Goal: Information Seeking & Learning: Learn about a topic

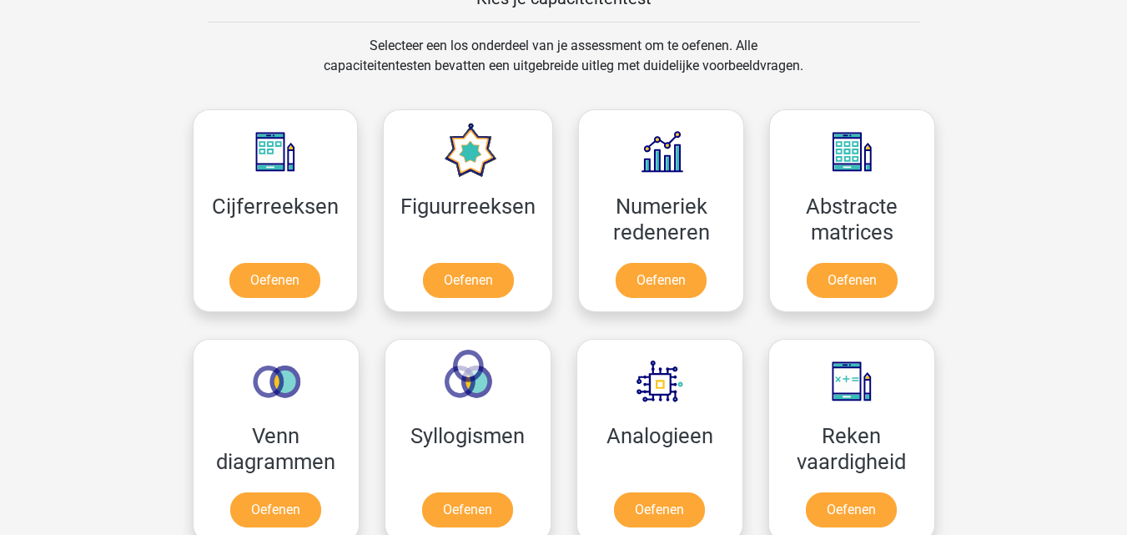
scroll to position [712, 0]
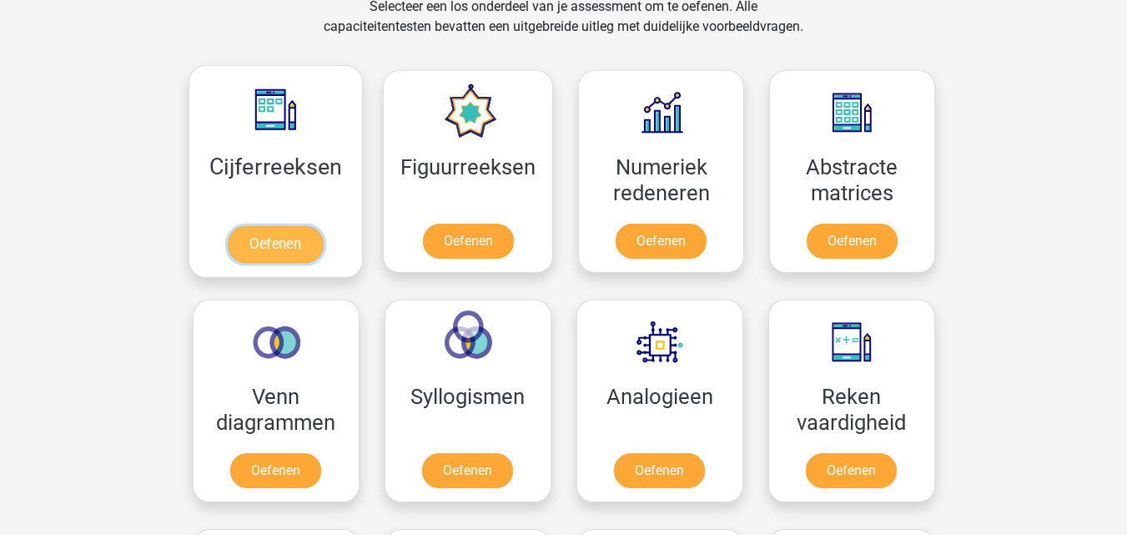
click at [283, 244] on link "Oefenen" at bounding box center [275, 244] width 95 height 37
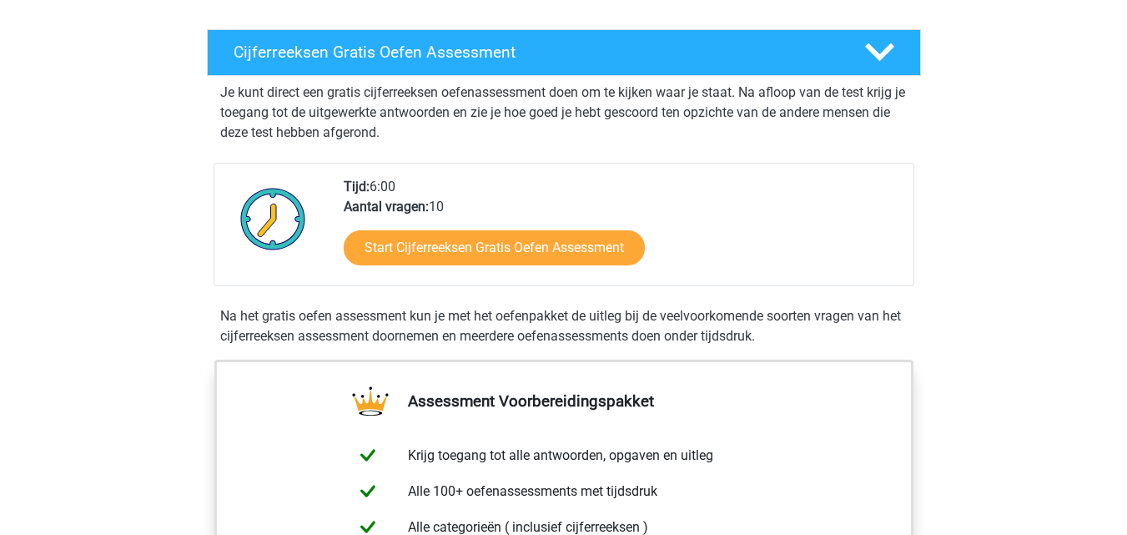
scroll to position [267, 0]
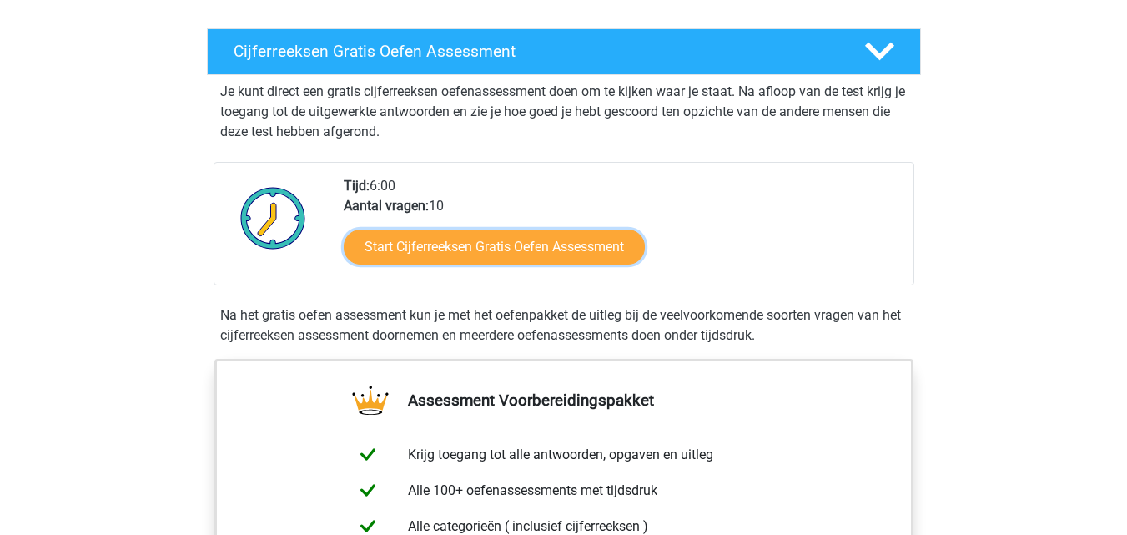
click at [500, 259] on link "Start Cijferreeksen Gratis Oefen Assessment" at bounding box center [494, 246] width 301 height 35
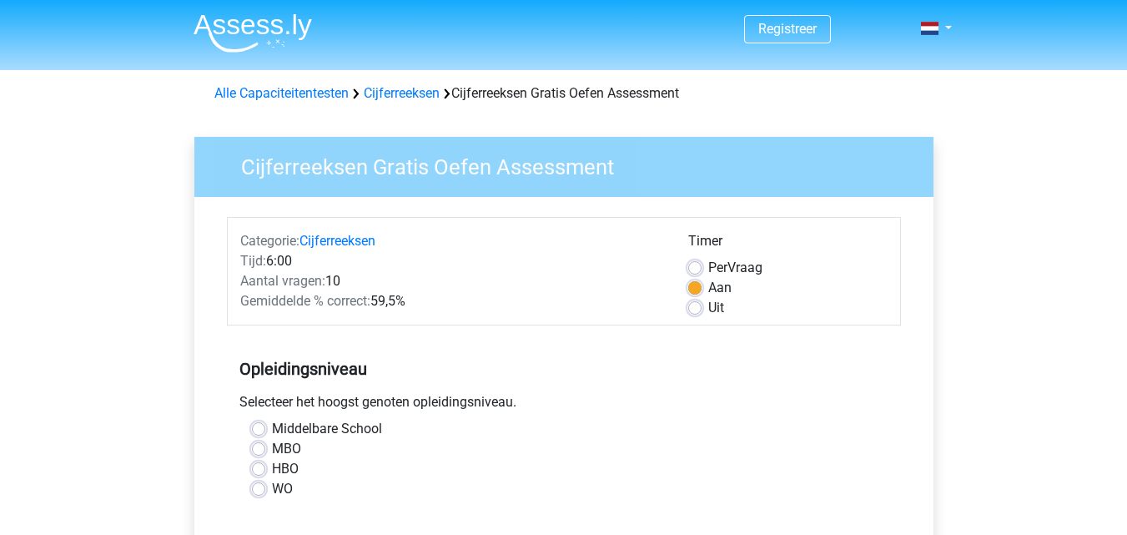
click at [364, 427] on label "Middelbare School" at bounding box center [327, 429] width 110 height 20
click at [265, 427] on input "Middelbare School" at bounding box center [258, 427] width 13 height 17
radio input "true"
click at [252, 439] on input "MBO" at bounding box center [258, 447] width 13 height 17
radio input "true"
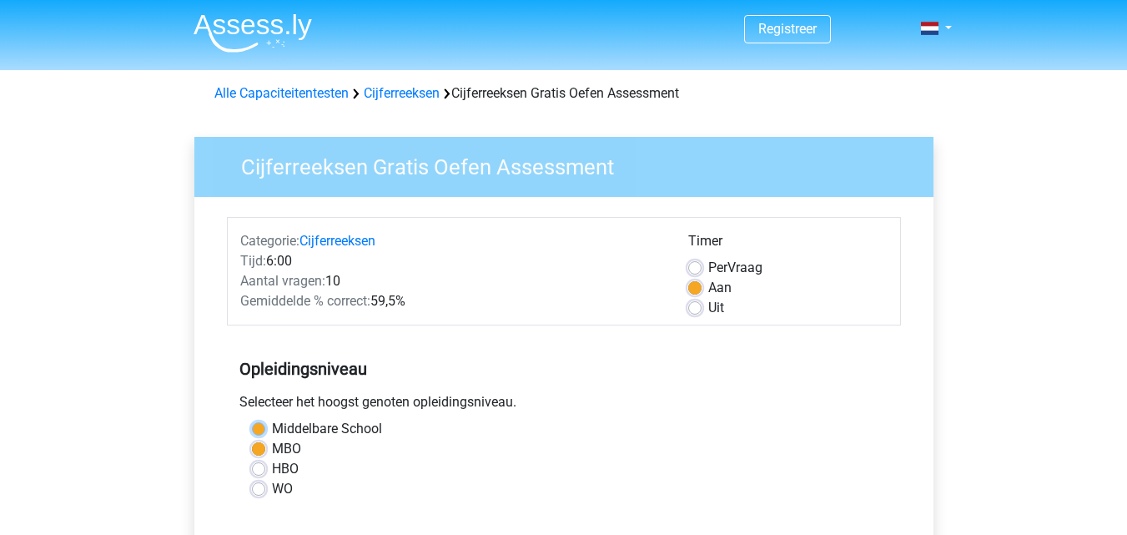
click at [252, 419] on input "Middelbare School" at bounding box center [258, 427] width 13 height 17
radio input "true"
click at [650, 420] on div "Middelbare School" at bounding box center [564, 429] width 624 height 20
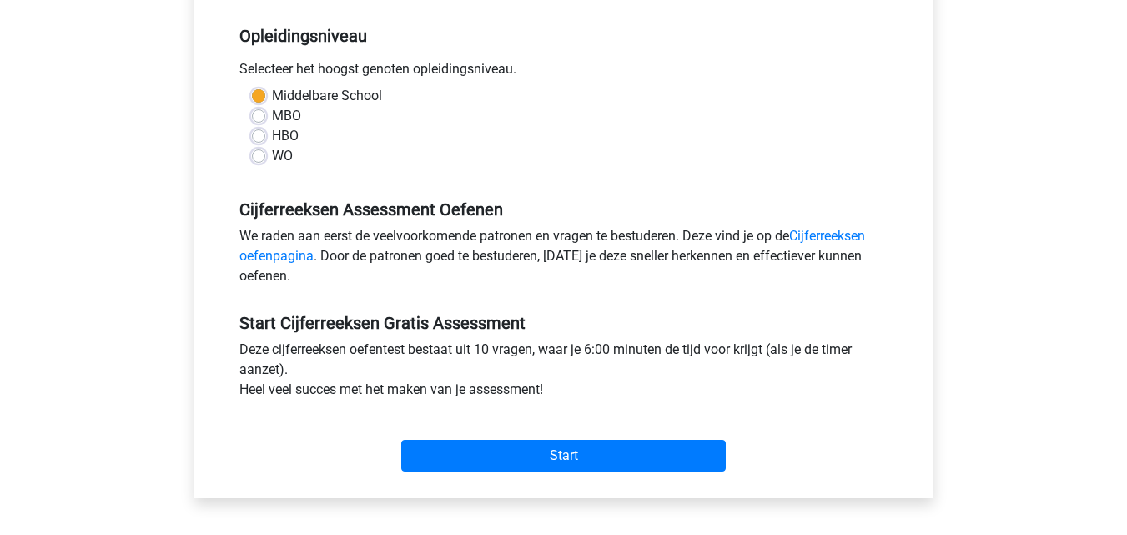
scroll to position [334, 0]
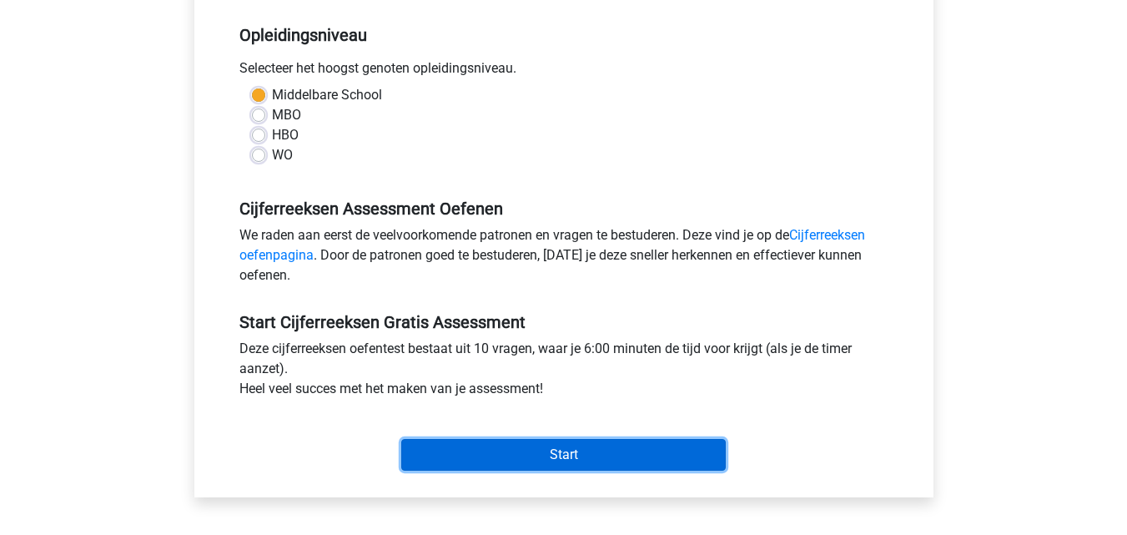
click at [647, 455] on input "Start" at bounding box center [563, 455] width 324 height 32
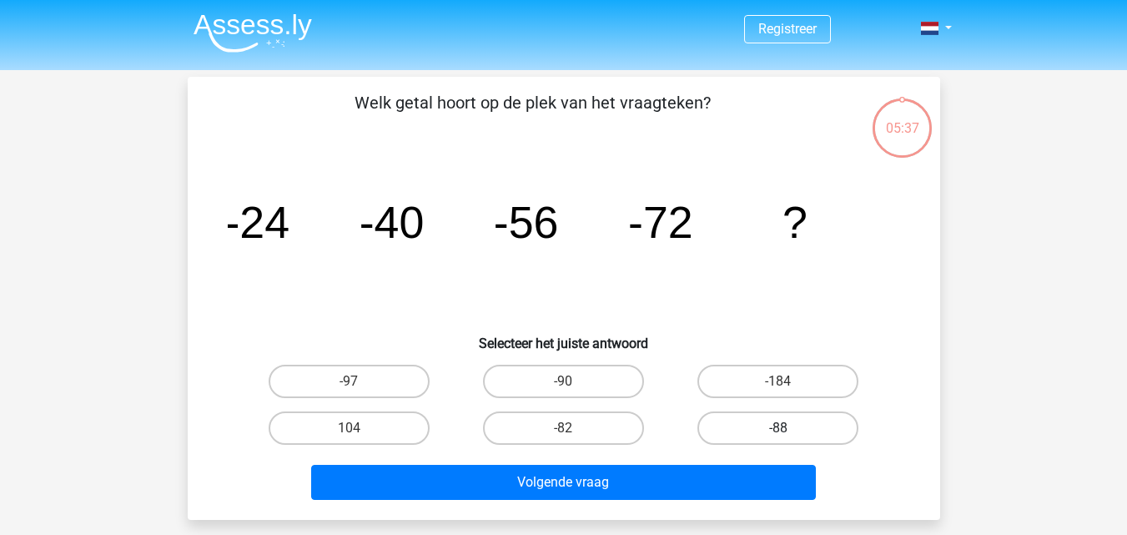
click at [729, 426] on label "-88" at bounding box center [777, 427] width 161 height 33
click at [778, 428] on input "-88" at bounding box center [783, 433] width 11 height 11
radio input "true"
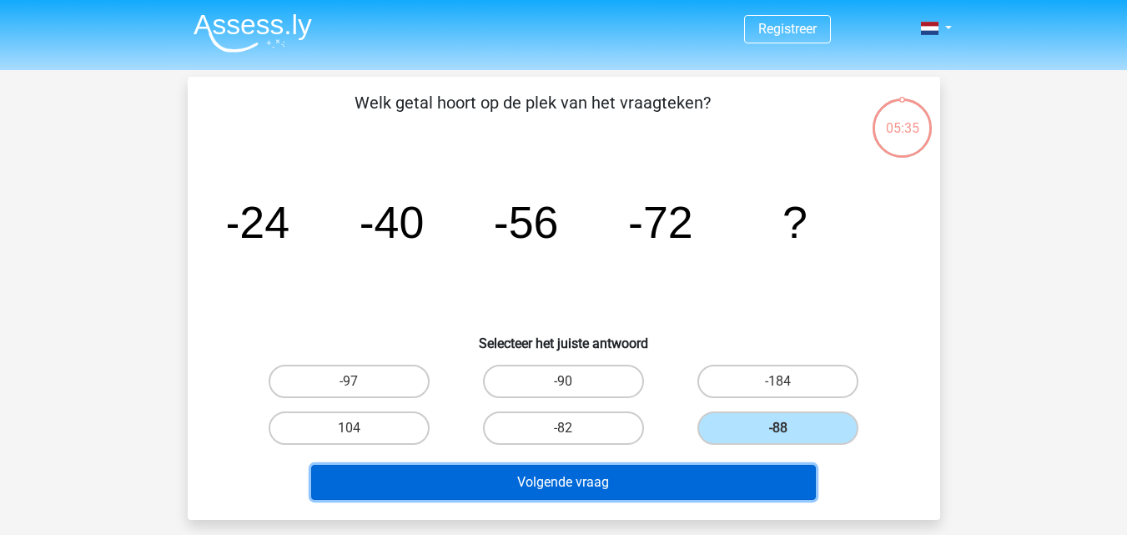
click at [692, 480] on button "Volgende vraag" at bounding box center [563, 482] width 505 height 35
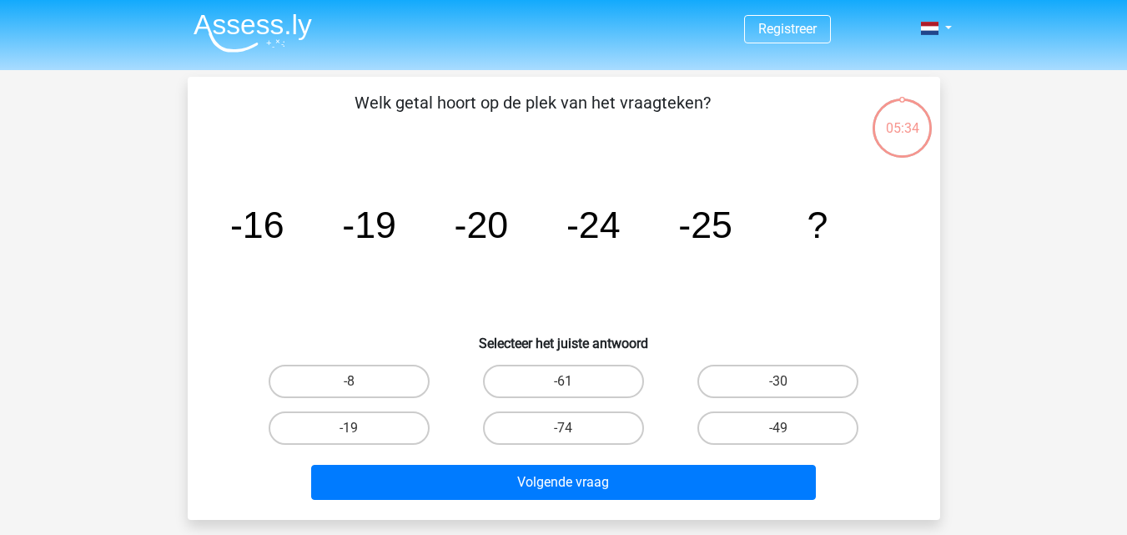
scroll to position [77, 0]
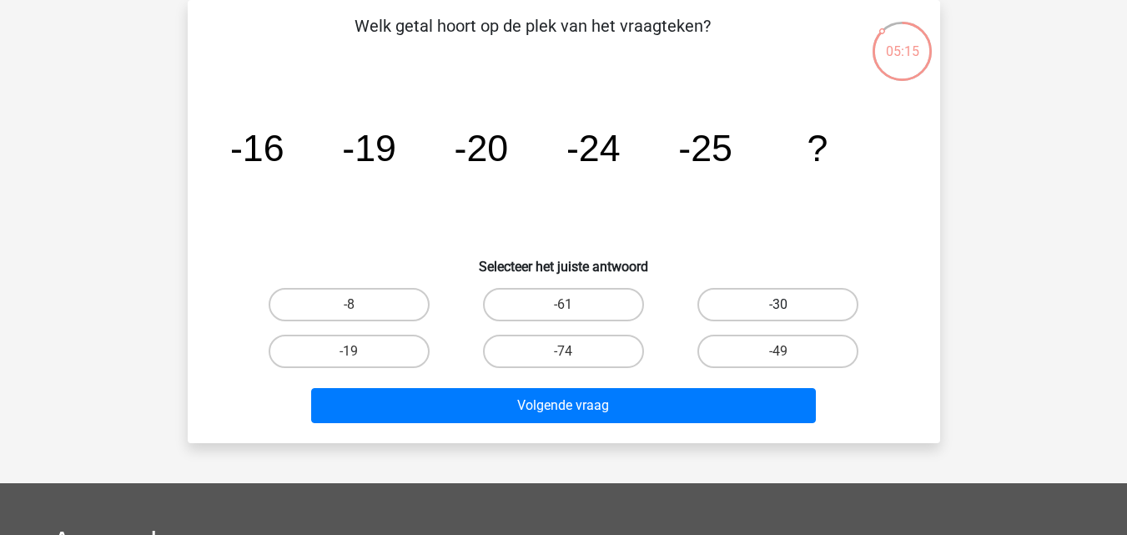
click at [734, 290] on label "-30" at bounding box center [777, 304] width 161 height 33
click at [778, 304] on input "-30" at bounding box center [783, 309] width 11 height 11
radio input "true"
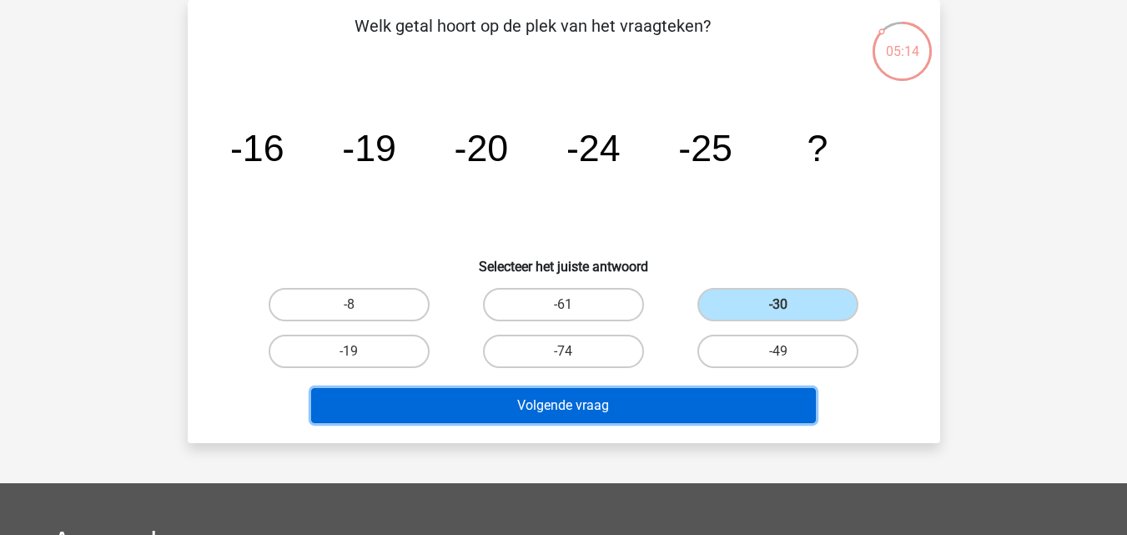
click at [664, 403] on button "Volgende vraag" at bounding box center [563, 405] width 505 height 35
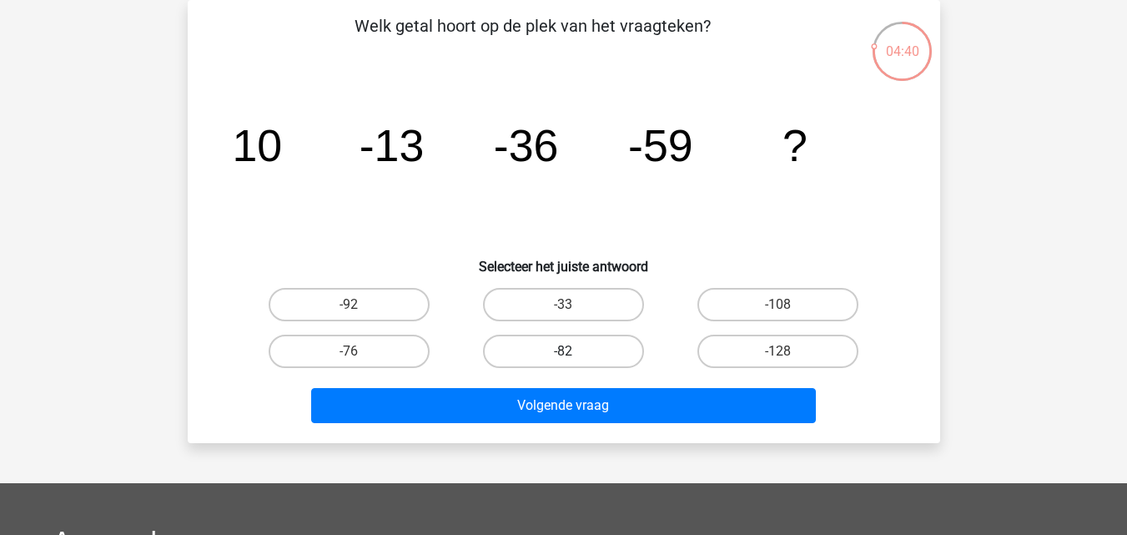
click at [593, 353] on label "-82" at bounding box center [563, 350] width 161 height 33
click at [574, 353] on input "-82" at bounding box center [568, 356] width 11 height 11
radio input "true"
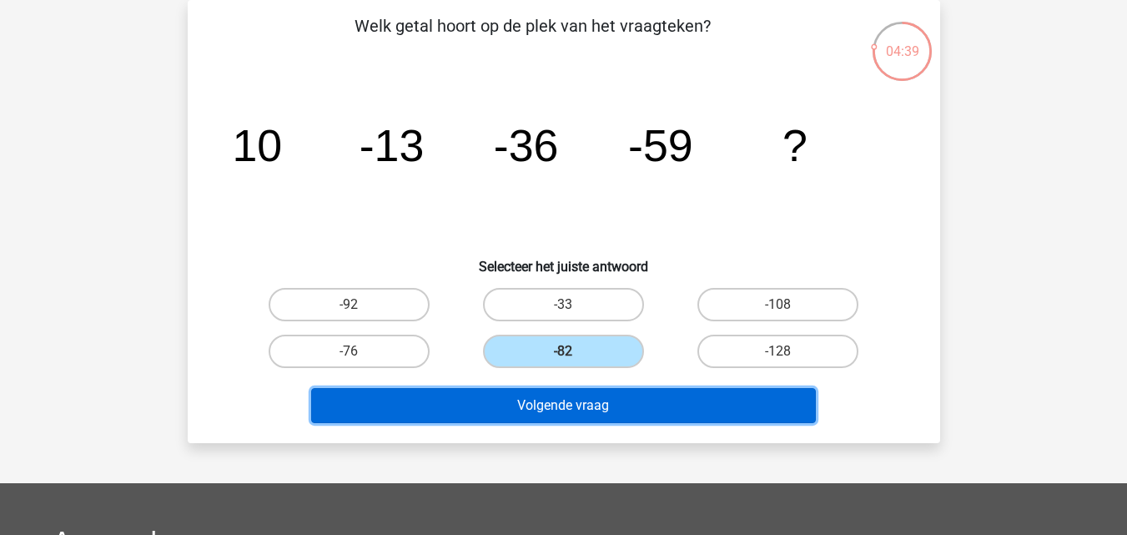
click at [582, 400] on button "Volgende vraag" at bounding box center [563, 405] width 505 height 35
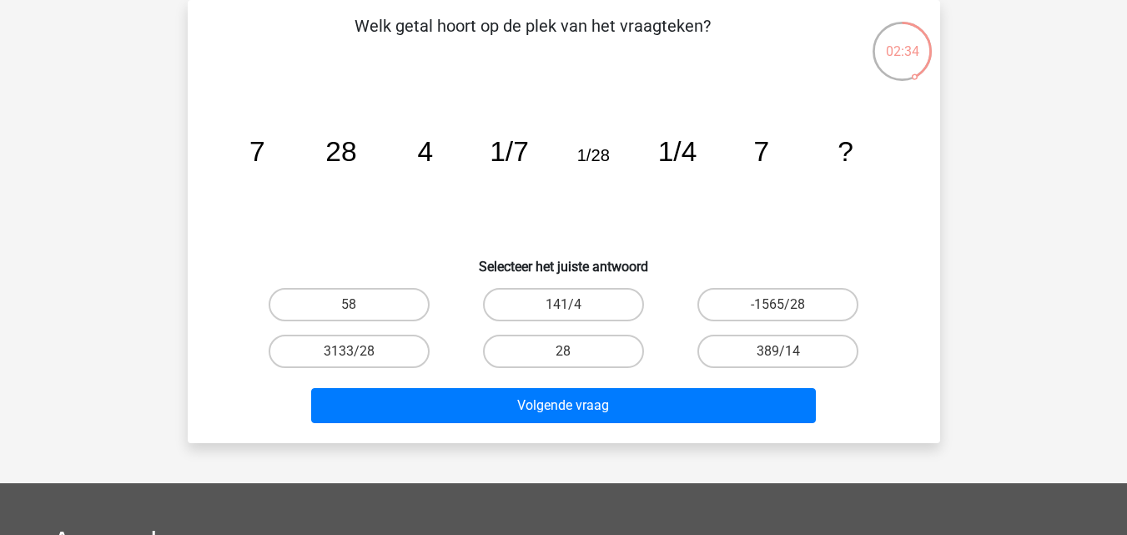
click at [571, 352] on input "28" at bounding box center [568, 356] width 11 height 11
radio input "true"
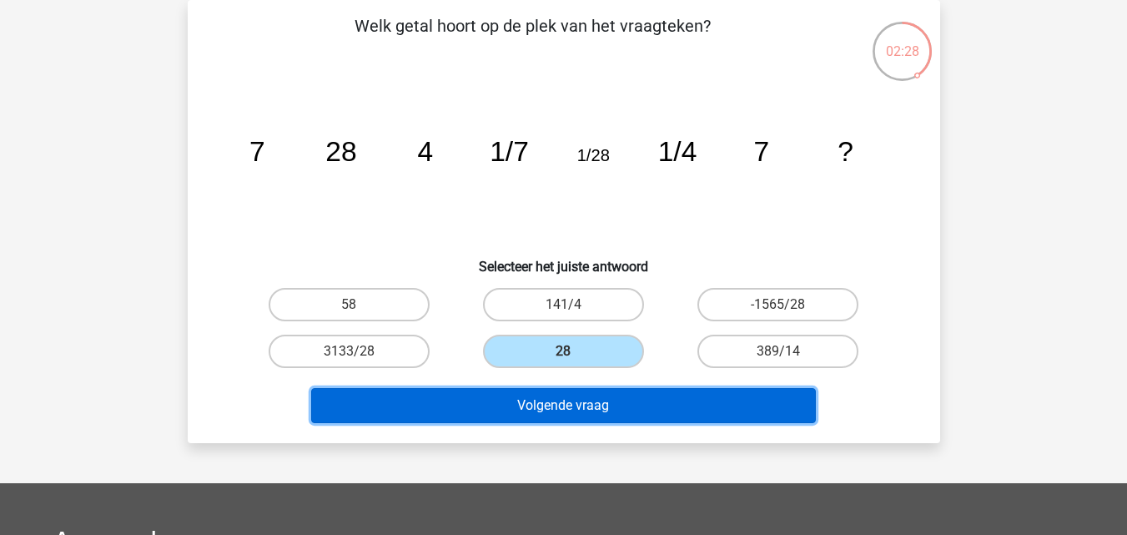
click at [573, 405] on button "Volgende vraag" at bounding box center [563, 405] width 505 height 35
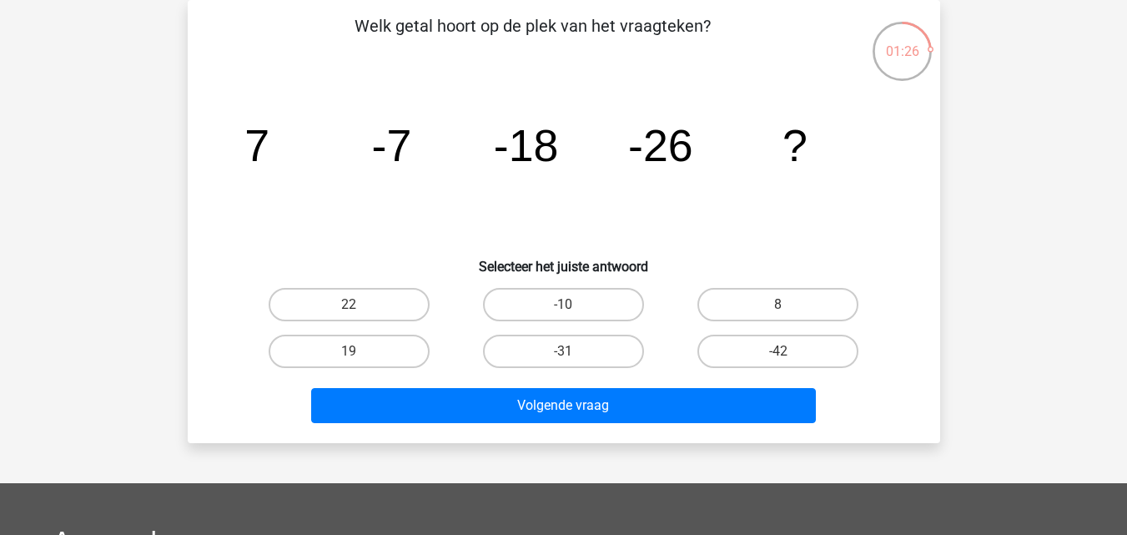
click at [566, 359] on input "-31" at bounding box center [568, 356] width 11 height 11
radio input "true"
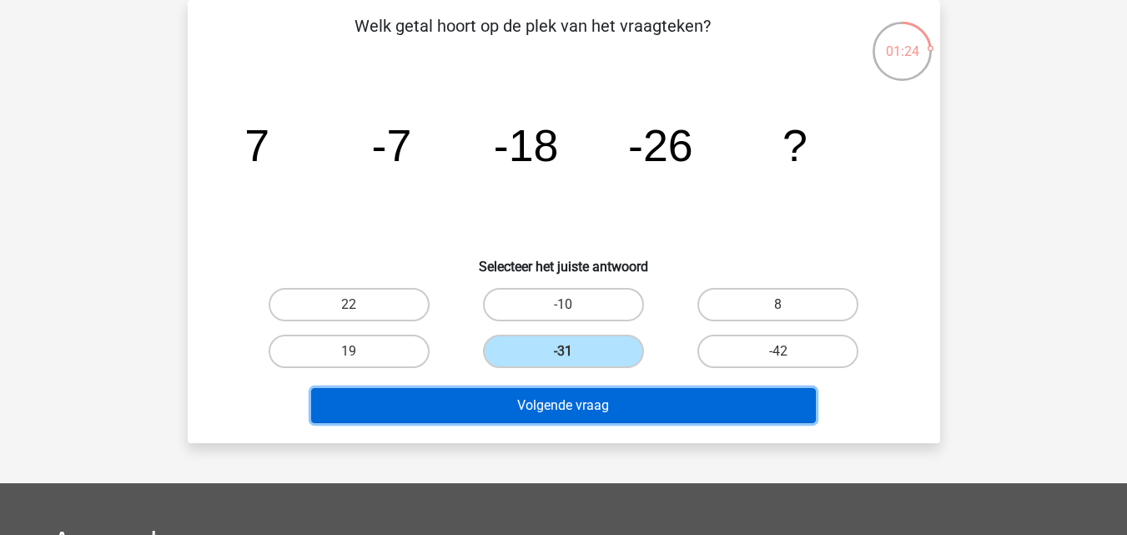
click at [568, 402] on button "Volgende vraag" at bounding box center [563, 405] width 505 height 35
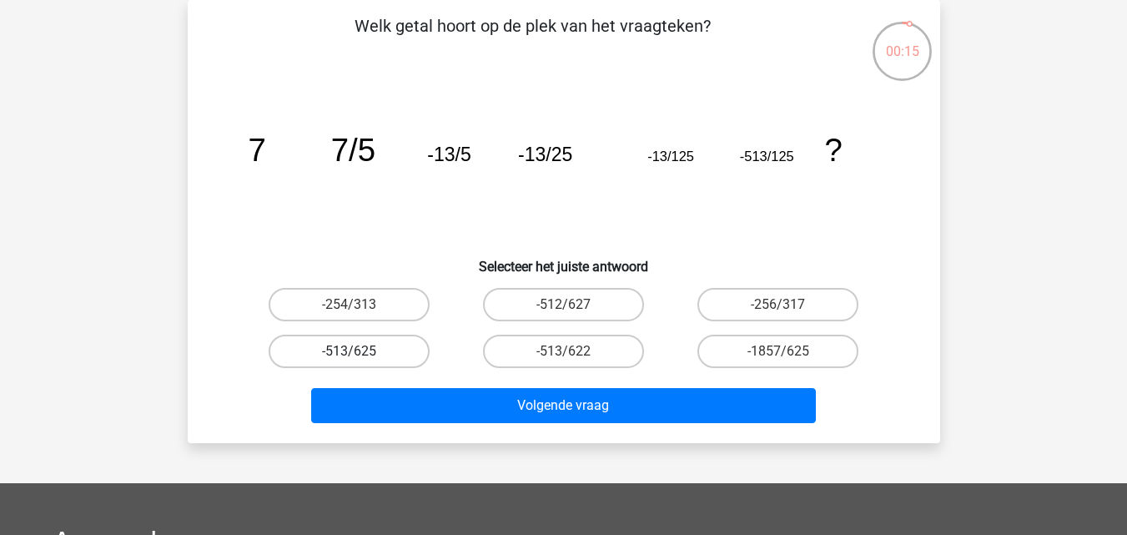
click at [384, 361] on label "-513/625" at bounding box center [349, 350] width 161 height 33
click at [360, 361] on input "-513/625" at bounding box center [354, 356] width 11 height 11
radio input "true"
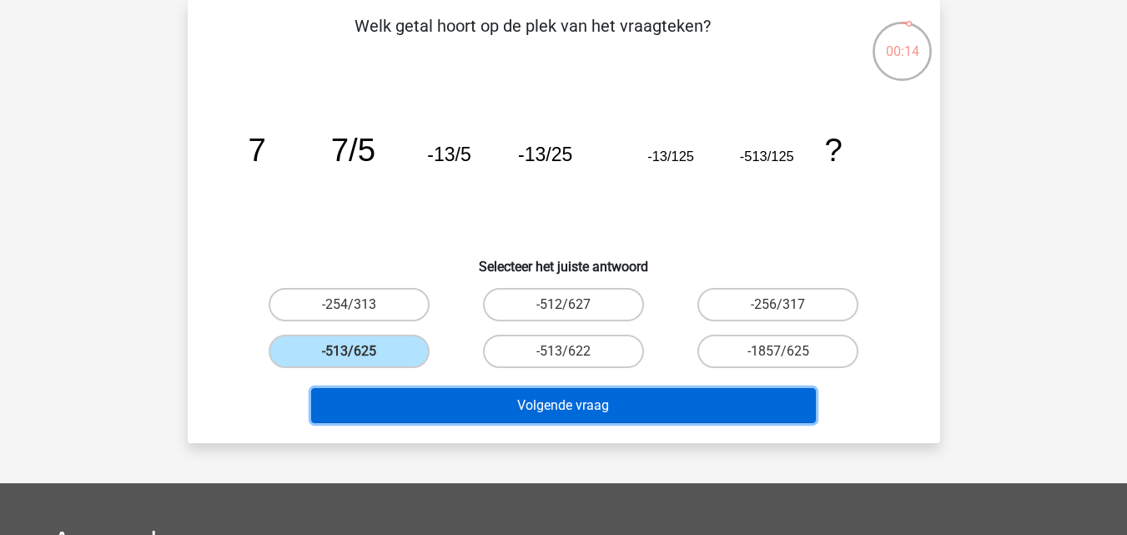
click at [449, 403] on button "Volgende vraag" at bounding box center [563, 405] width 505 height 35
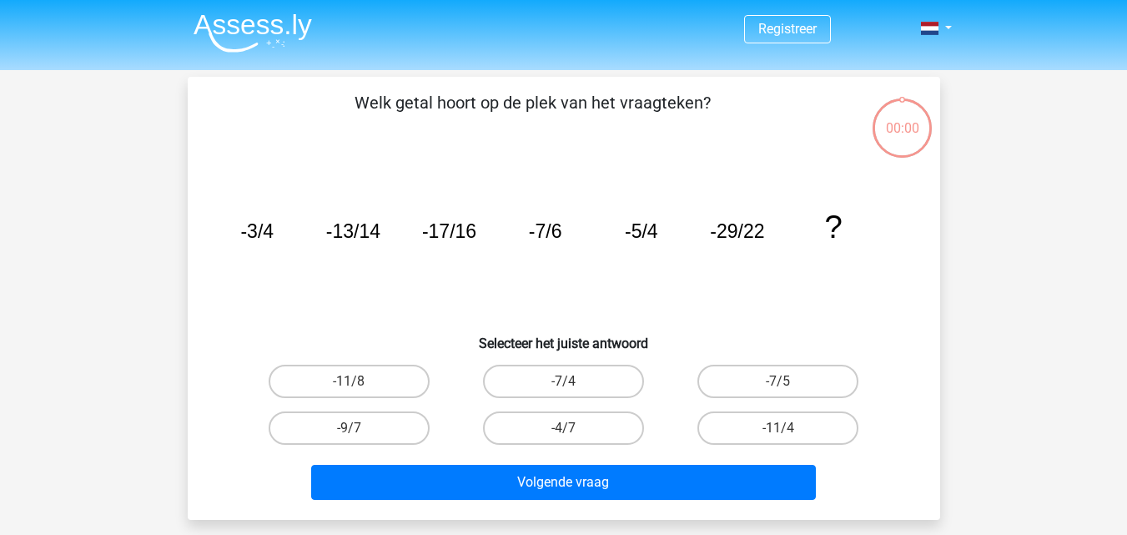
scroll to position [77, 0]
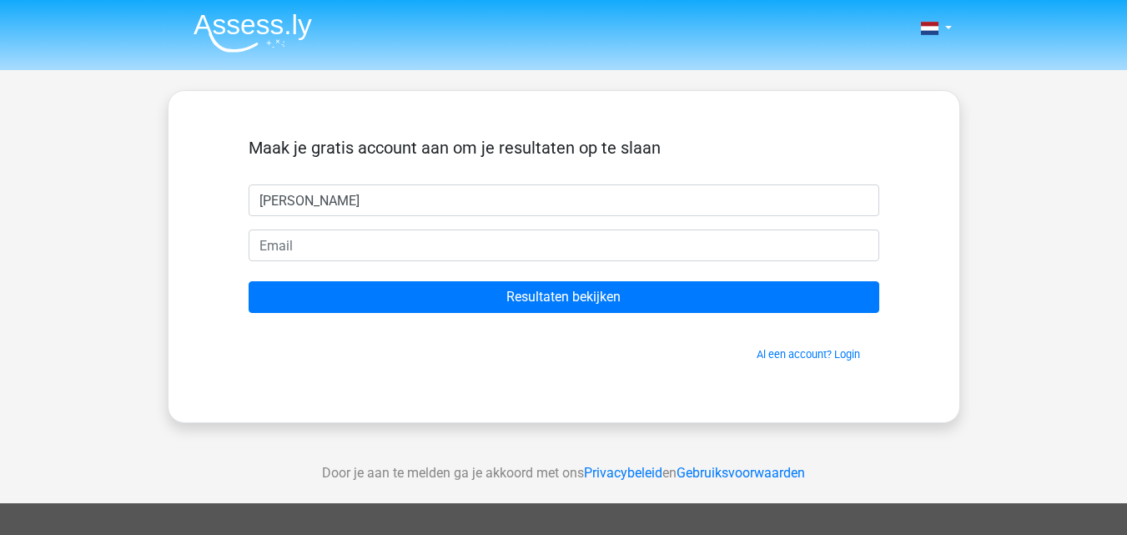
type input "[PERSON_NAME]"
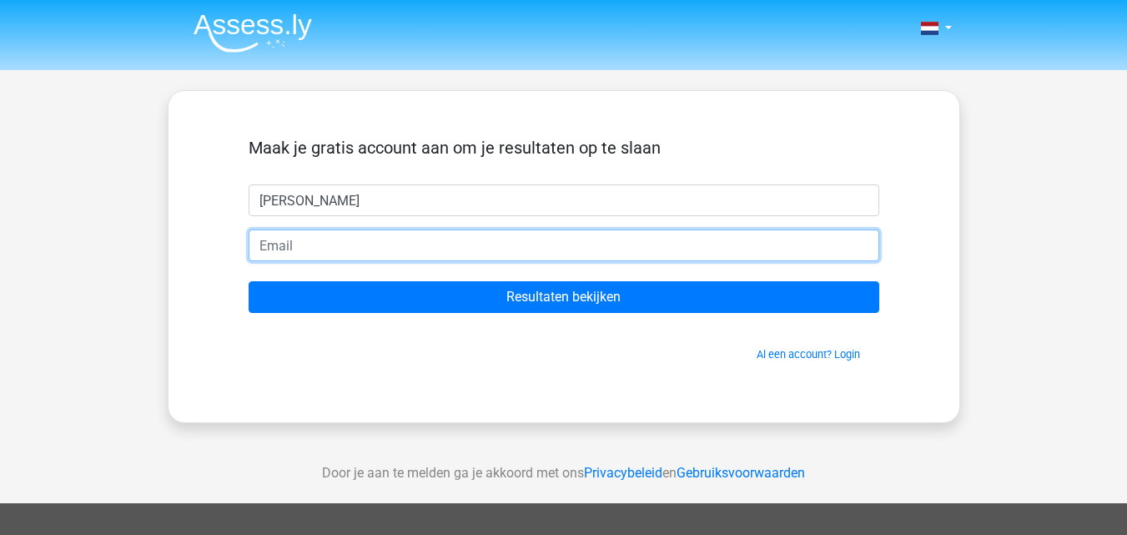
click at [395, 245] on input "email" at bounding box center [564, 245] width 631 height 32
type input "[EMAIL_ADDRESS][DOMAIN_NAME]"
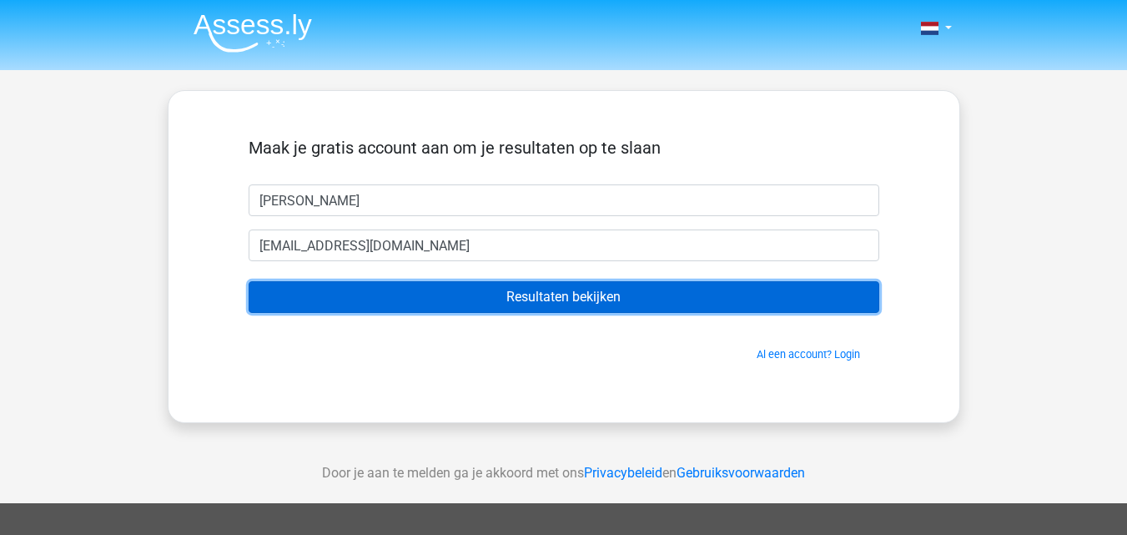
click at [477, 287] on input "Resultaten bekijken" at bounding box center [564, 297] width 631 height 32
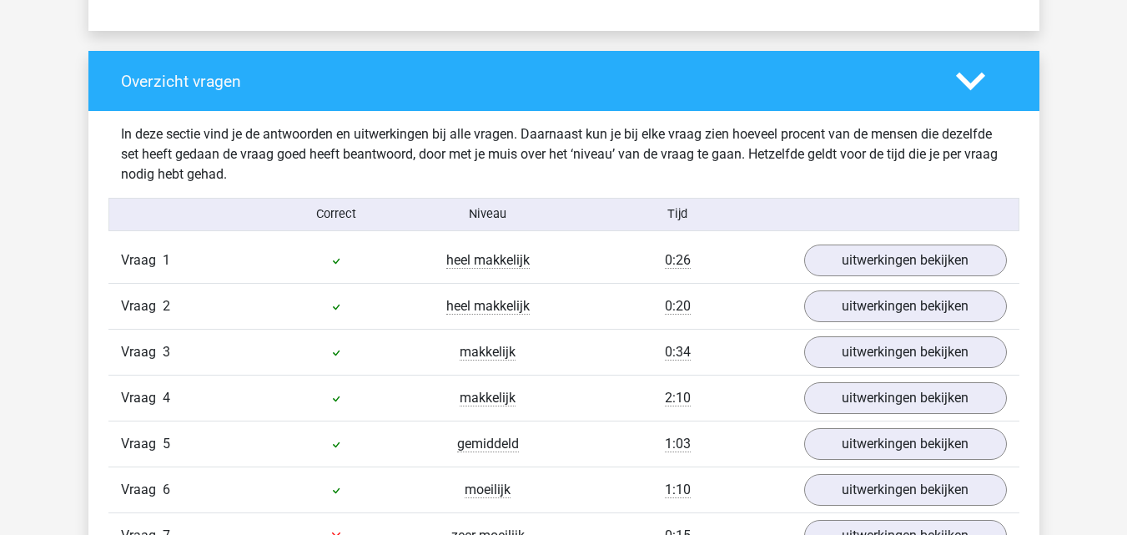
scroll to position [1301, 0]
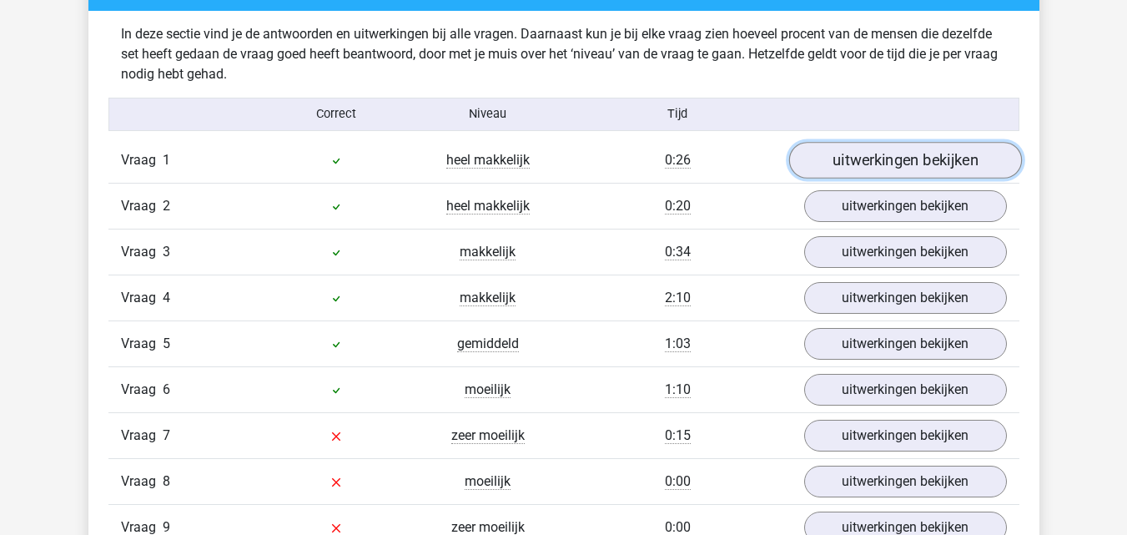
click at [869, 162] on link "uitwerkingen bekijken" at bounding box center [904, 160] width 233 height 37
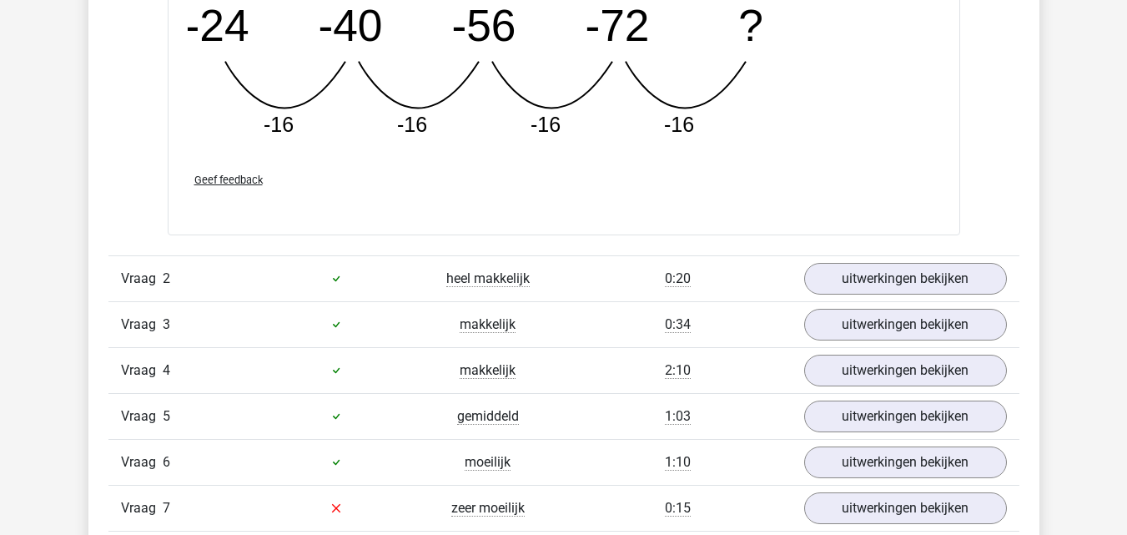
scroll to position [2002, 0]
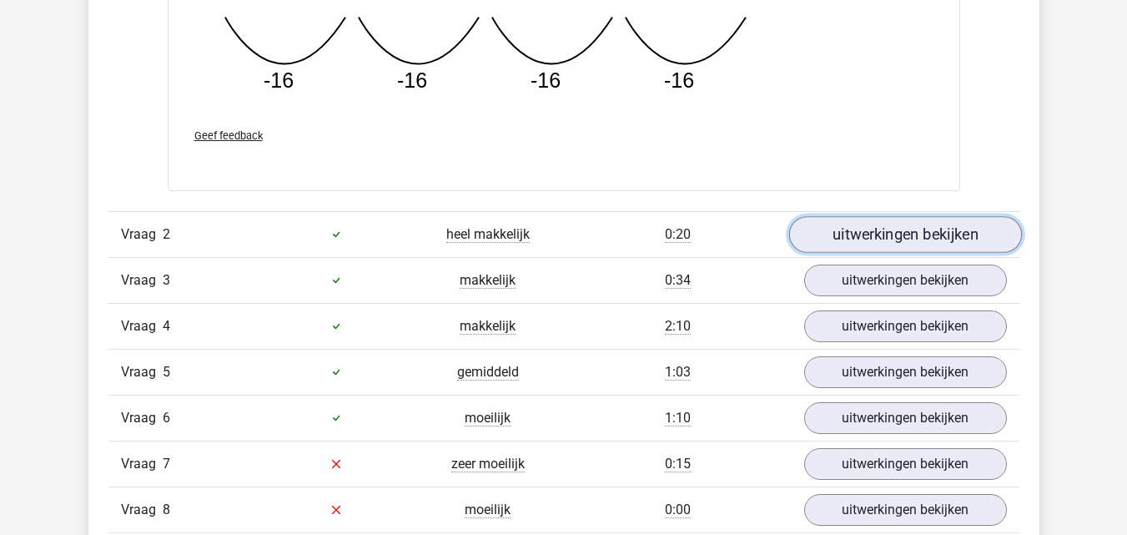
click at [965, 239] on link "uitwerkingen bekijken" at bounding box center [904, 234] width 233 height 37
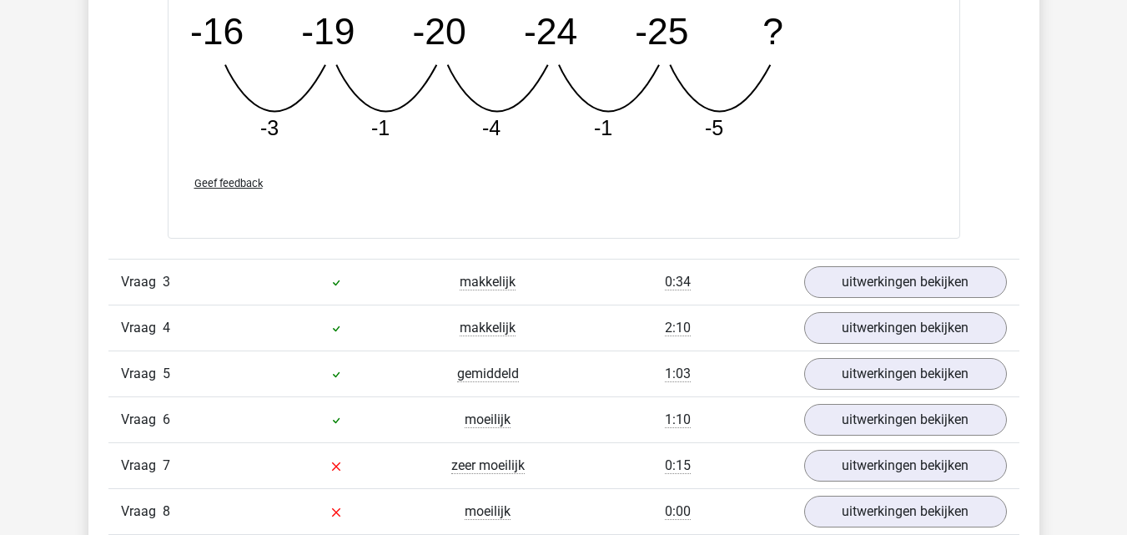
scroll to position [2769, 0]
click at [975, 290] on link "uitwerkingen bekijken" at bounding box center [904, 282] width 233 height 37
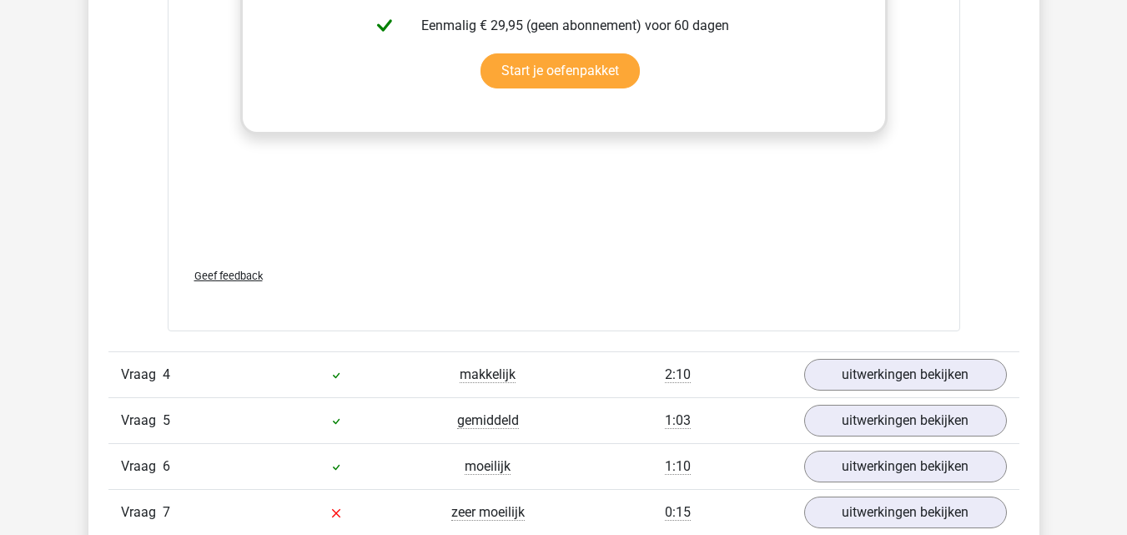
scroll to position [3837, 0]
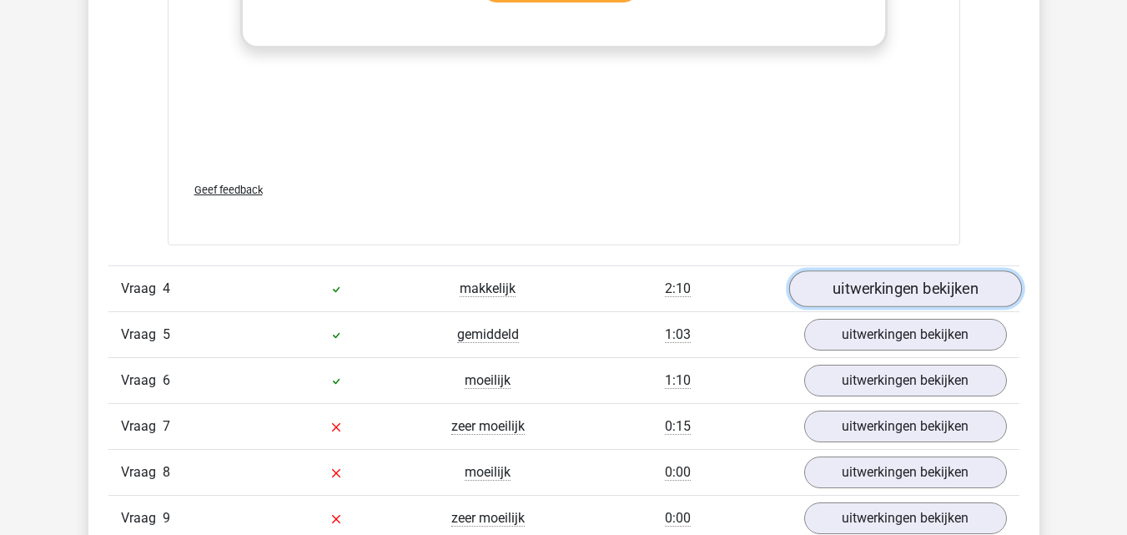
click at [930, 280] on link "uitwerkingen bekijken" at bounding box center [904, 288] width 233 height 37
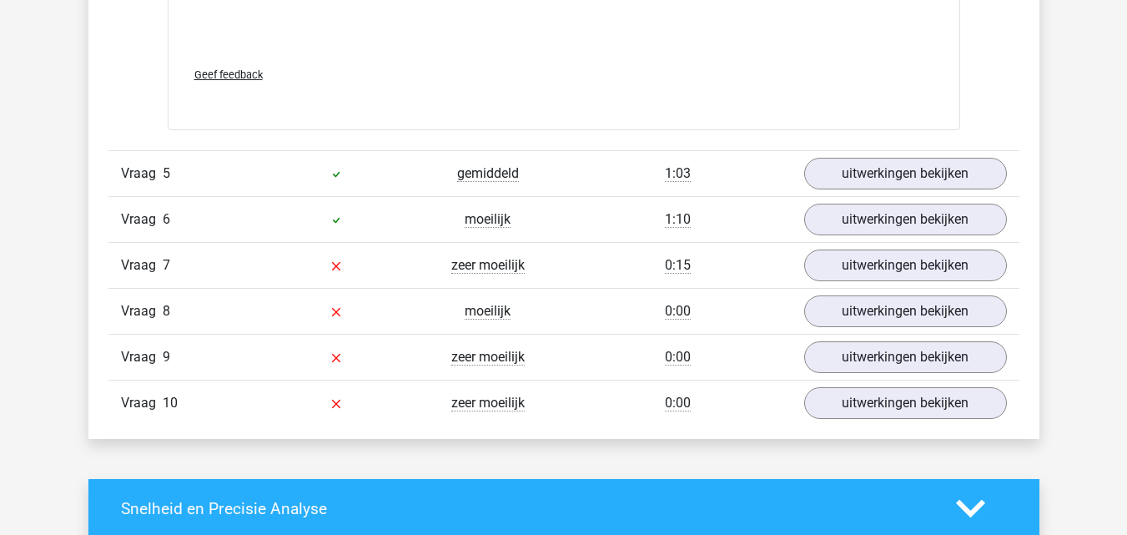
scroll to position [4871, 0]
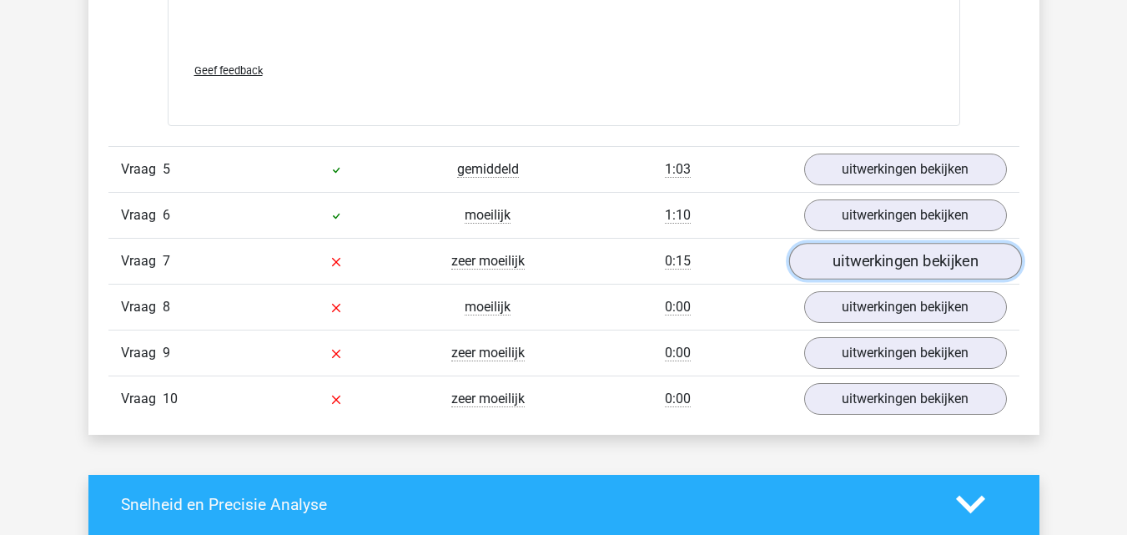
click at [967, 268] on link "uitwerkingen bekijken" at bounding box center [904, 261] width 233 height 37
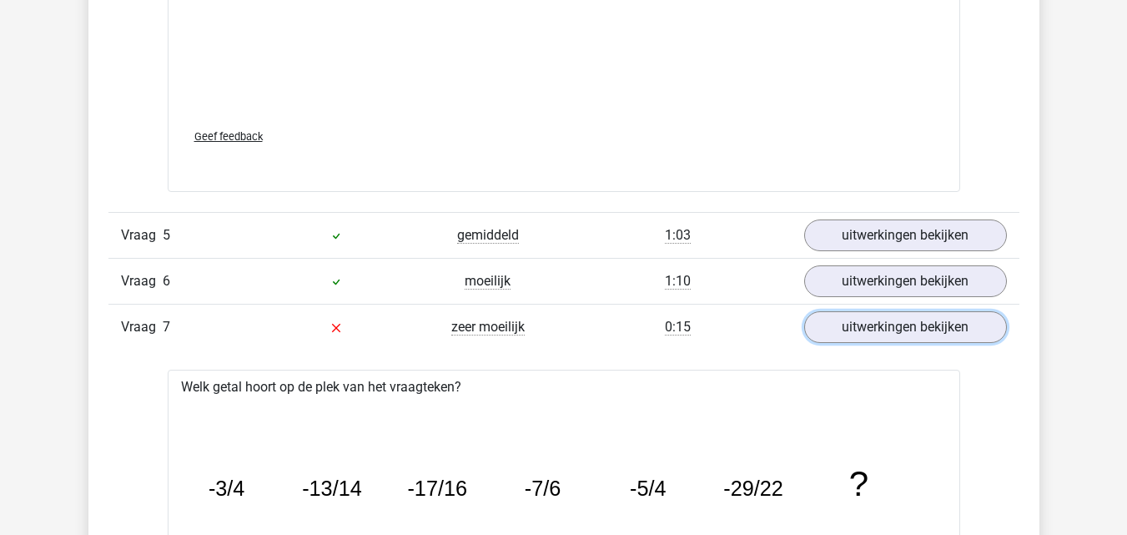
scroll to position [4805, 0]
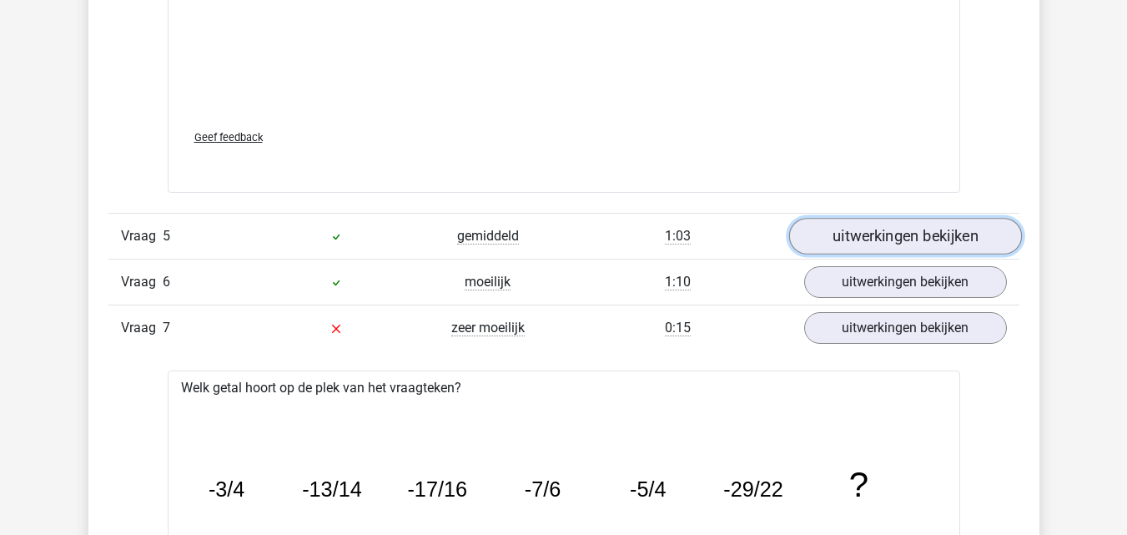
click at [938, 238] on link "uitwerkingen bekijken" at bounding box center [904, 236] width 233 height 37
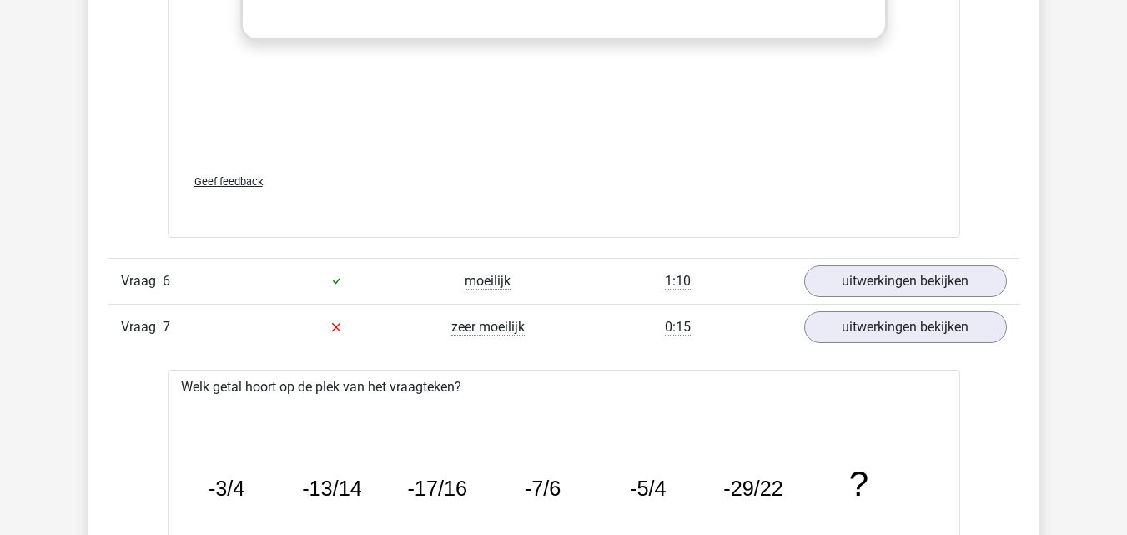
scroll to position [5839, 0]
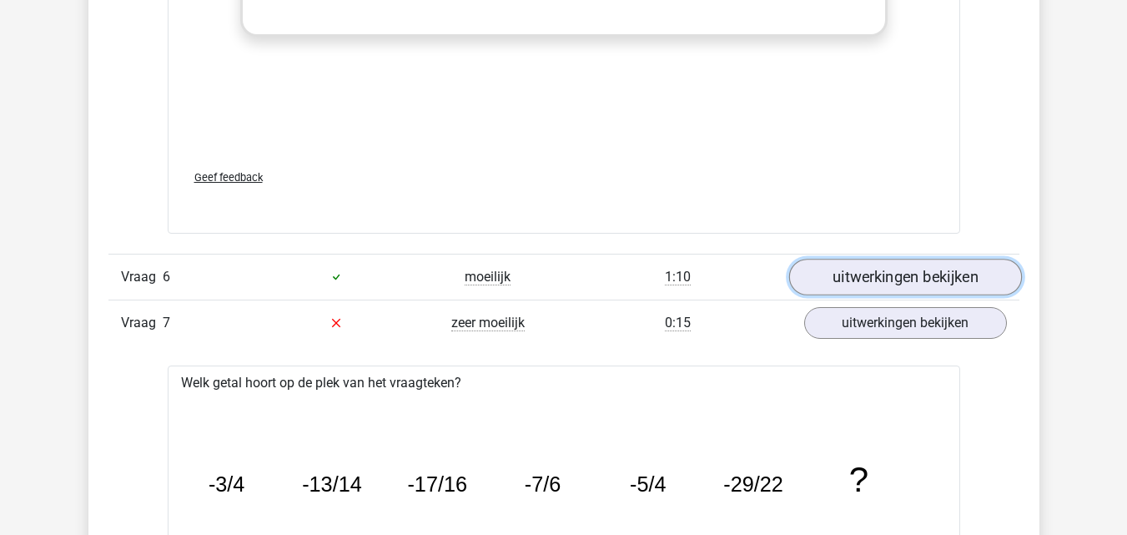
click at [950, 274] on link "uitwerkingen bekijken" at bounding box center [904, 277] width 233 height 37
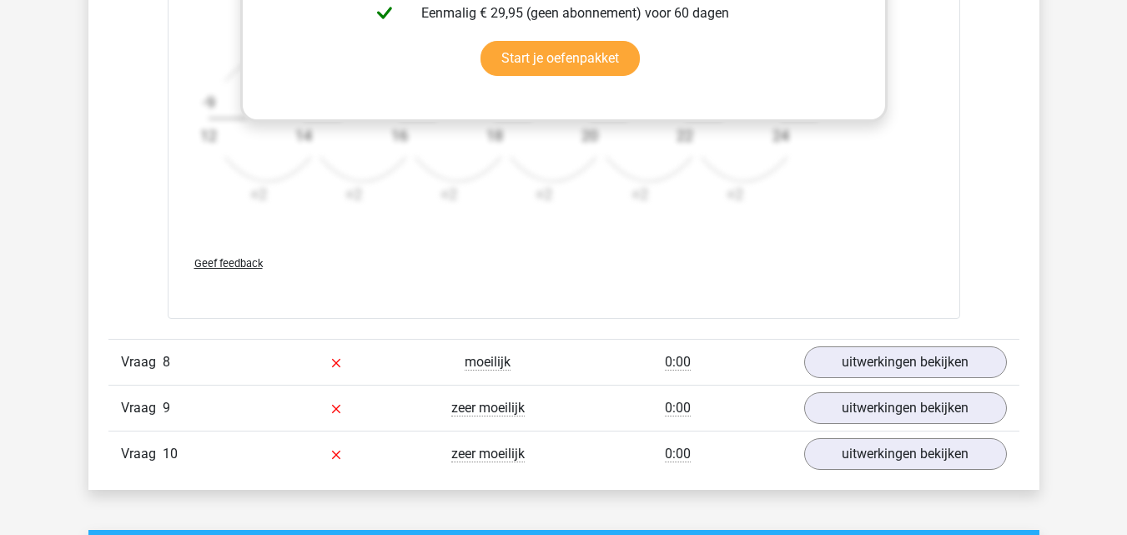
scroll to position [7608, 0]
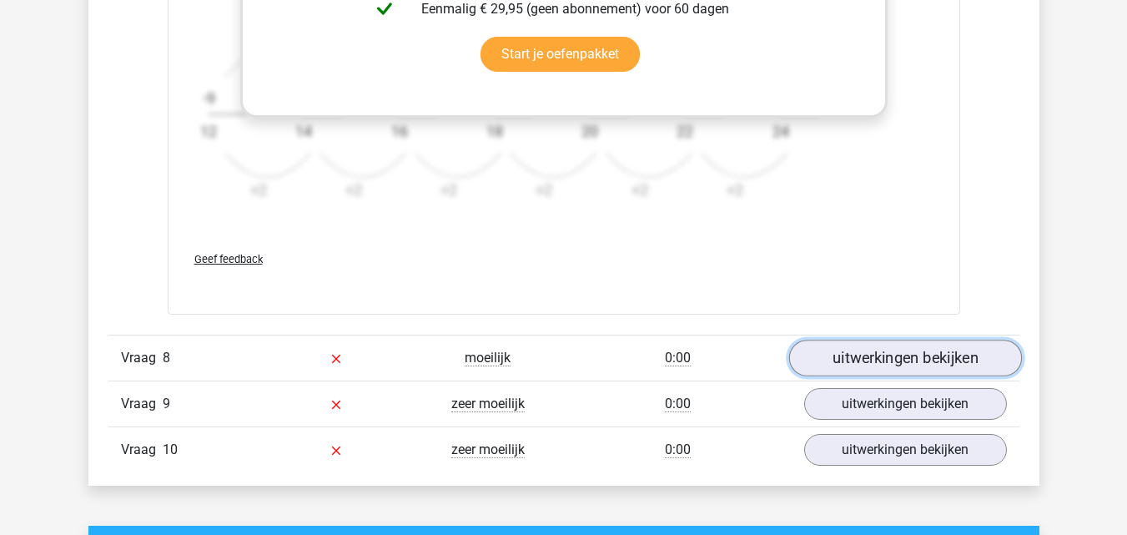
click at [988, 355] on link "uitwerkingen bekijken" at bounding box center [904, 358] width 233 height 37
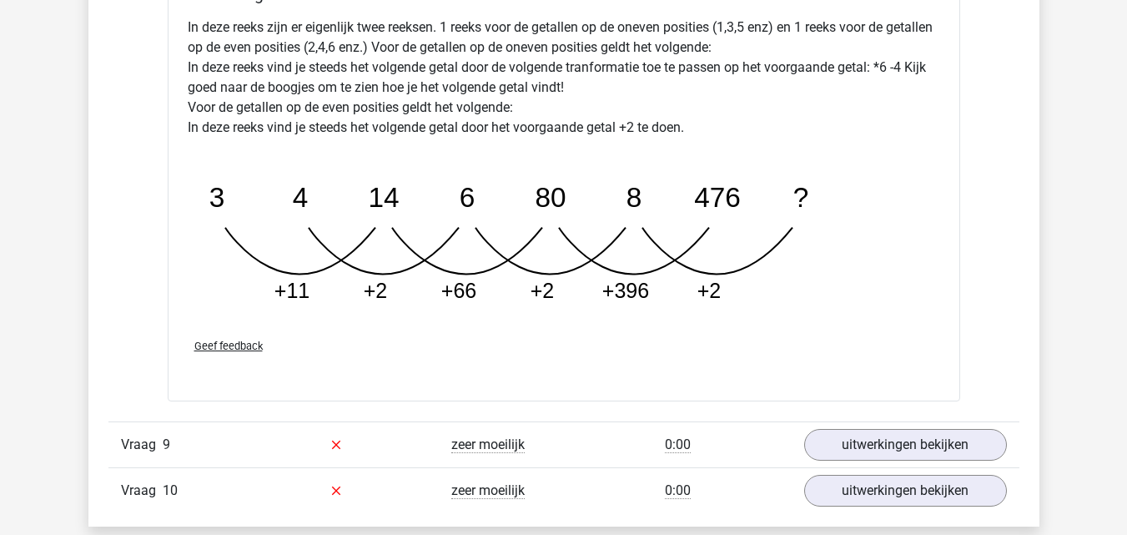
scroll to position [8442, 0]
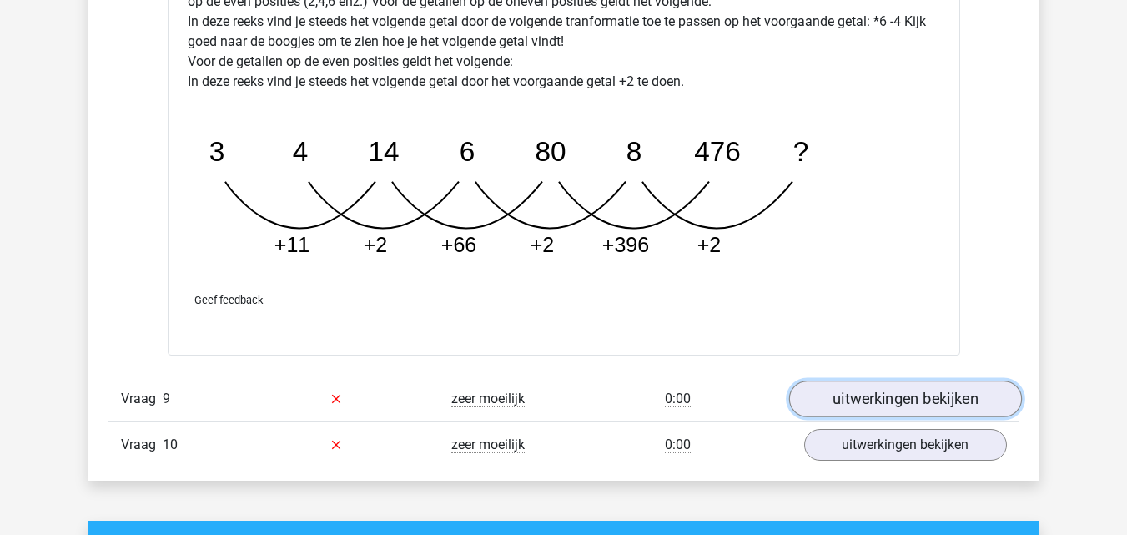
click at [989, 398] on link "uitwerkingen bekijken" at bounding box center [904, 398] width 233 height 37
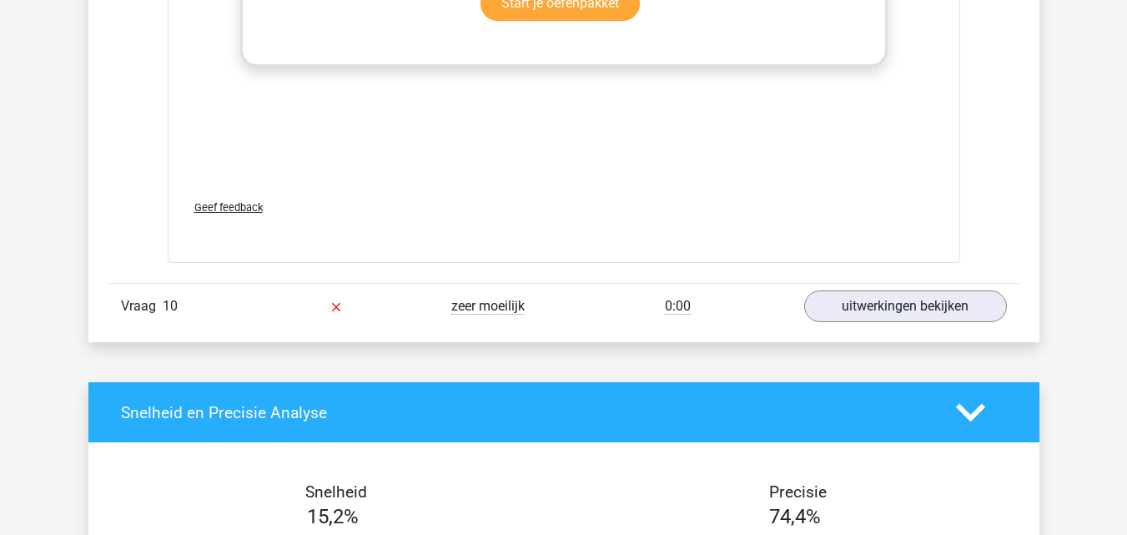
scroll to position [9610, 0]
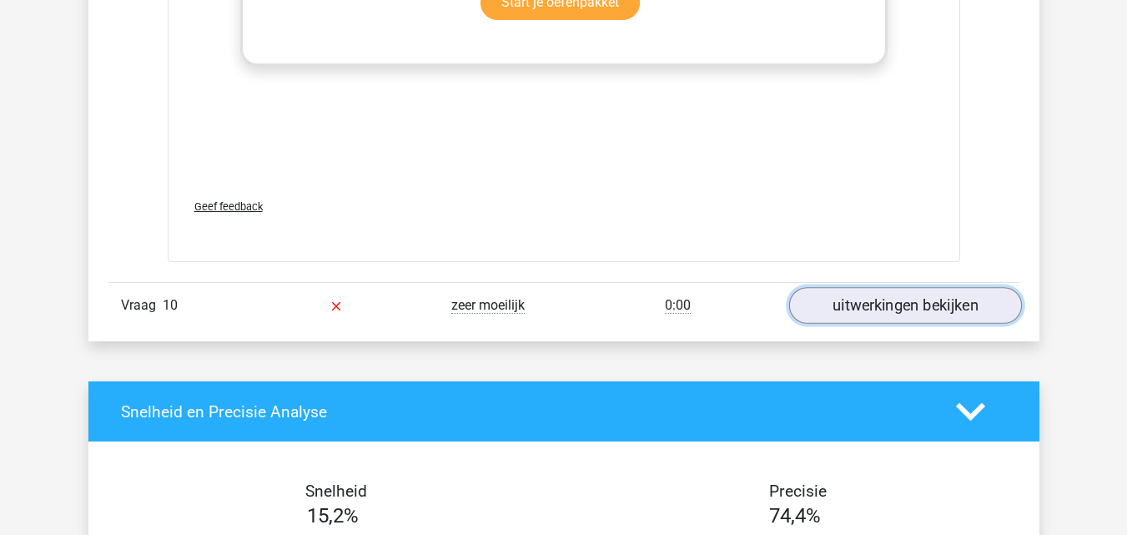
click at [970, 308] on link "uitwerkingen bekijken" at bounding box center [904, 306] width 233 height 37
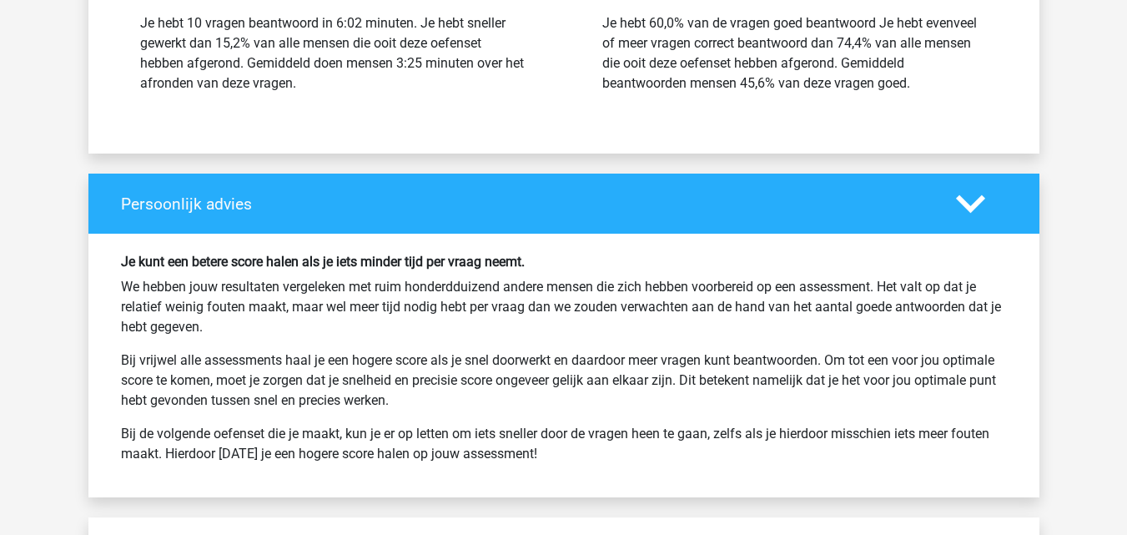
scroll to position [11411, 0]
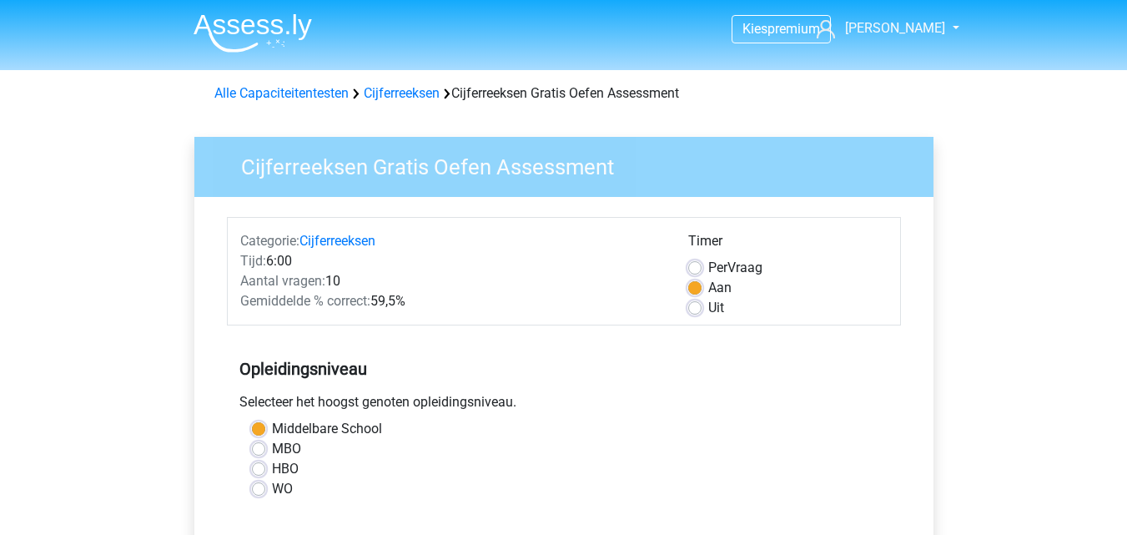
scroll to position [334, 0]
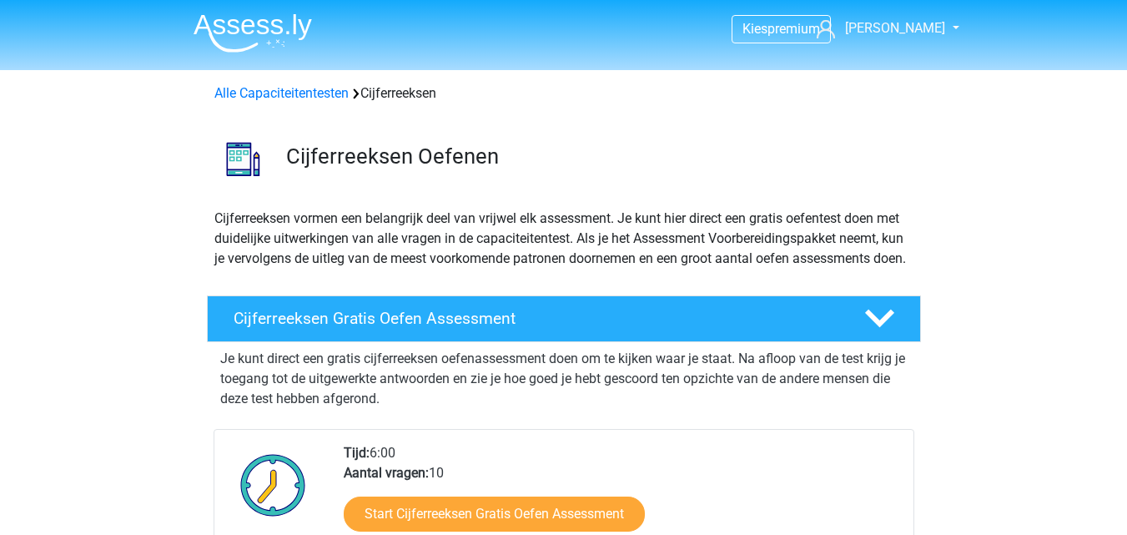
scroll to position [267, 0]
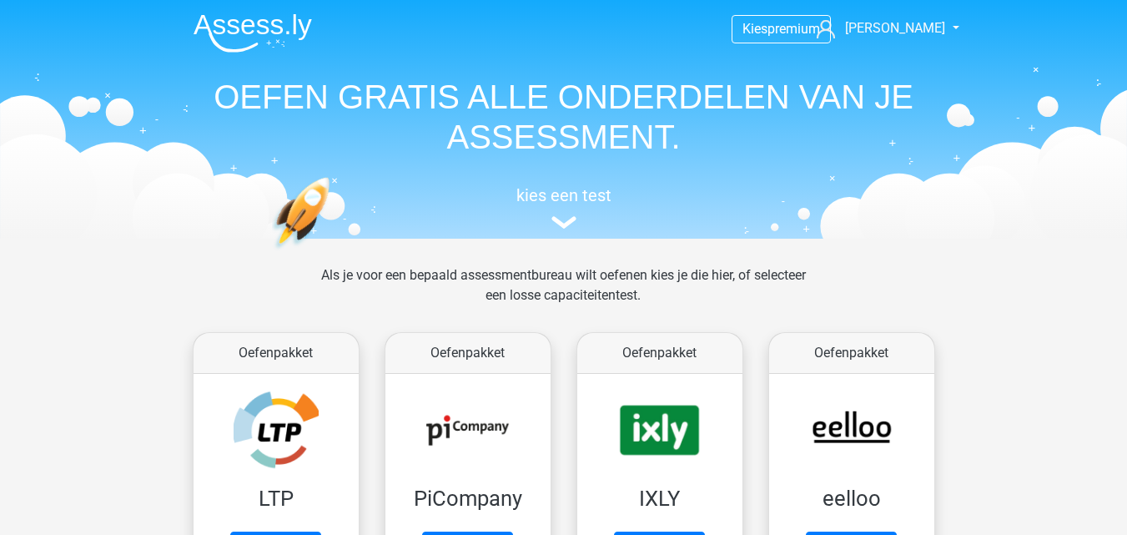
scroll to position [712, 0]
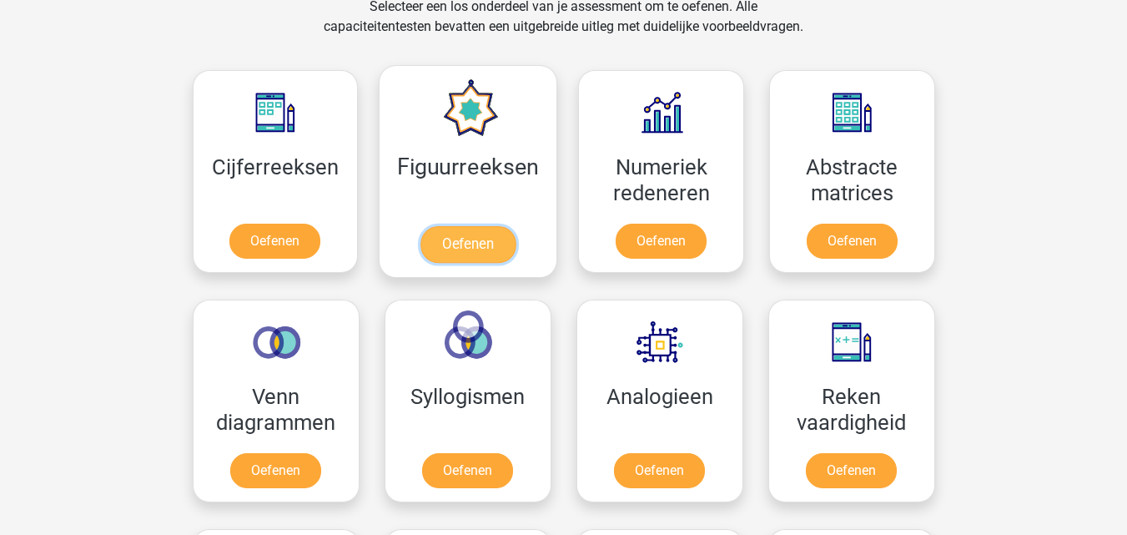
click at [465, 226] on link "Oefenen" at bounding box center [467, 244] width 95 height 37
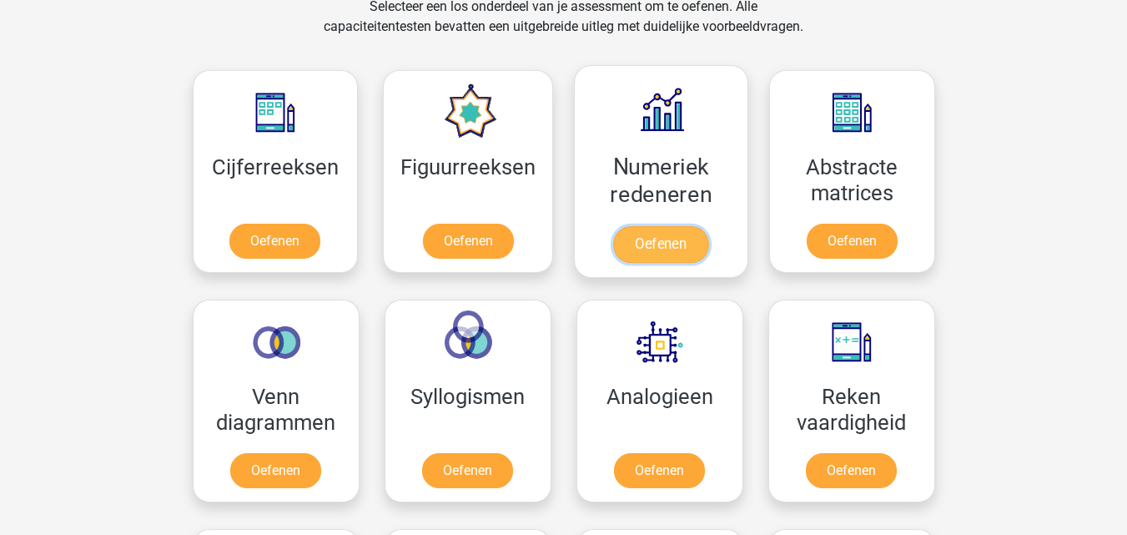
click at [641, 249] on link "Oefenen" at bounding box center [660, 244] width 95 height 37
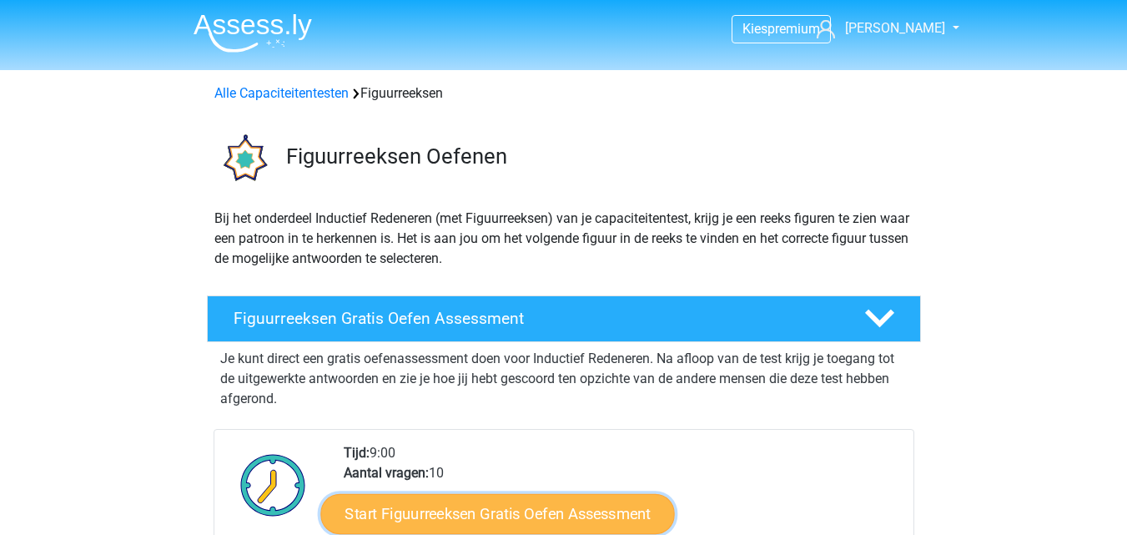
click at [558, 503] on link "Start Figuurreeksen Gratis Oefen Assessment" at bounding box center [497, 513] width 354 height 40
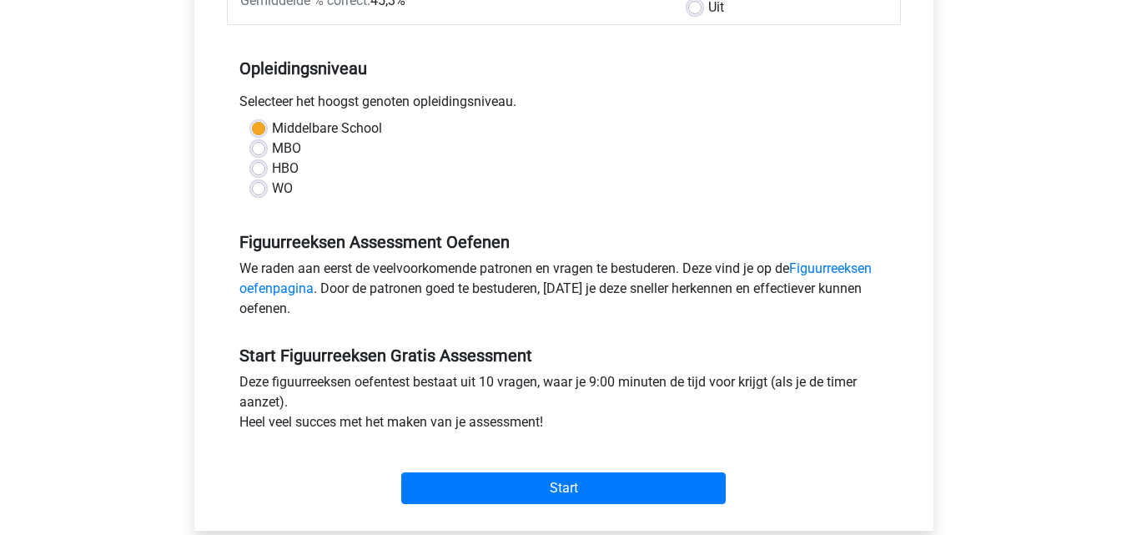
scroll to position [334, 0]
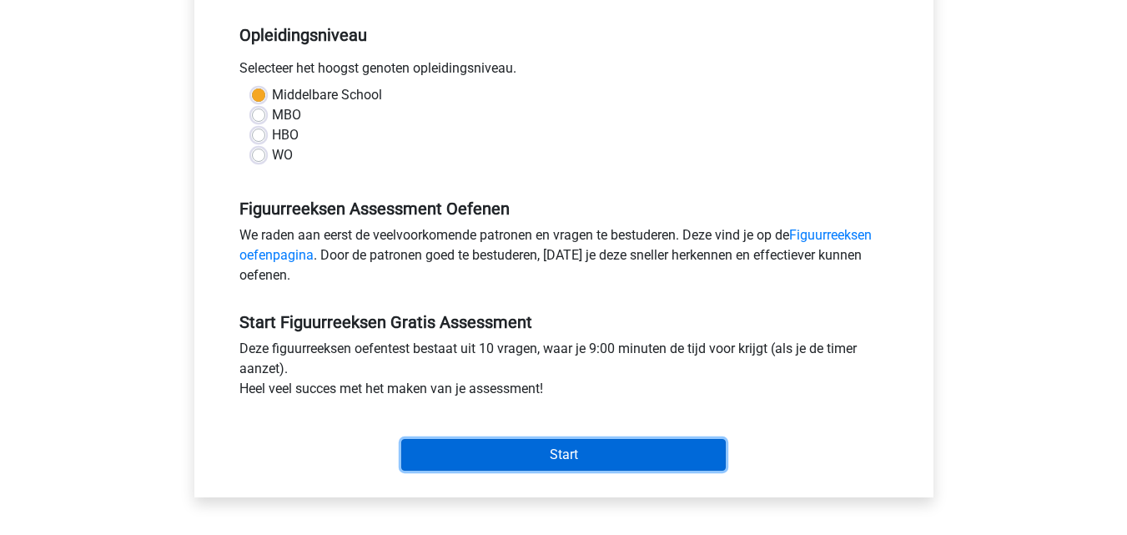
click at [695, 450] on input "Start" at bounding box center [563, 455] width 324 height 32
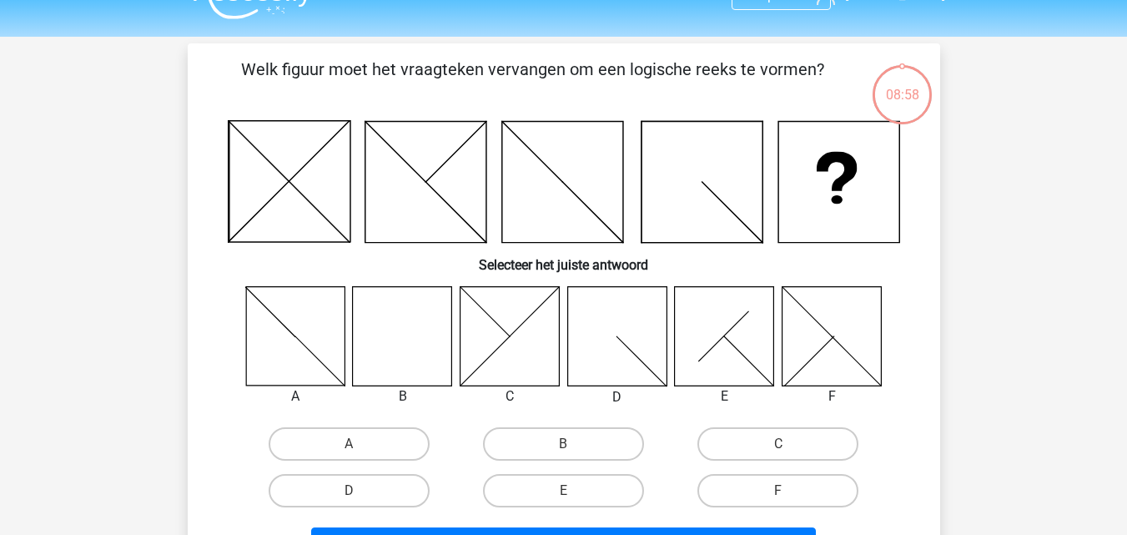
scroll to position [100, 0]
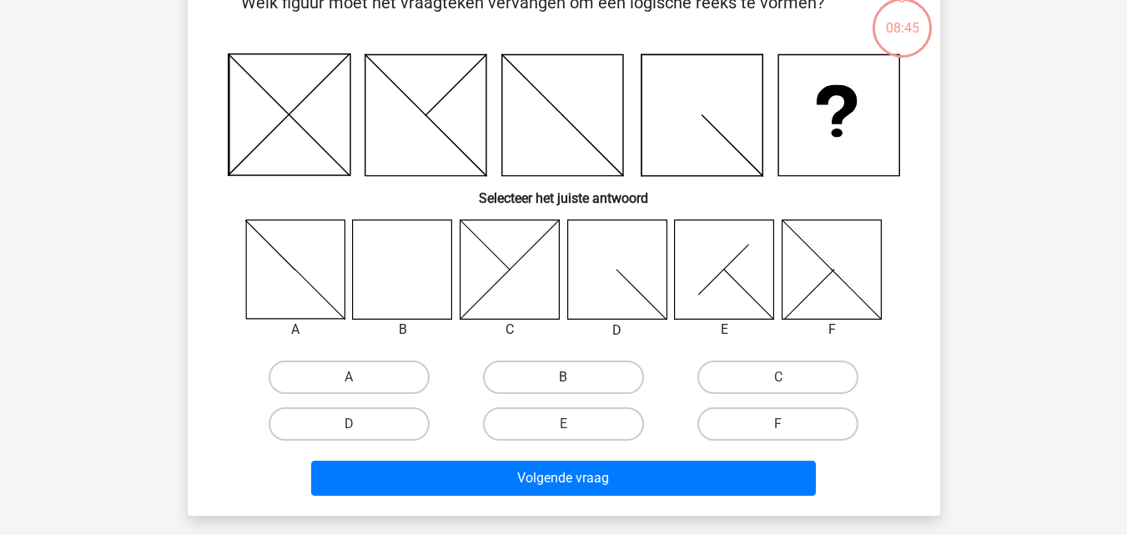
click at [522, 386] on label "B" at bounding box center [563, 376] width 161 height 33
click at [563, 386] on input "B" at bounding box center [568, 382] width 11 height 11
radio input "true"
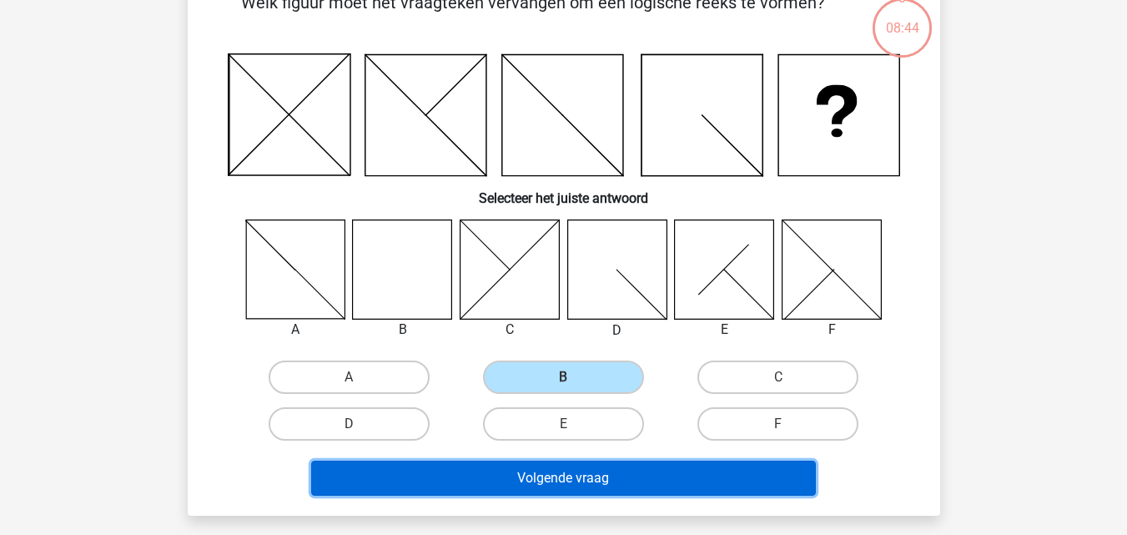
click at [520, 478] on button "Volgende vraag" at bounding box center [563, 477] width 505 height 35
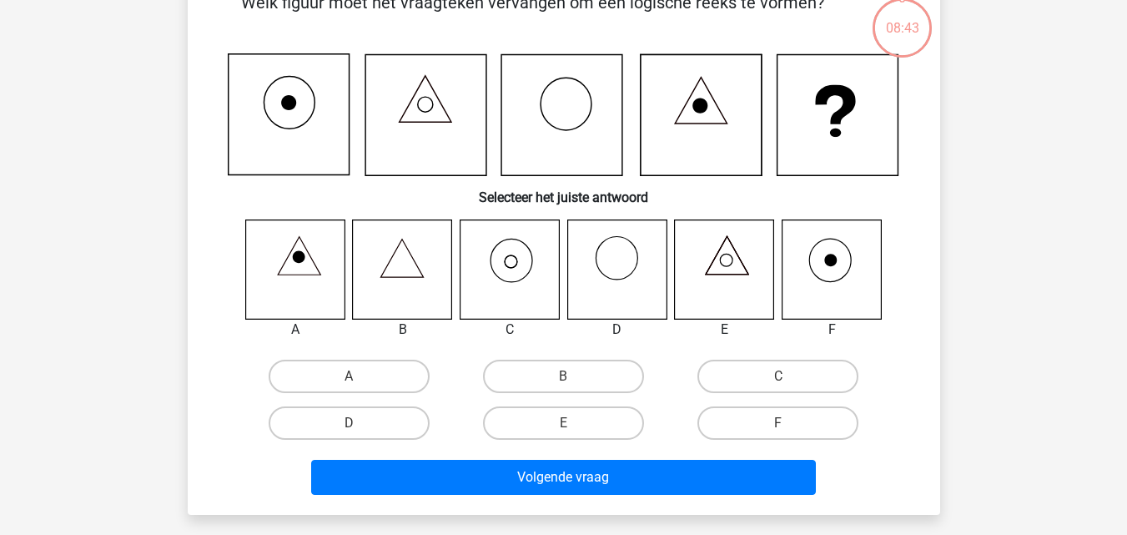
scroll to position [77, 0]
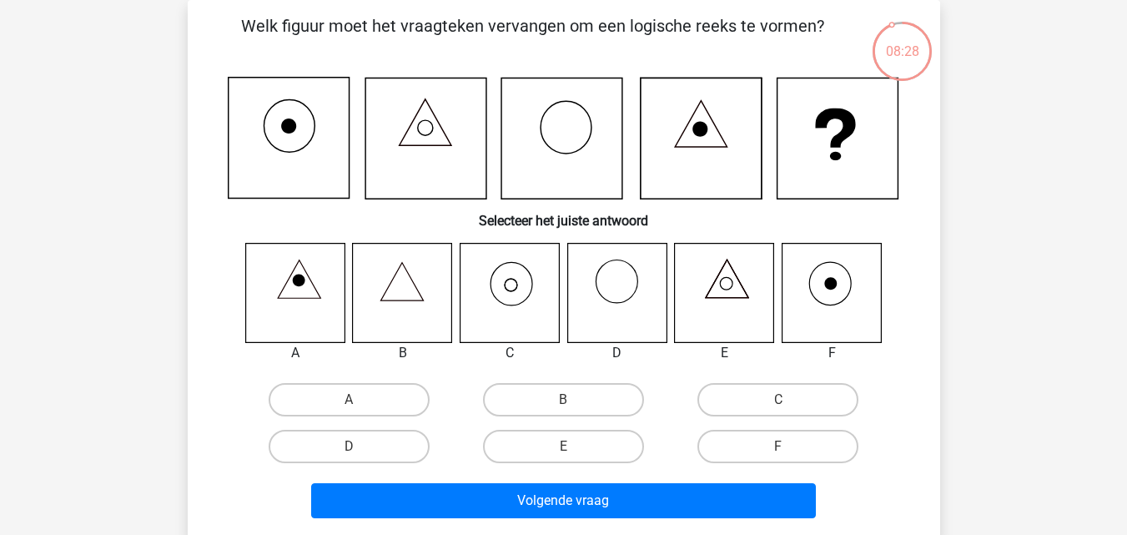
click at [500, 294] on icon at bounding box center [509, 292] width 99 height 99
click at [739, 398] on label "C" at bounding box center [777, 399] width 161 height 33
click at [778, 400] on input "C" at bounding box center [783, 405] width 11 height 11
radio input "true"
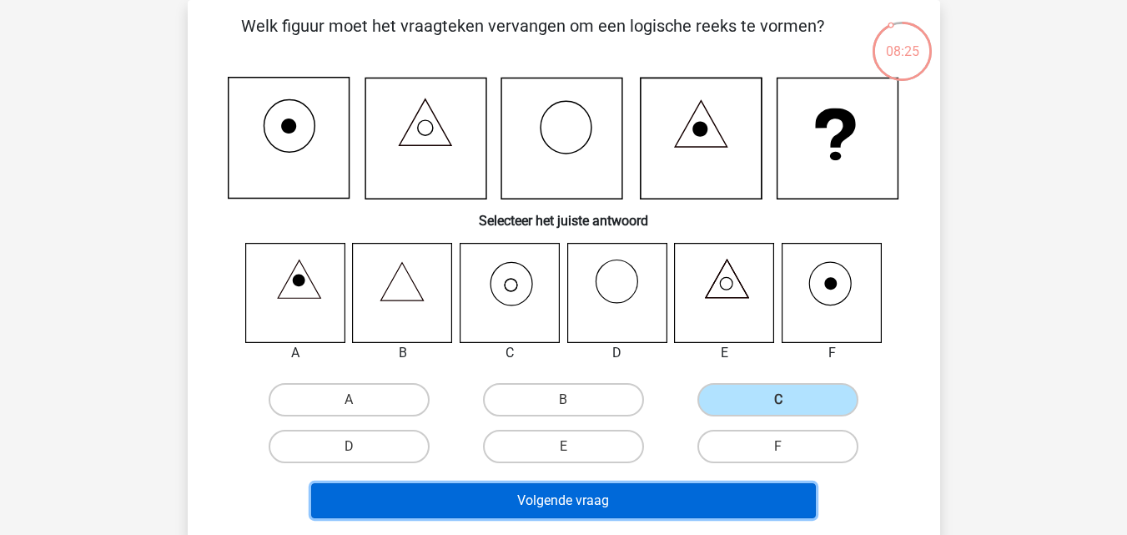
click at [620, 502] on button "Volgende vraag" at bounding box center [563, 500] width 505 height 35
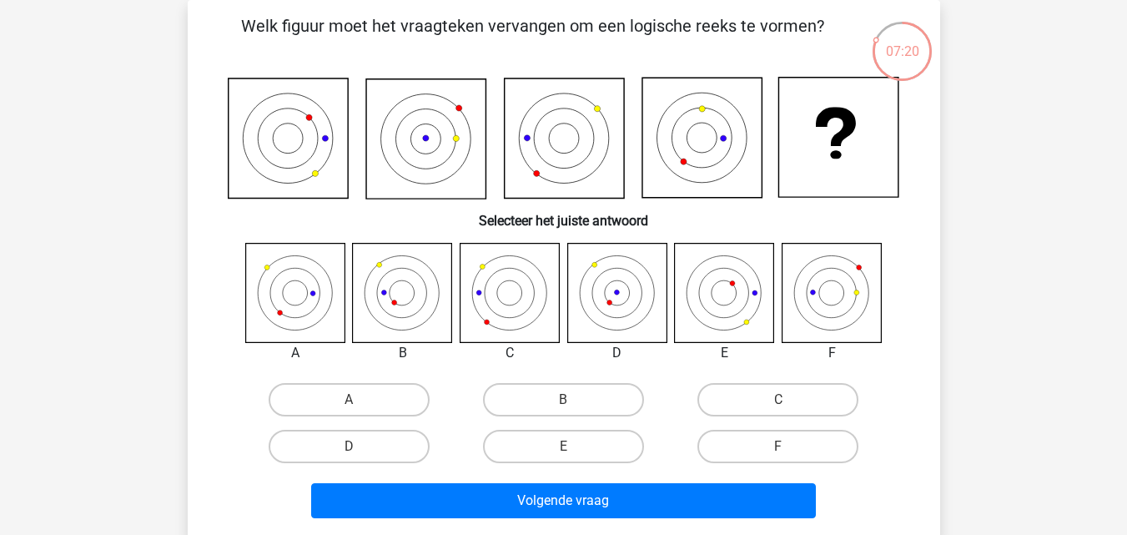
click at [597, 296] on icon at bounding box center [616, 292] width 99 height 99
click at [396, 448] on label "D" at bounding box center [349, 446] width 161 height 33
click at [360, 448] on input "D" at bounding box center [354, 451] width 11 height 11
radio input "true"
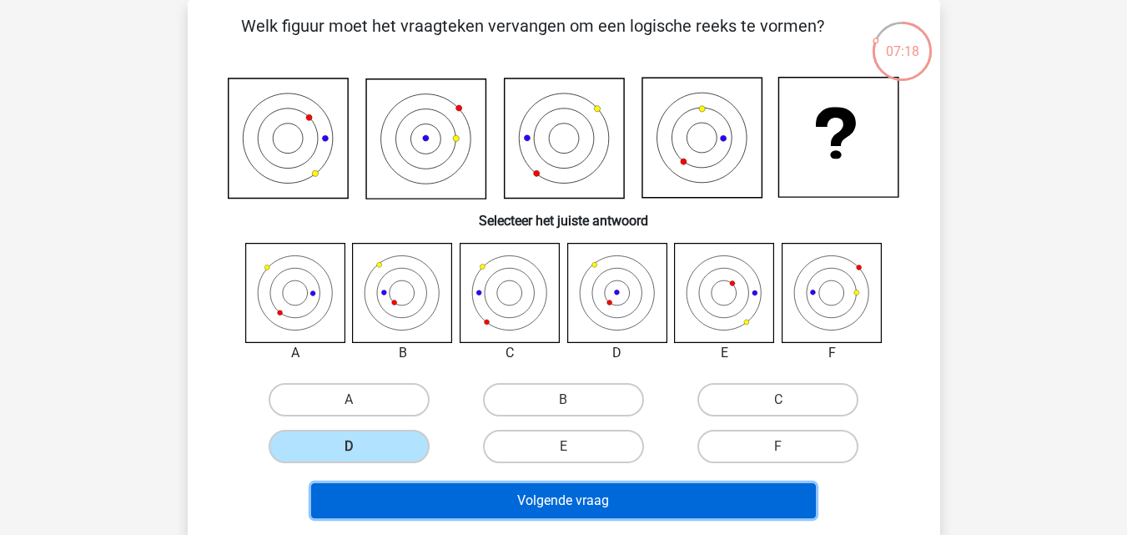
click at [427, 495] on button "Volgende vraag" at bounding box center [563, 500] width 505 height 35
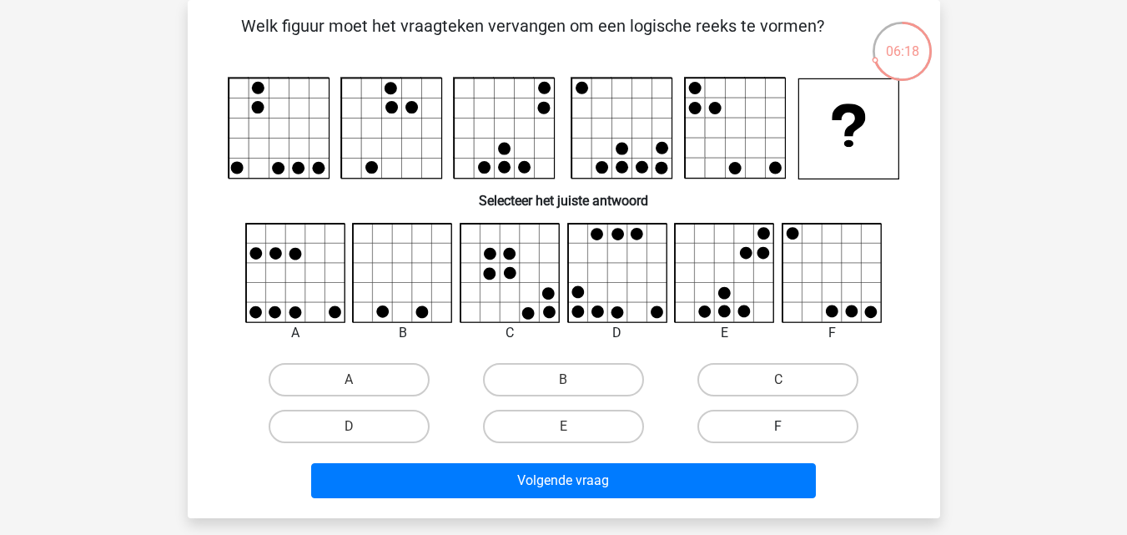
click at [755, 432] on label "F" at bounding box center [777, 426] width 161 height 33
click at [778, 432] on input "F" at bounding box center [783, 431] width 11 height 11
radio input "true"
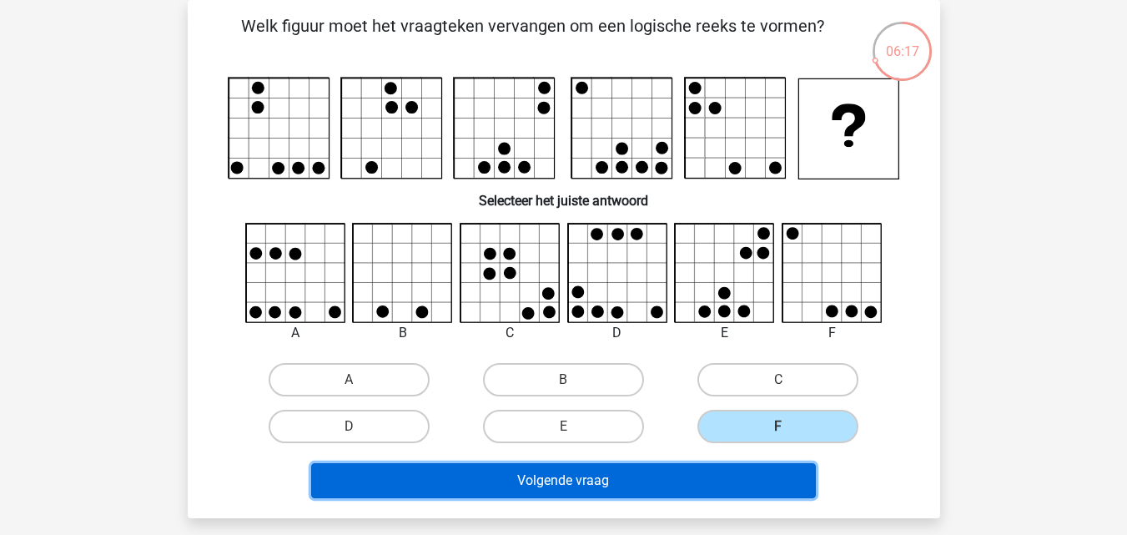
click at [709, 465] on button "Volgende vraag" at bounding box center [563, 480] width 505 height 35
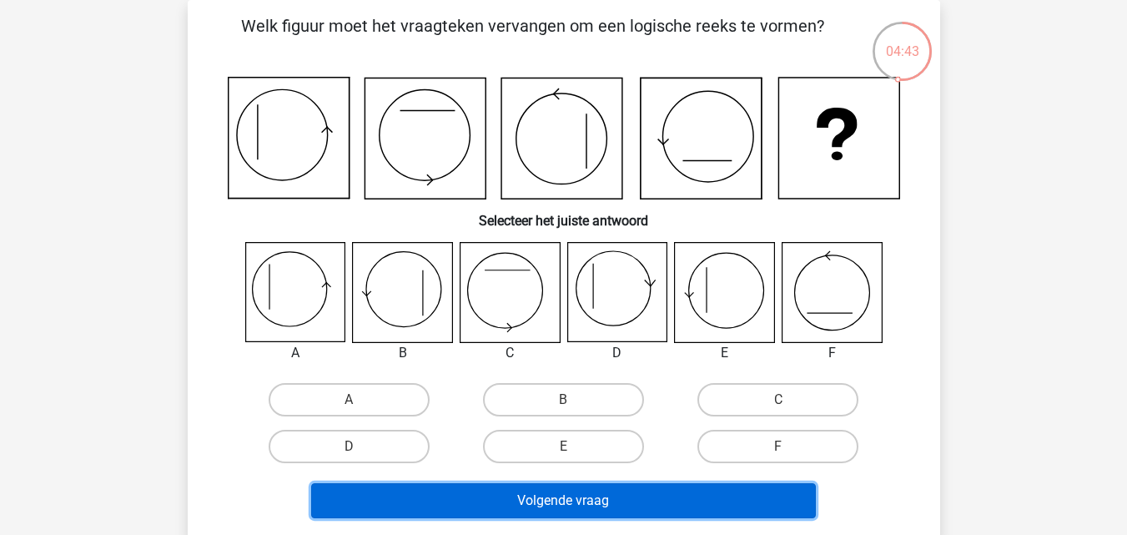
click at [505, 485] on button "Volgende vraag" at bounding box center [563, 500] width 505 height 35
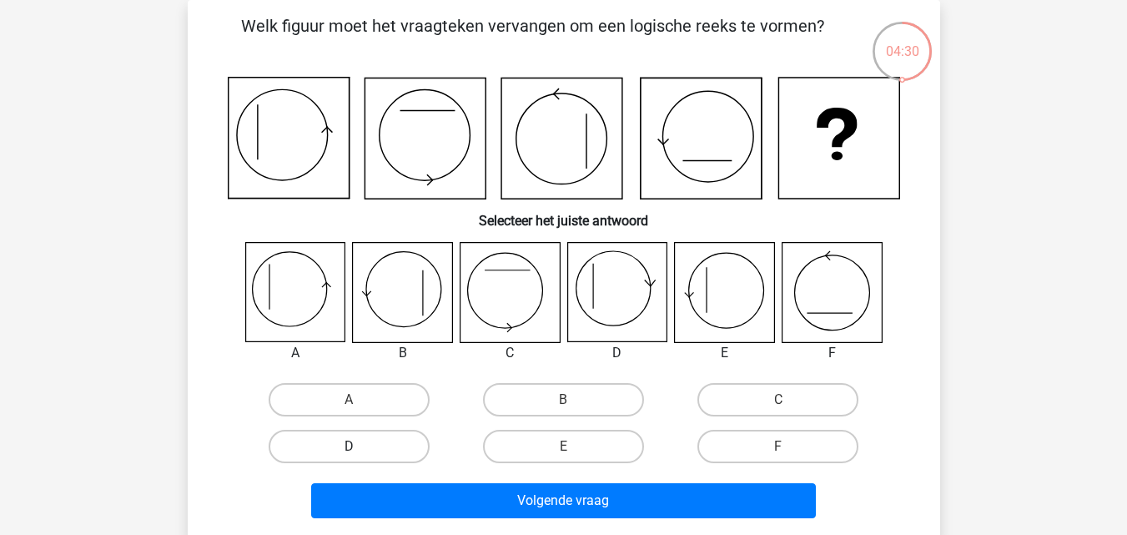
click at [414, 440] on label "D" at bounding box center [349, 446] width 161 height 33
click at [360, 446] on input "D" at bounding box center [354, 451] width 11 height 11
radio input "true"
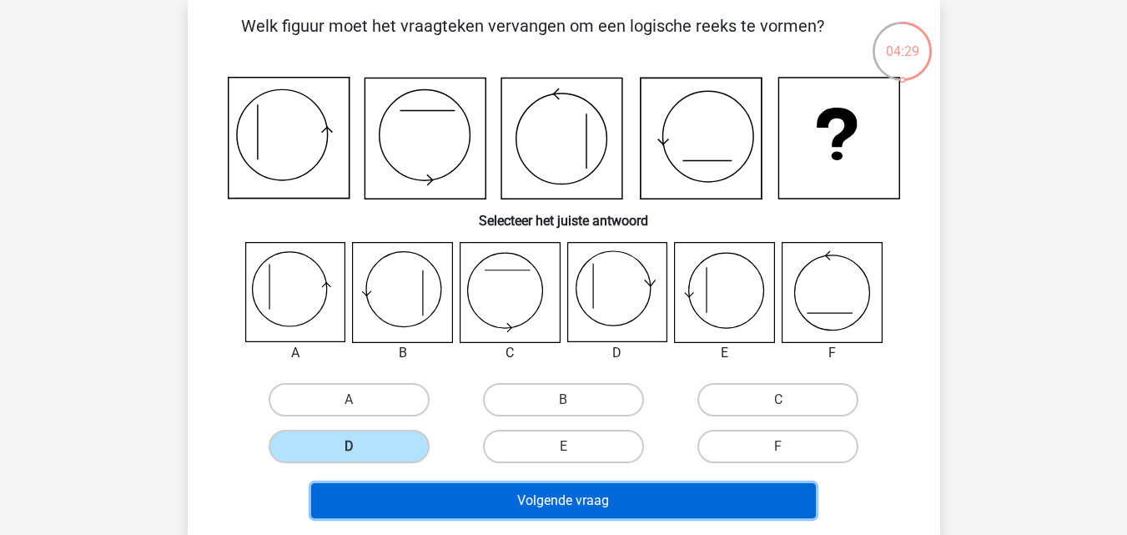
click at [455, 496] on button "Volgende vraag" at bounding box center [563, 500] width 505 height 35
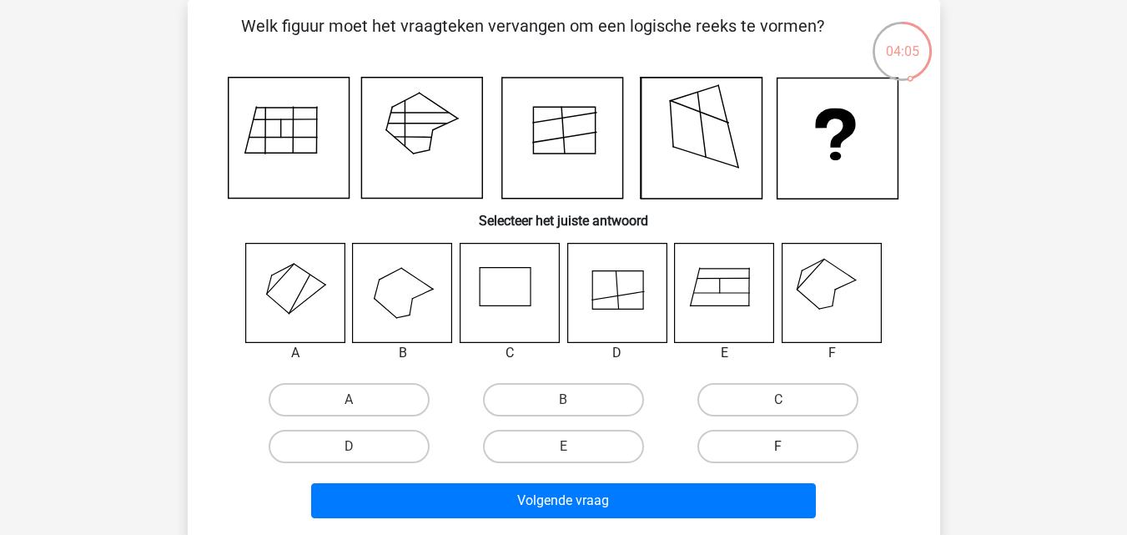
click at [757, 450] on label "F" at bounding box center [777, 446] width 161 height 33
click at [778, 450] on input "F" at bounding box center [783, 451] width 11 height 11
radio input "true"
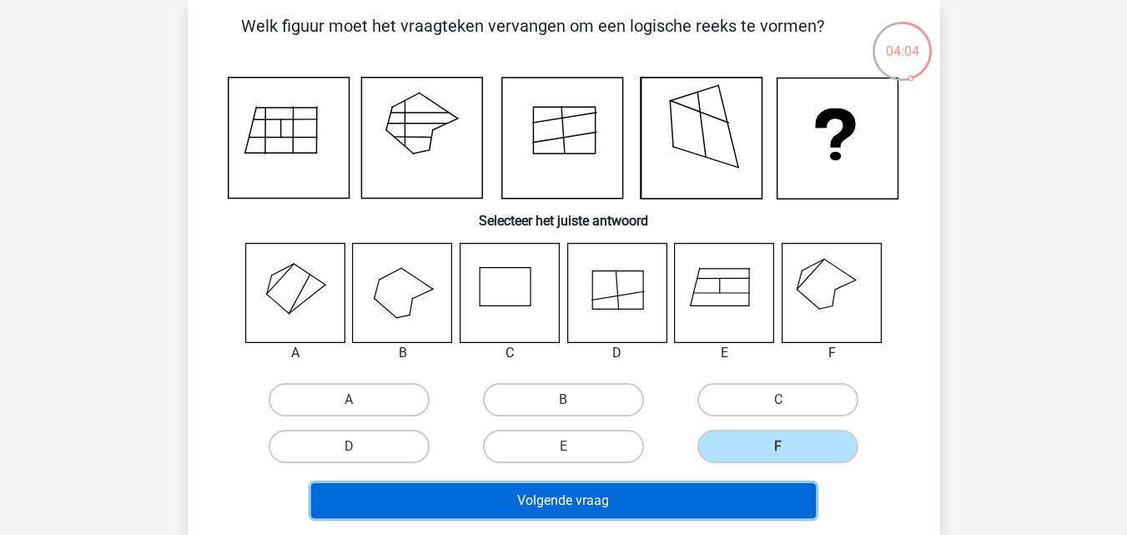
click at [711, 495] on button "Volgende vraag" at bounding box center [563, 500] width 505 height 35
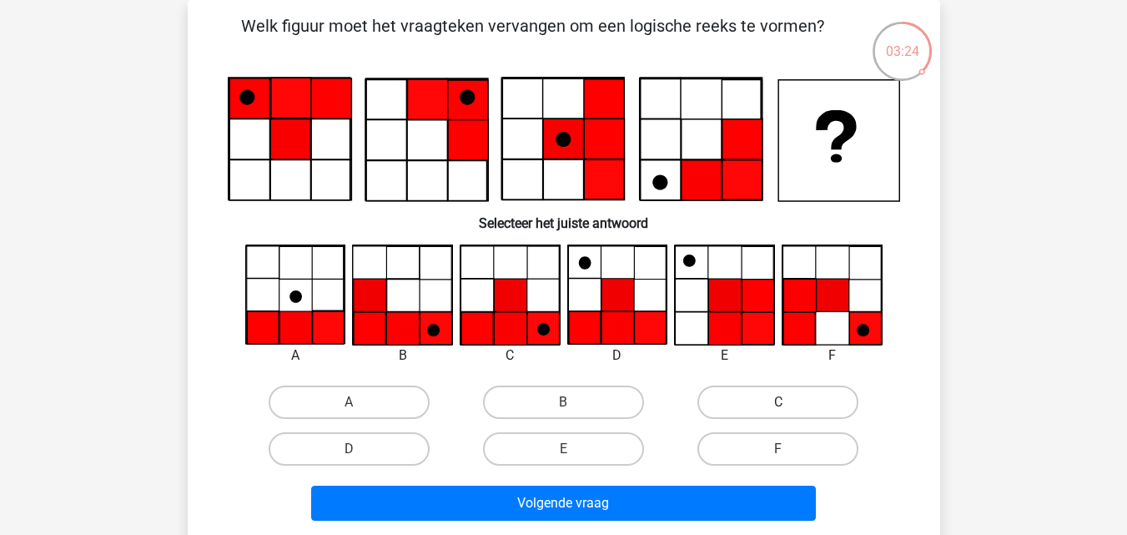
click at [792, 414] on label "C" at bounding box center [777, 401] width 161 height 33
click at [789, 413] on input "C" at bounding box center [783, 407] width 11 height 11
radio input "true"
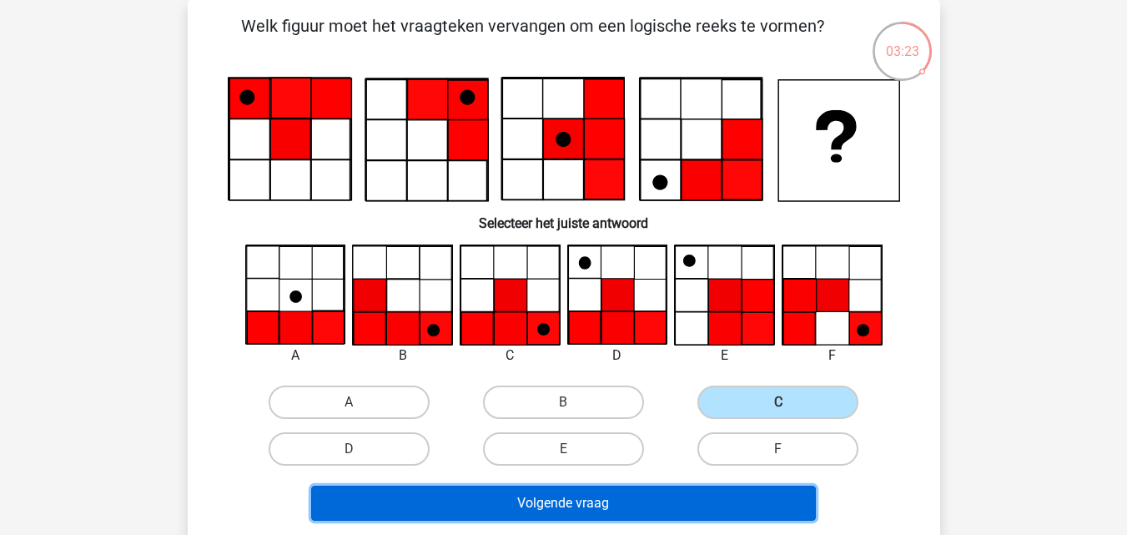
click at [642, 503] on button "Volgende vraag" at bounding box center [563, 502] width 505 height 35
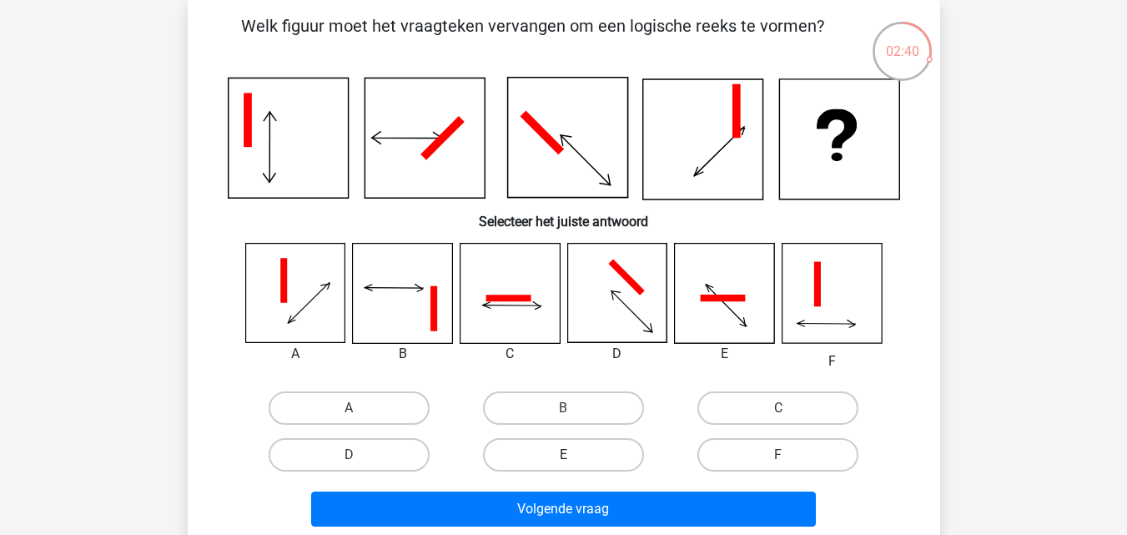
click at [609, 455] on label "E" at bounding box center [563, 454] width 161 height 33
click at [574, 455] on input "E" at bounding box center [568, 460] width 11 height 11
radio input "true"
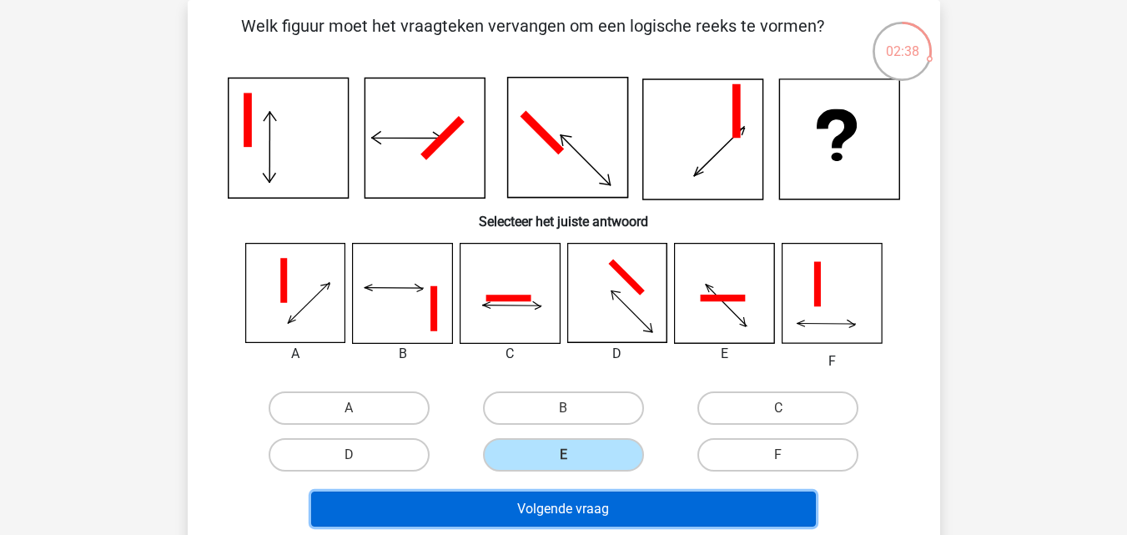
click at [572, 506] on button "Volgende vraag" at bounding box center [563, 508] width 505 height 35
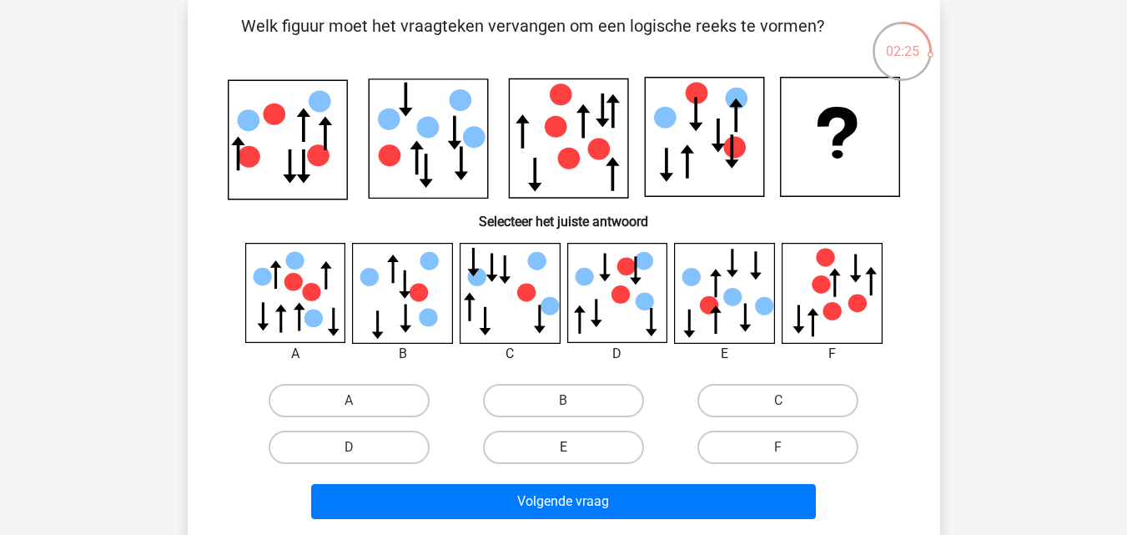
click at [562, 450] on label "E" at bounding box center [563, 446] width 161 height 33
click at [563, 450] on input "E" at bounding box center [568, 452] width 11 height 11
radio input "true"
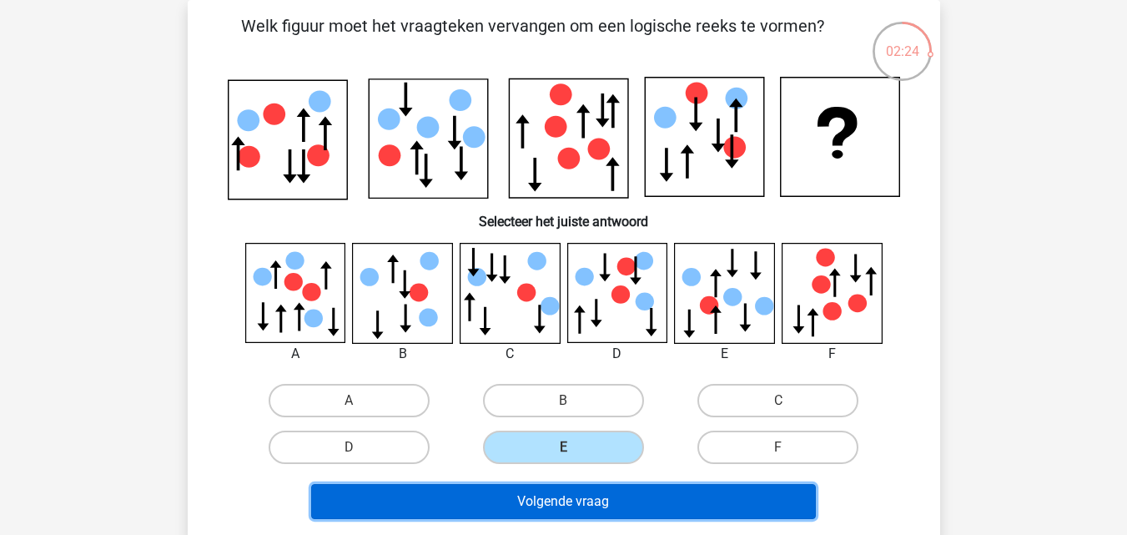
click at [541, 501] on button "Volgende vraag" at bounding box center [563, 501] width 505 height 35
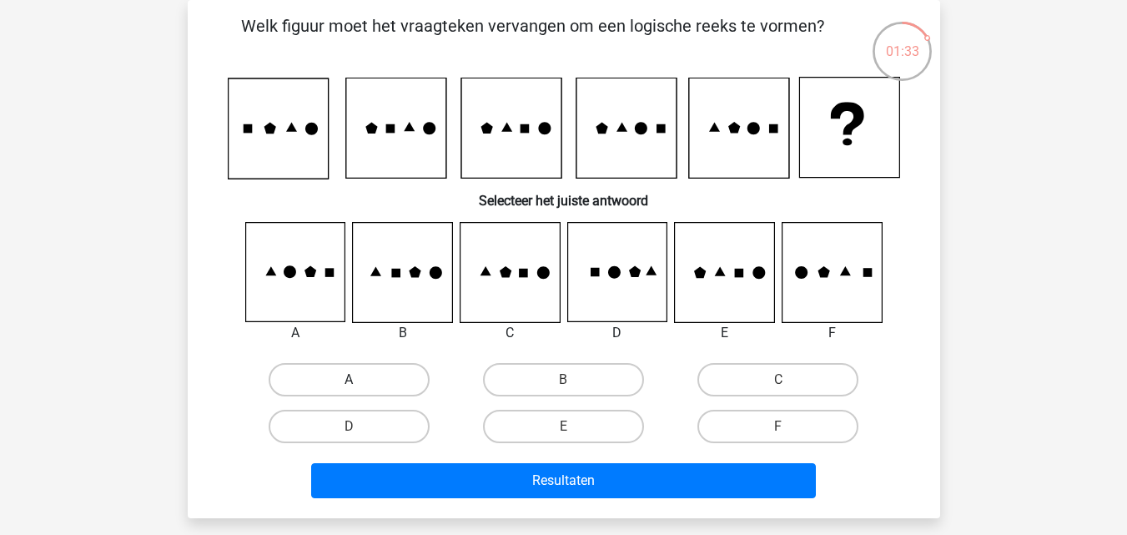
click at [416, 374] on label "A" at bounding box center [349, 379] width 161 height 33
click at [360, 380] on input "A" at bounding box center [354, 385] width 11 height 11
radio input "true"
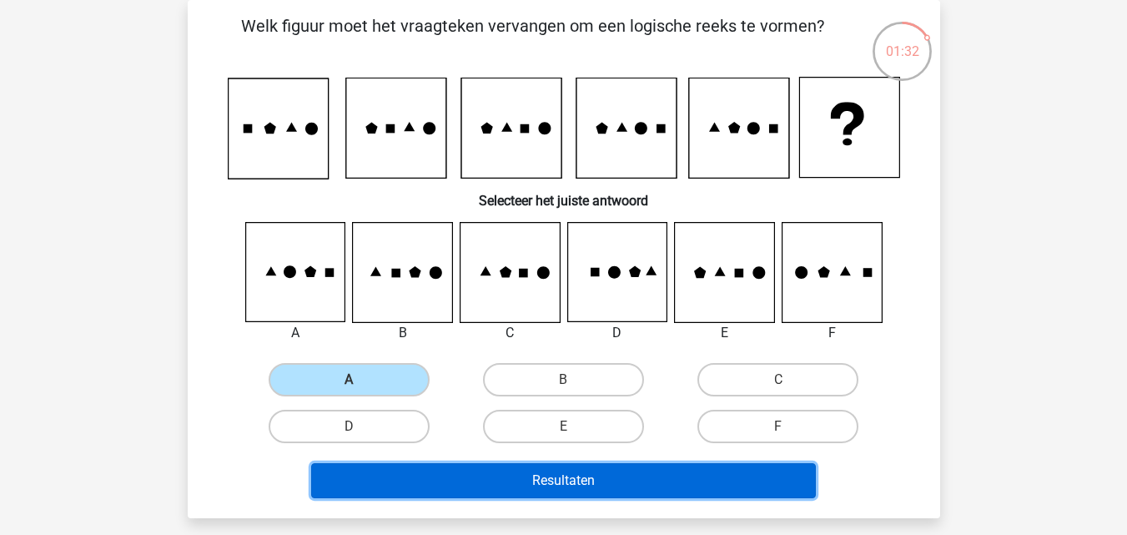
click at [448, 480] on button "Resultaten" at bounding box center [563, 480] width 505 height 35
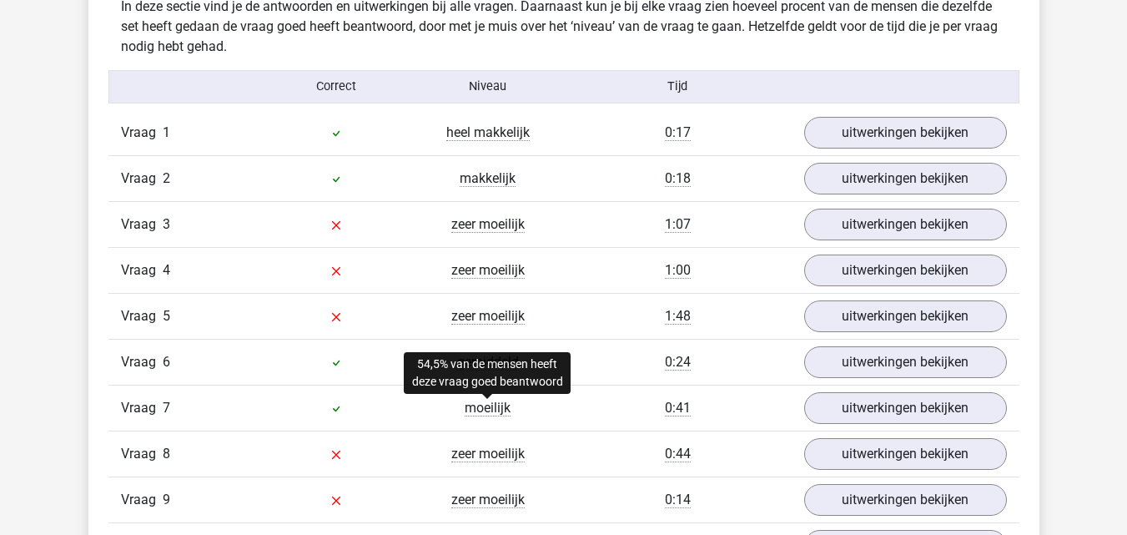
scroll to position [1335, 0]
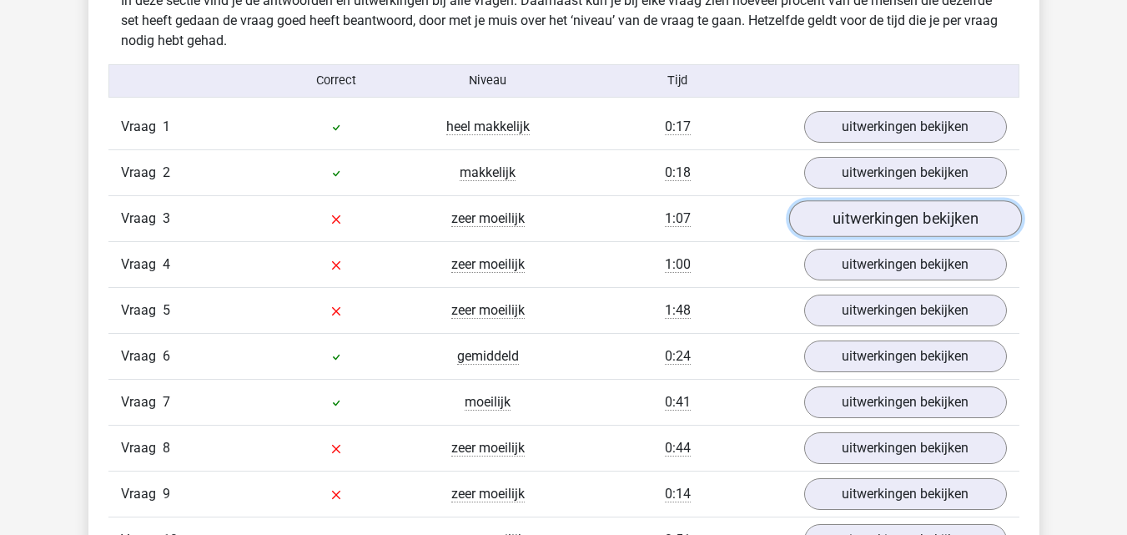
click at [888, 229] on link "uitwerkingen bekijken" at bounding box center [904, 218] width 233 height 37
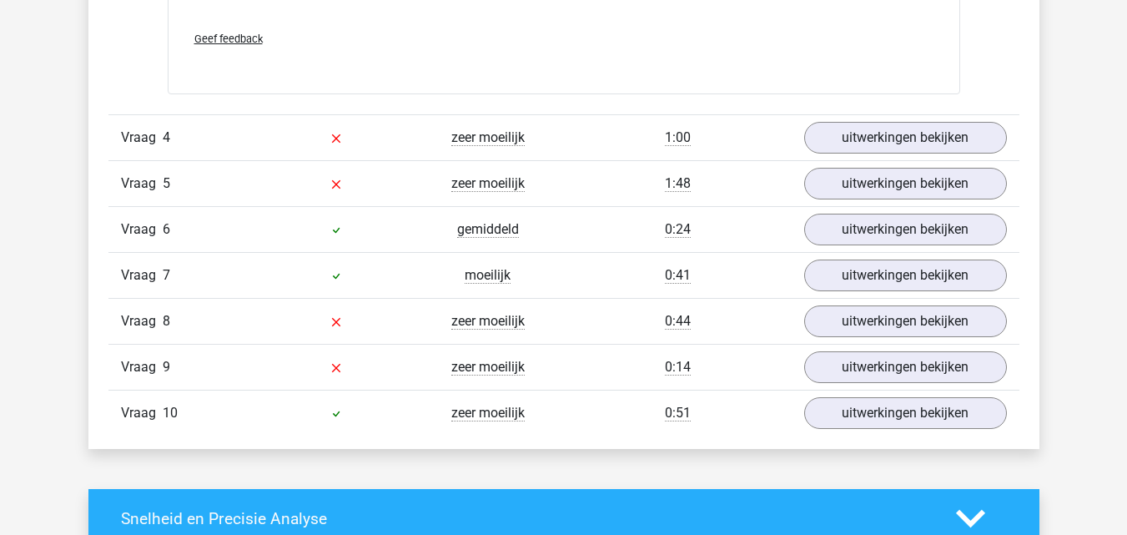
scroll to position [2870, 0]
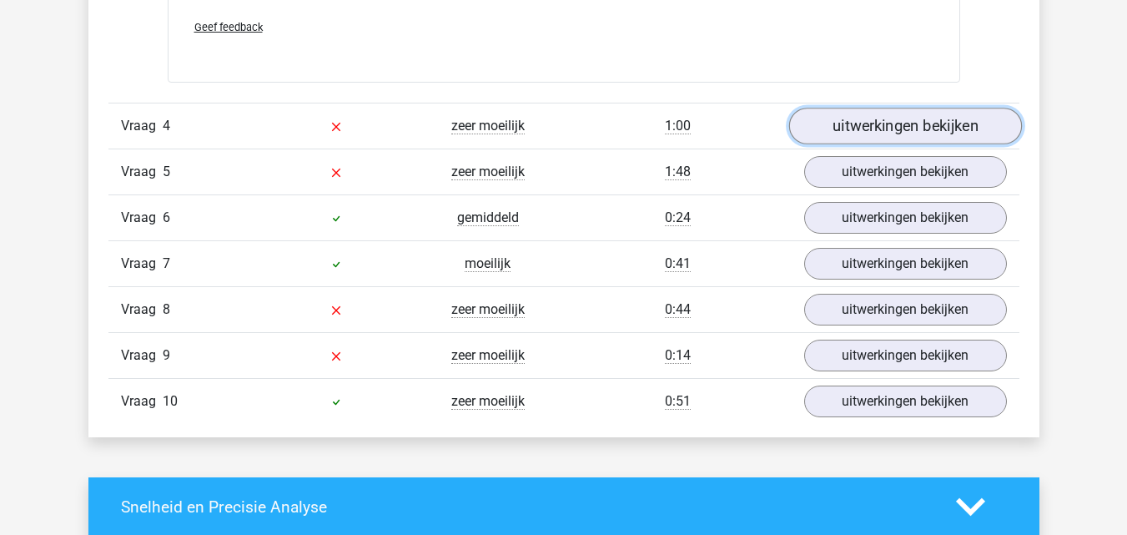
click at [911, 123] on link "uitwerkingen bekijken" at bounding box center [904, 126] width 233 height 37
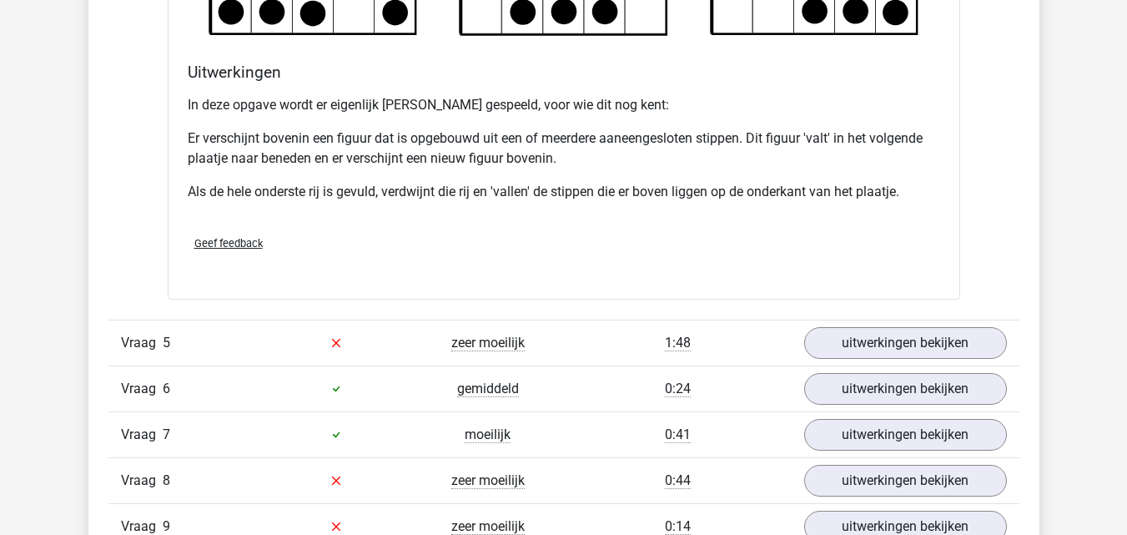
scroll to position [3737, 0]
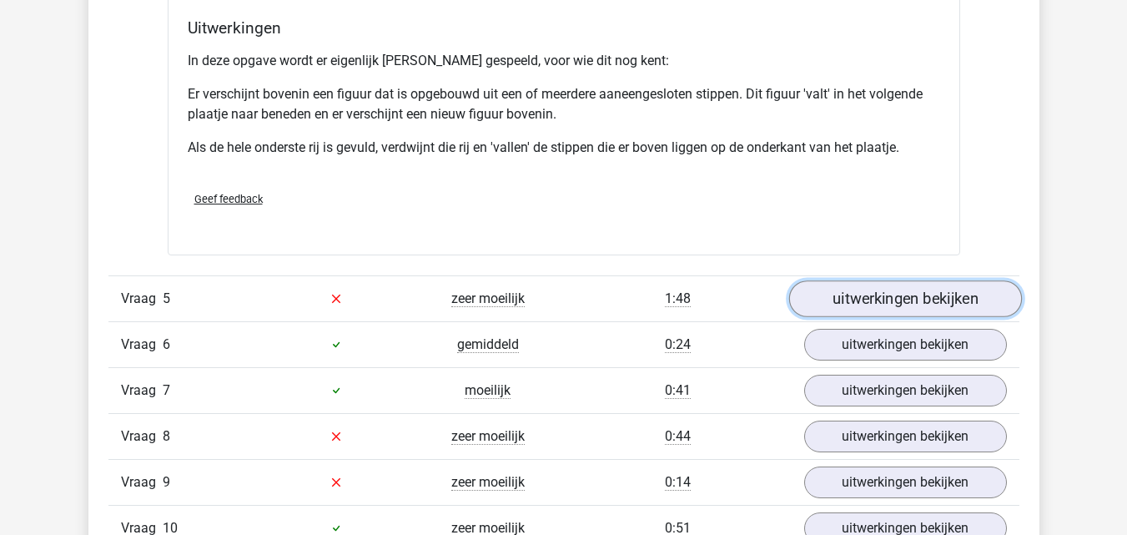
click at [934, 293] on link "uitwerkingen bekijken" at bounding box center [904, 298] width 233 height 37
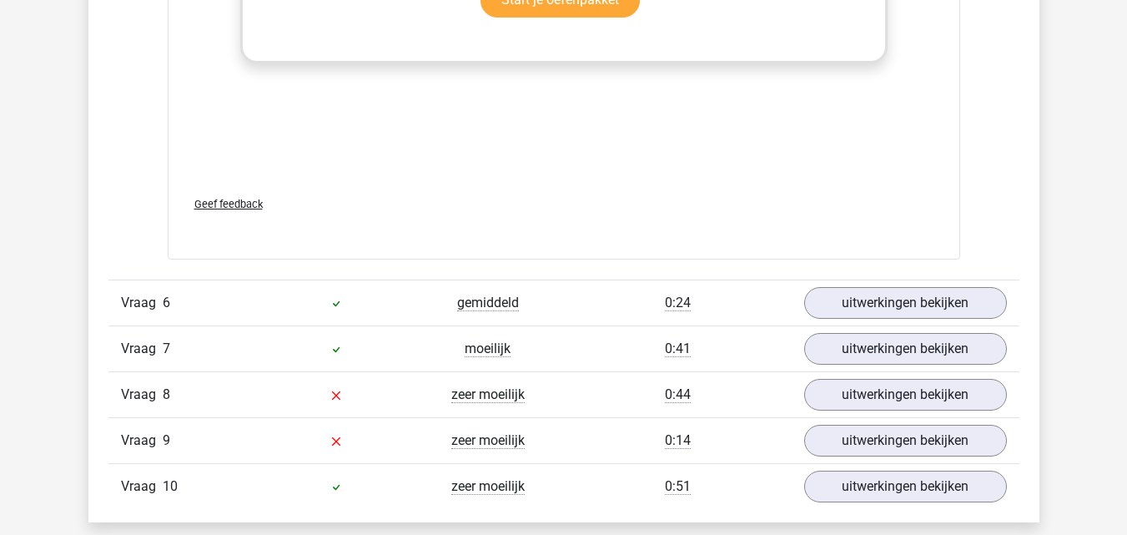
scroll to position [5239, 0]
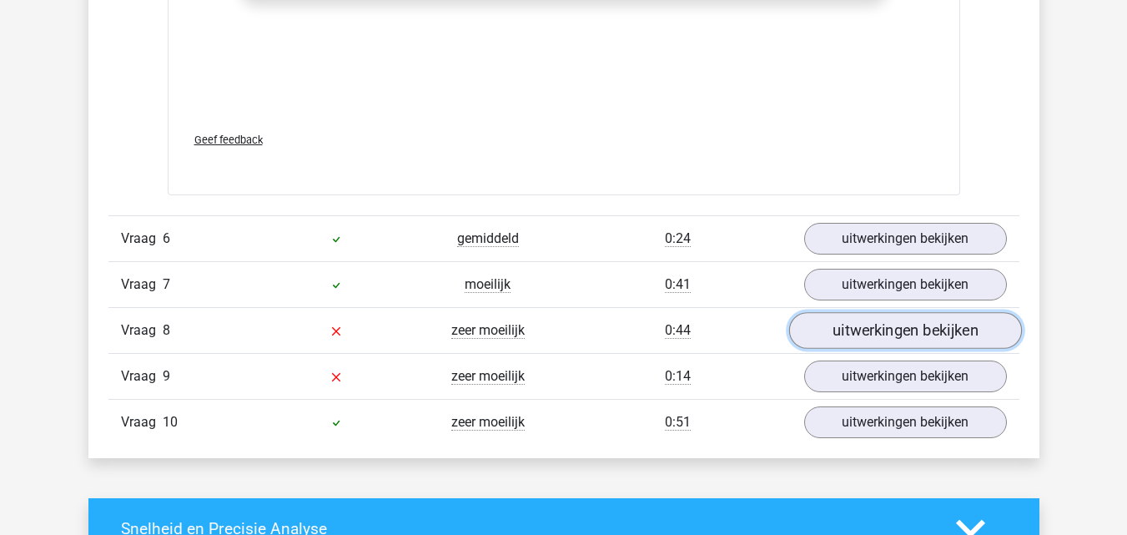
click at [962, 325] on link "uitwerkingen bekijken" at bounding box center [904, 331] width 233 height 37
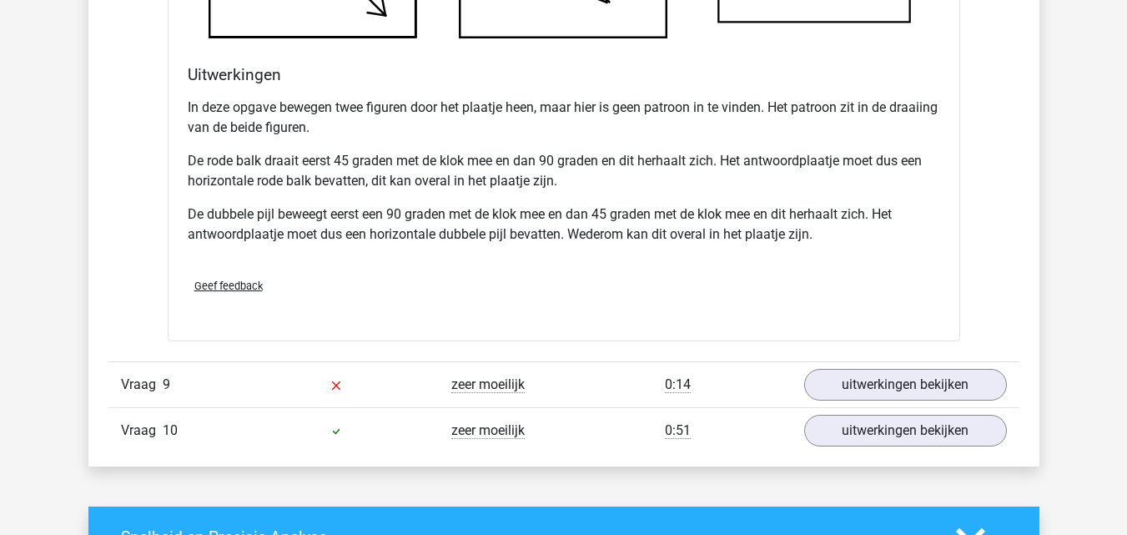
scroll to position [6306, 0]
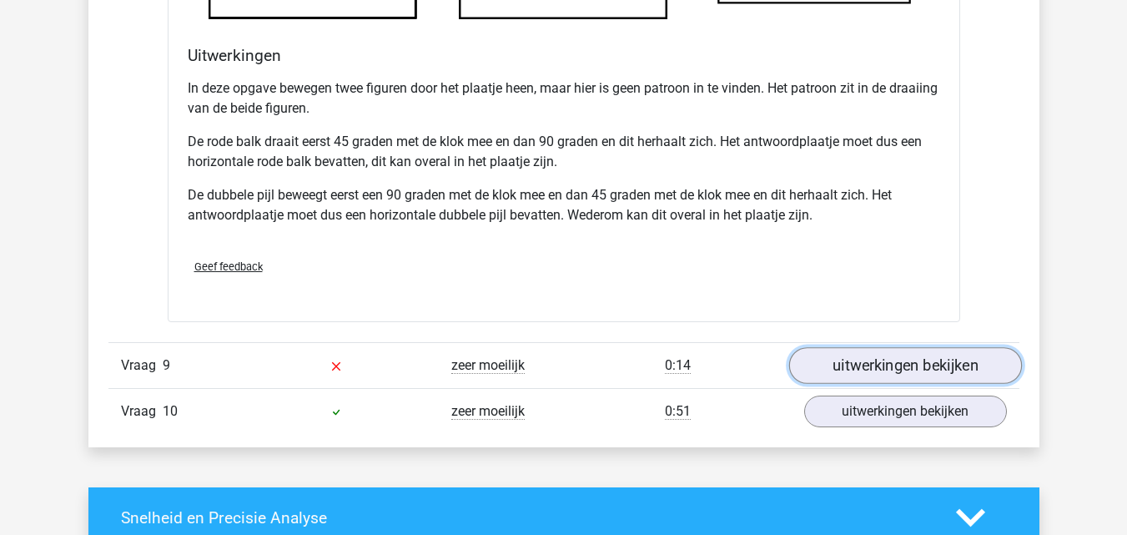
click at [937, 363] on link "uitwerkingen bekijken" at bounding box center [904, 365] width 233 height 37
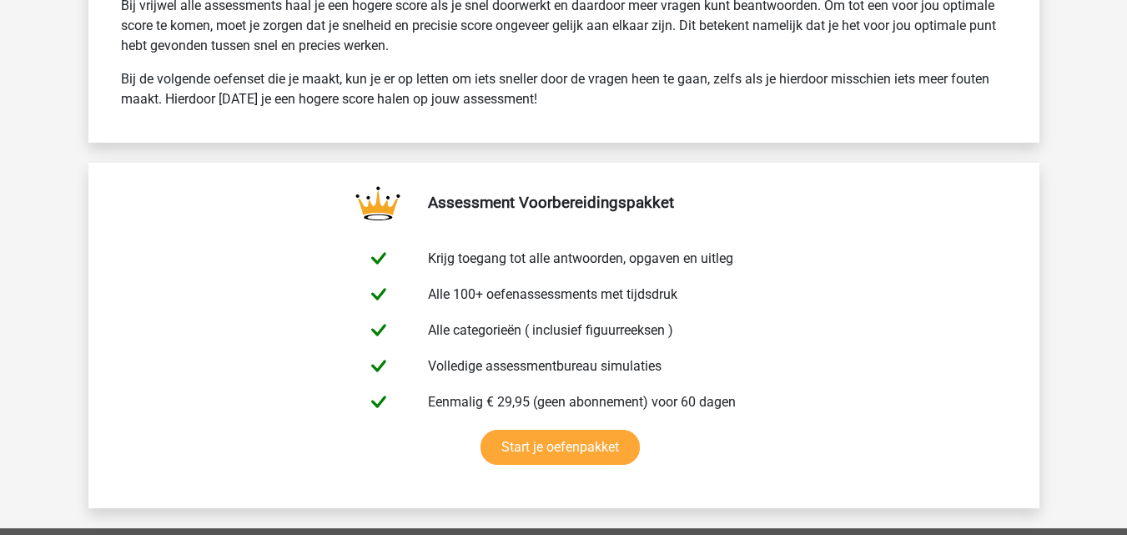
scroll to position [8942, 0]
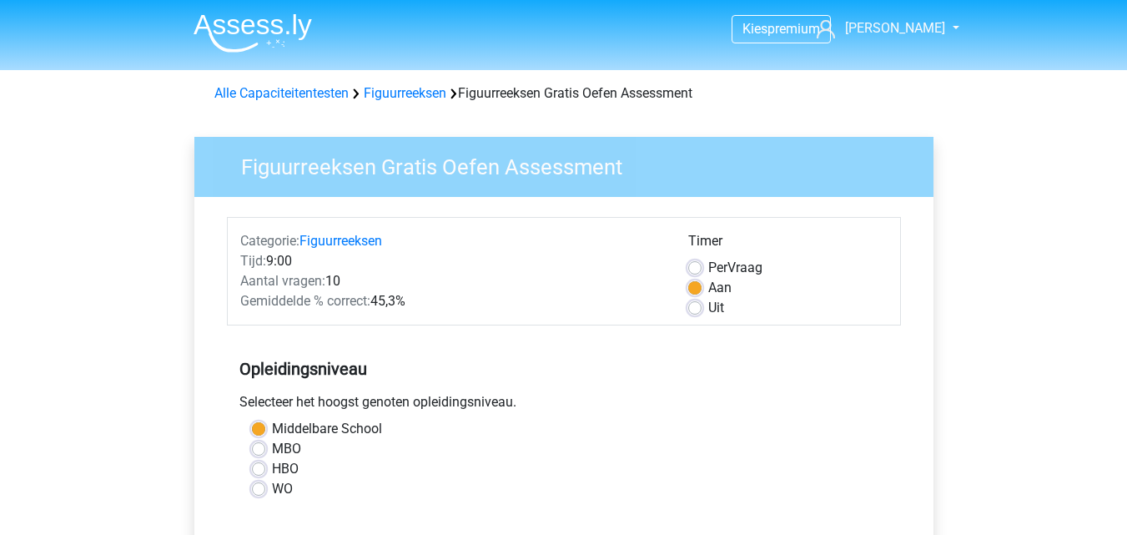
scroll to position [334, 0]
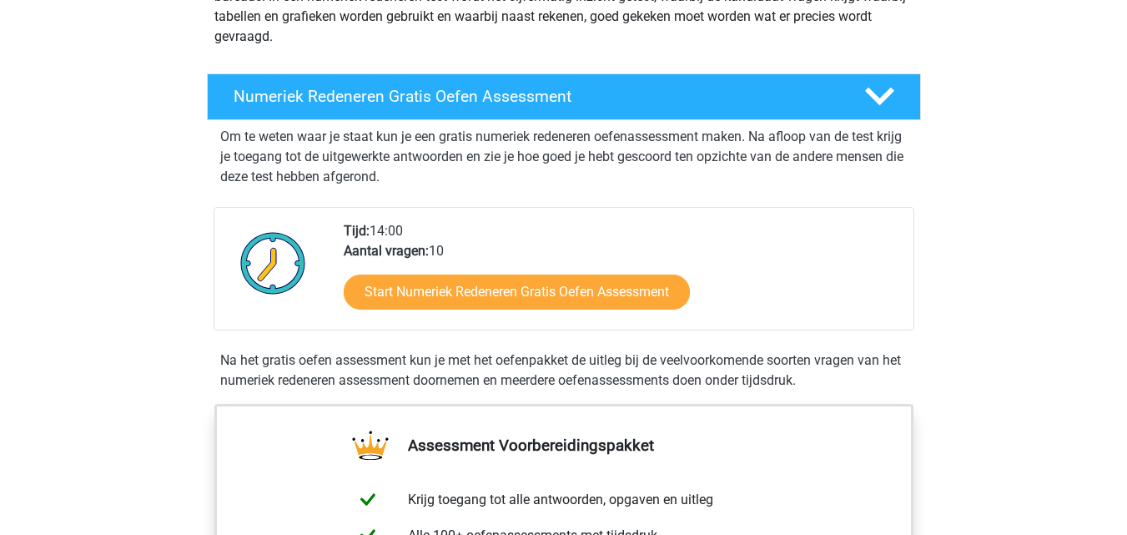
scroll to position [267, 0]
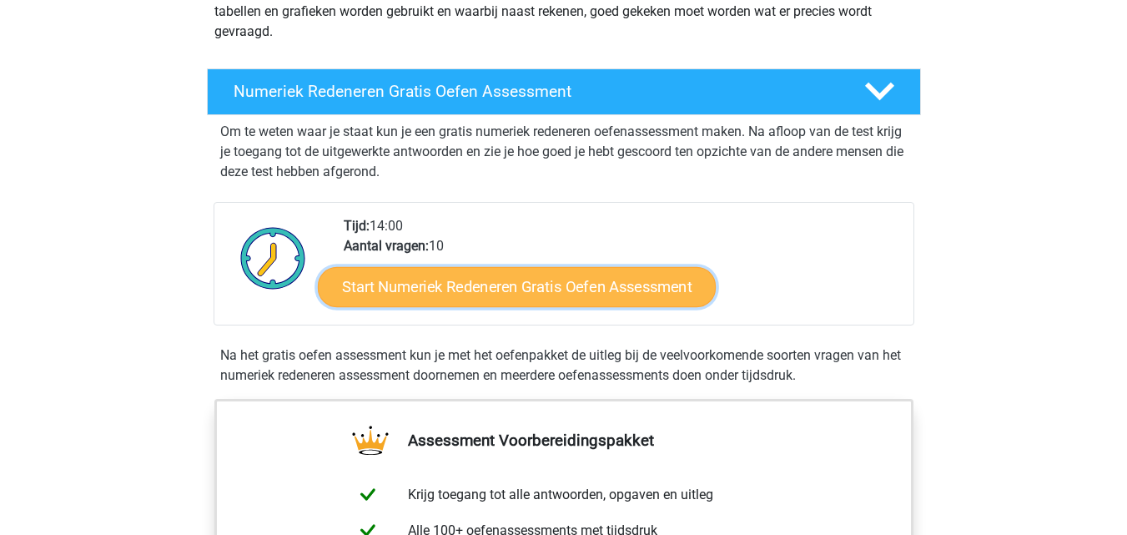
click at [631, 270] on link "Start Numeriek Redeneren Gratis Oefen Assessment" at bounding box center [517, 286] width 398 height 40
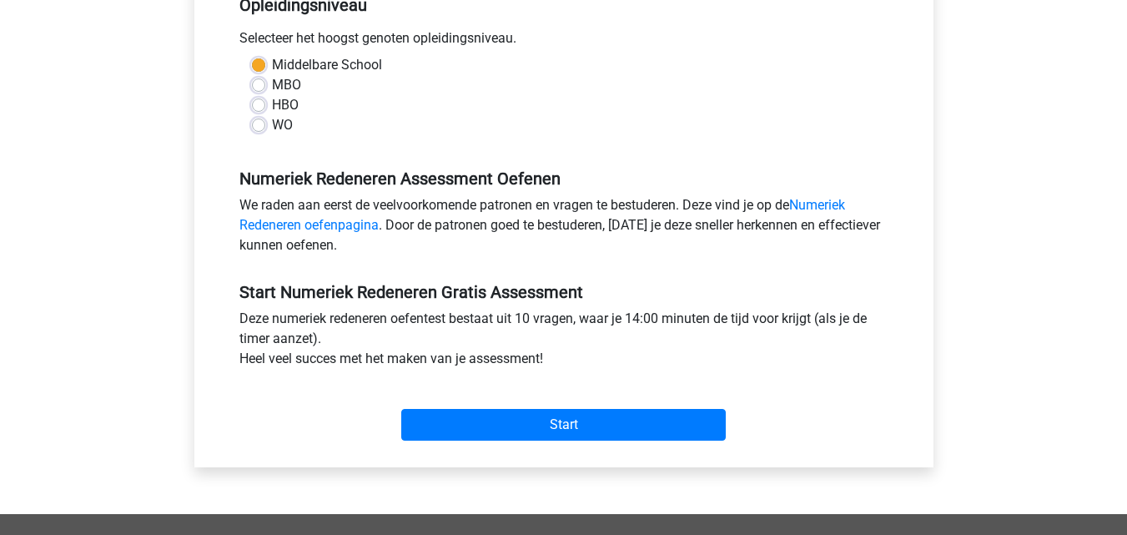
scroll to position [367, 0]
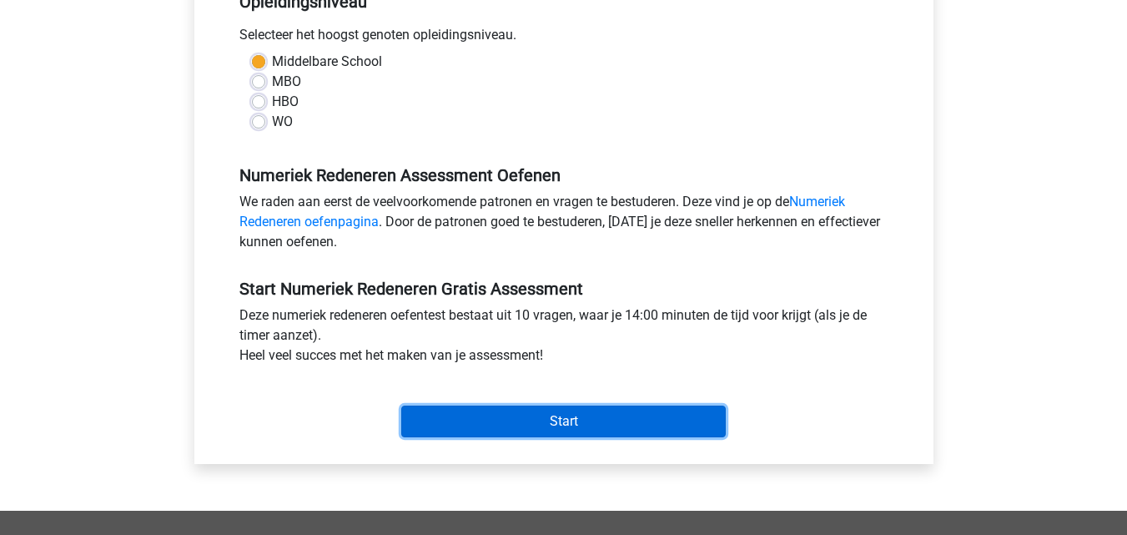
click at [580, 416] on input "Start" at bounding box center [563, 421] width 324 height 32
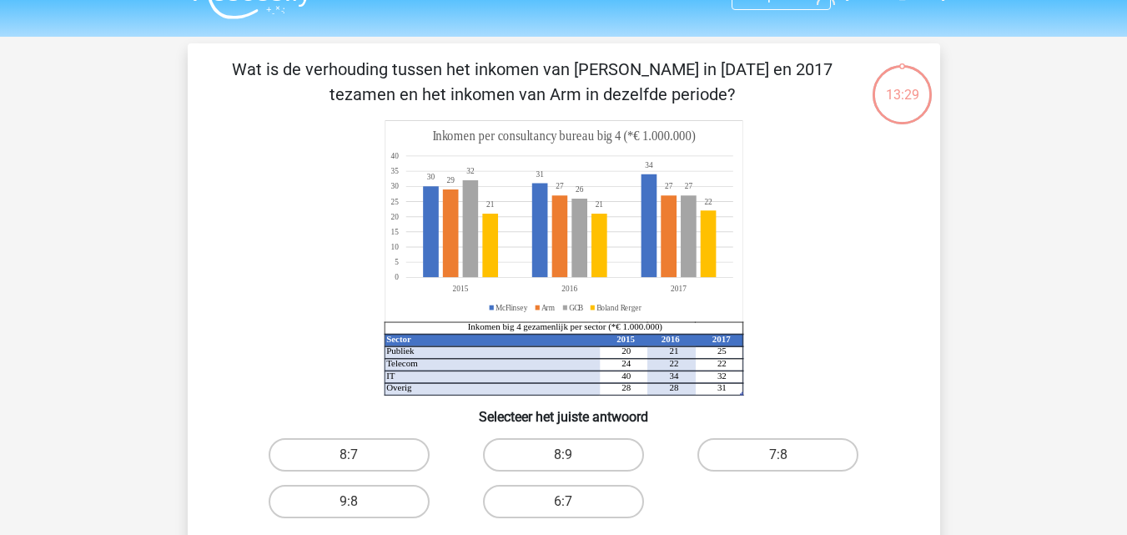
scroll to position [67, 0]
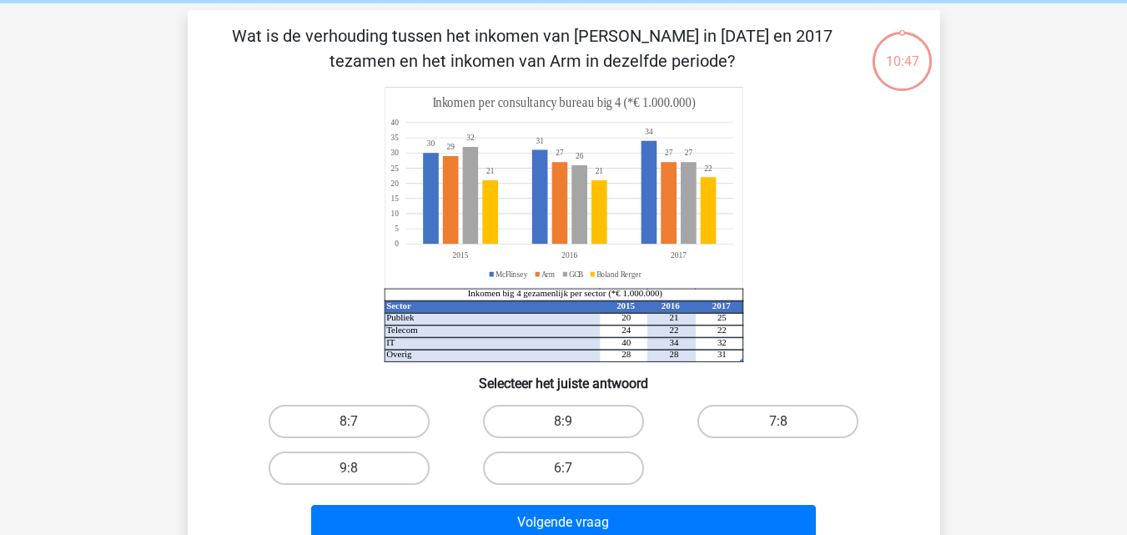
click at [356, 426] on input "8:7" at bounding box center [354, 426] width 11 height 11
radio input "true"
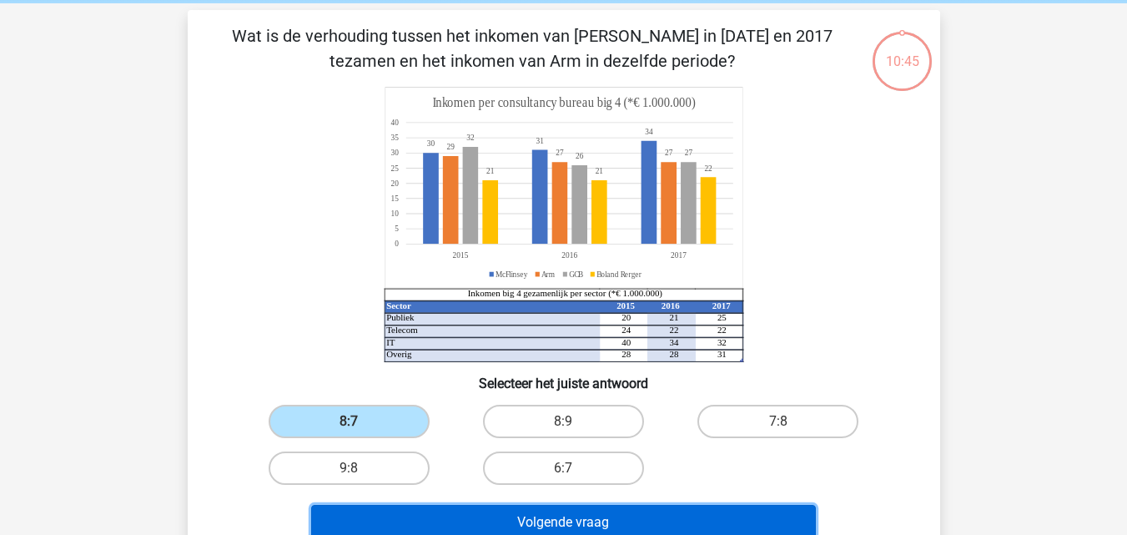
click at [458, 514] on button "Volgende vraag" at bounding box center [563, 522] width 505 height 35
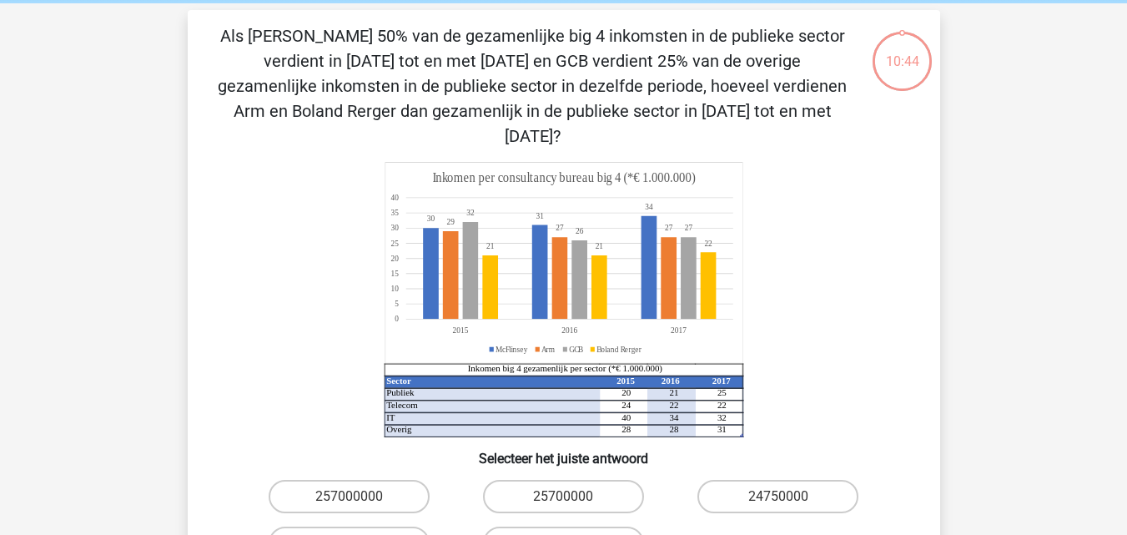
scroll to position [77, 0]
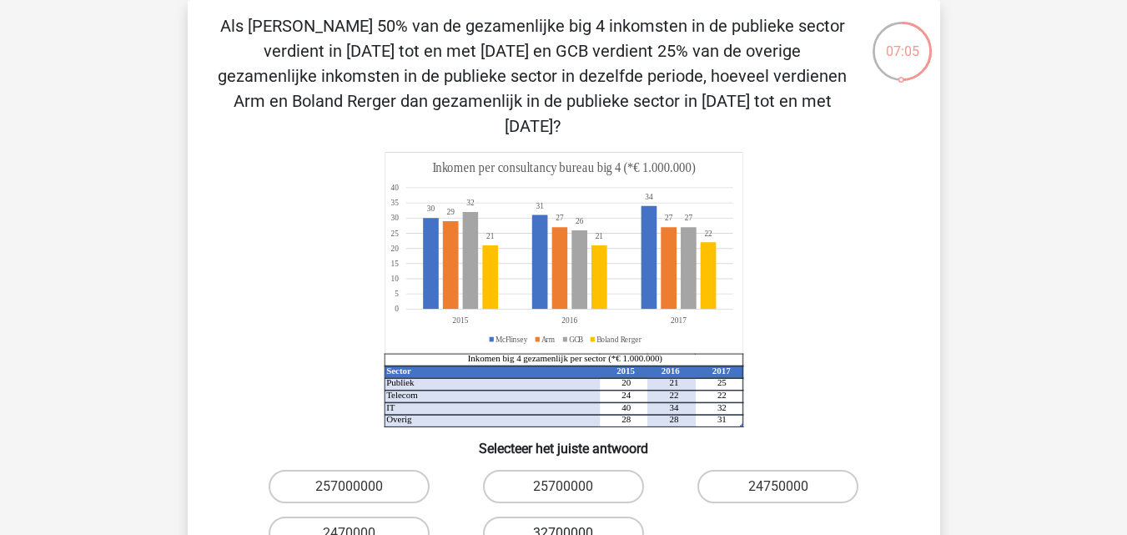
click at [515, 516] on label "32700000" at bounding box center [563, 532] width 161 height 33
click at [563, 533] on input "32700000" at bounding box center [568, 538] width 11 height 11
radio input "true"
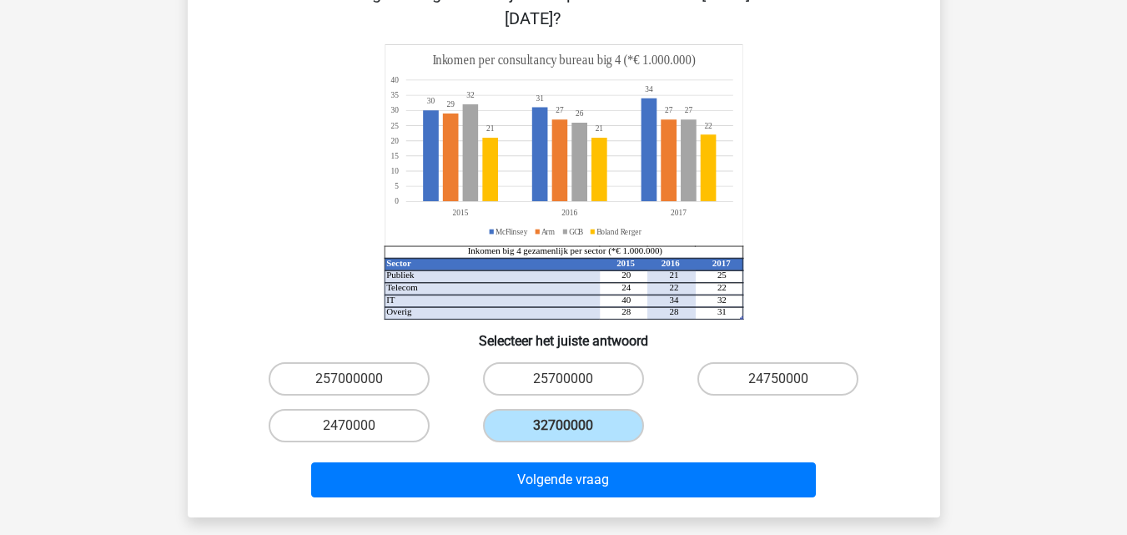
scroll to position [186, 0]
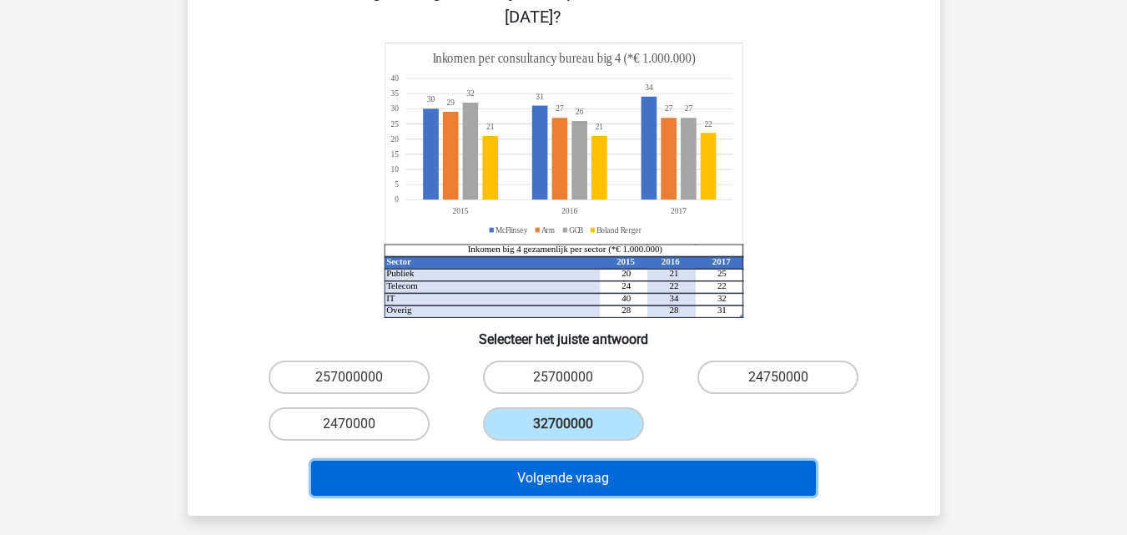
click at [655, 460] on button "Volgende vraag" at bounding box center [563, 477] width 505 height 35
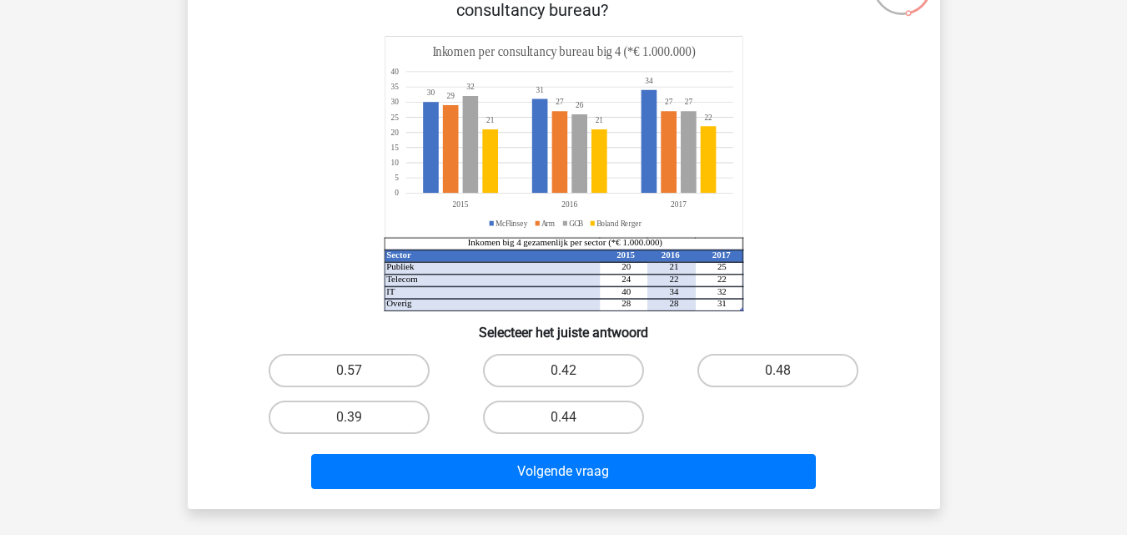
scroll to position [146, 0]
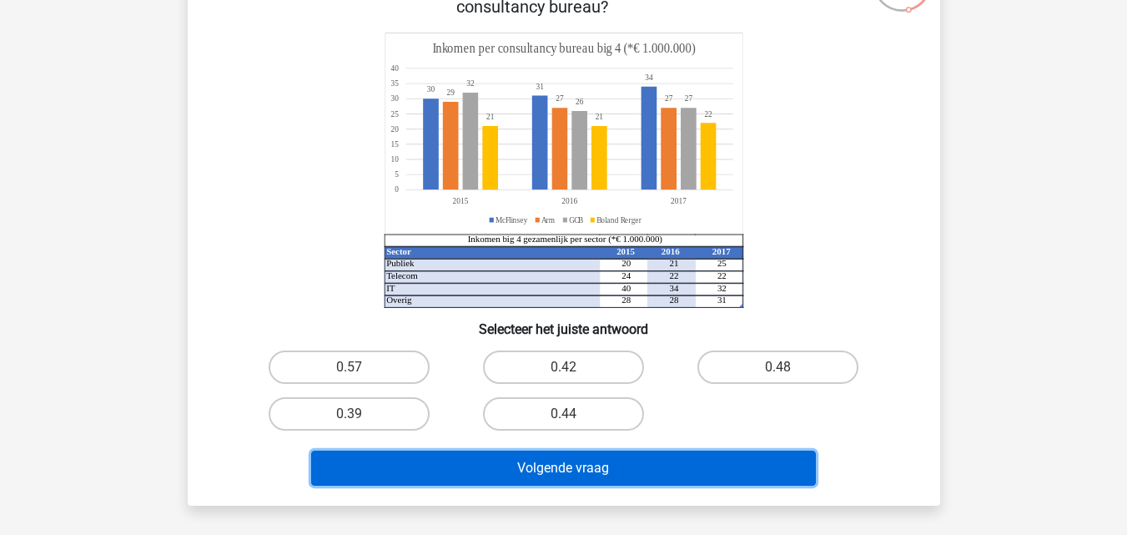
click at [781, 472] on button "Volgende vraag" at bounding box center [563, 467] width 505 height 35
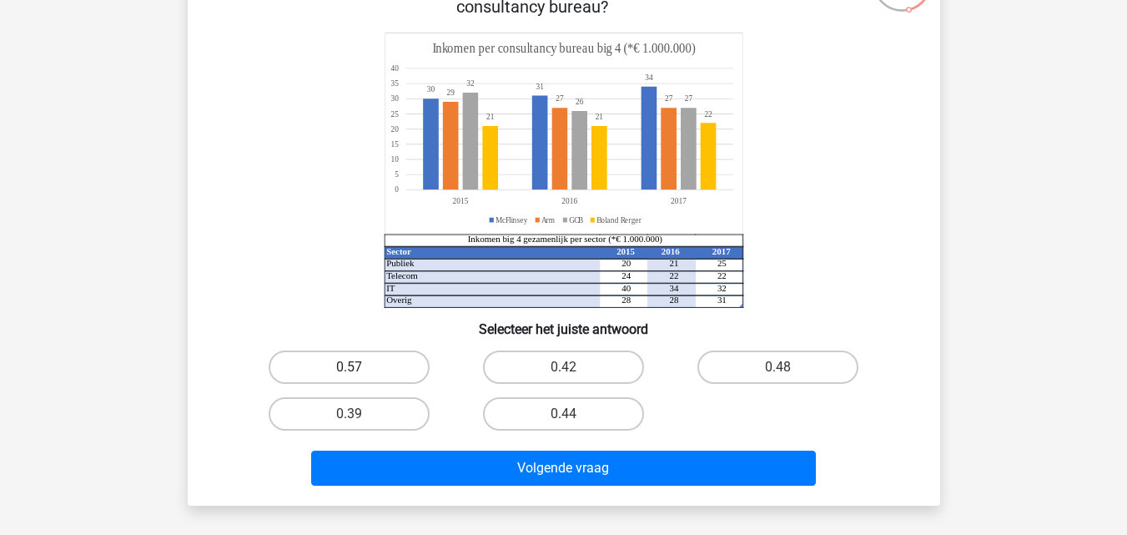
click at [368, 367] on label "0.57" at bounding box center [349, 366] width 161 height 33
click at [360, 367] on input "0.57" at bounding box center [354, 372] width 11 height 11
radio input "true"
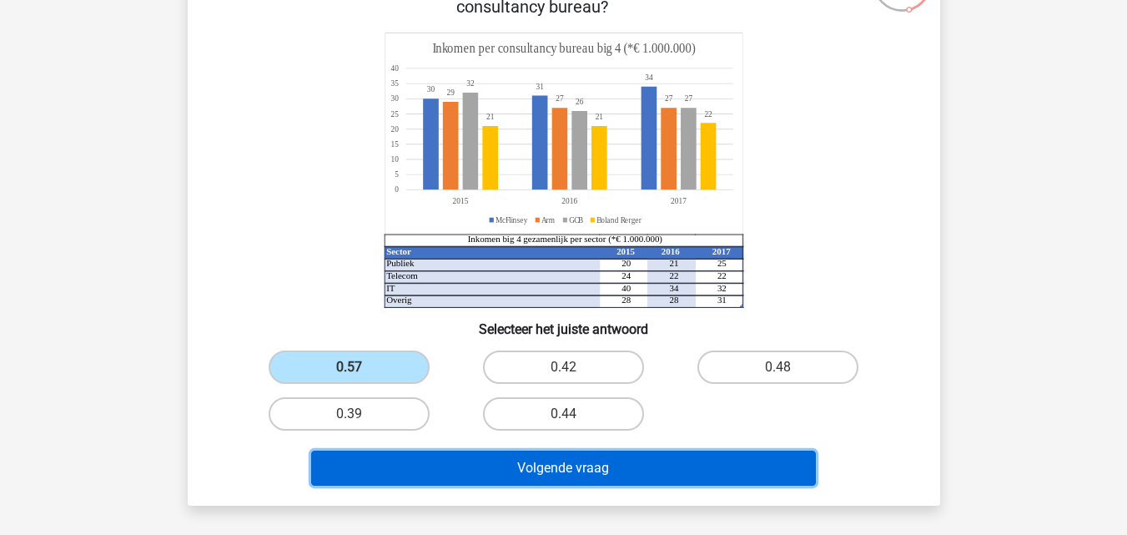
click at [431, 464] on button "Volgende vraag" at bounding box center [563, 467] width 505 height 35
click at [534, 469] on button "Volgende vraag" at bounding box center [563, 467] width 505 height 35
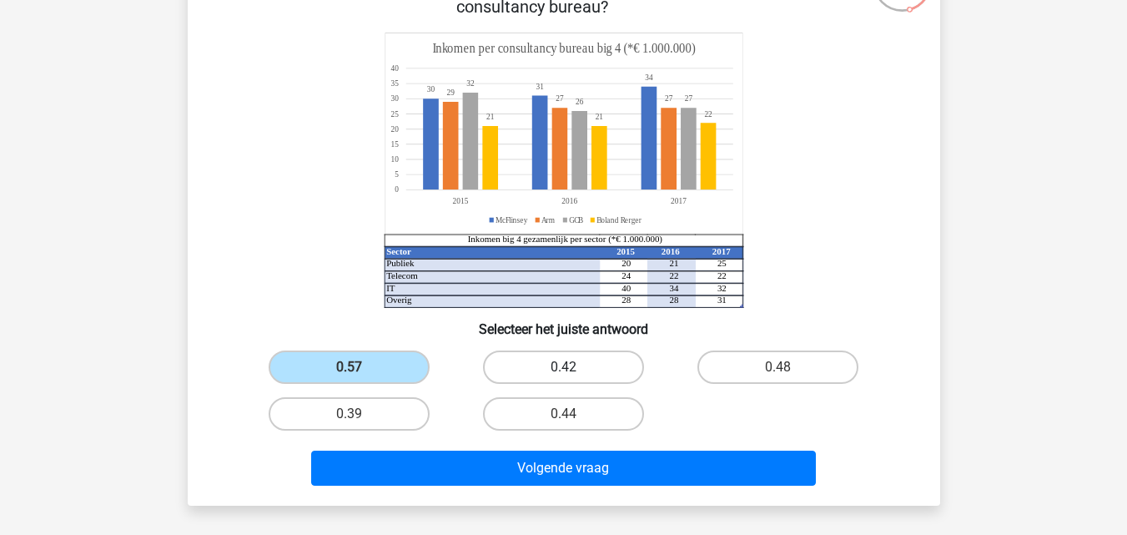
click at [561, 372] on label "0.42" at bounding box center [563, 366] width 161 height 33
click at [563, 372] on input "0.42" at bounding box center [568, 372] width 11 height 11
radio input "true"
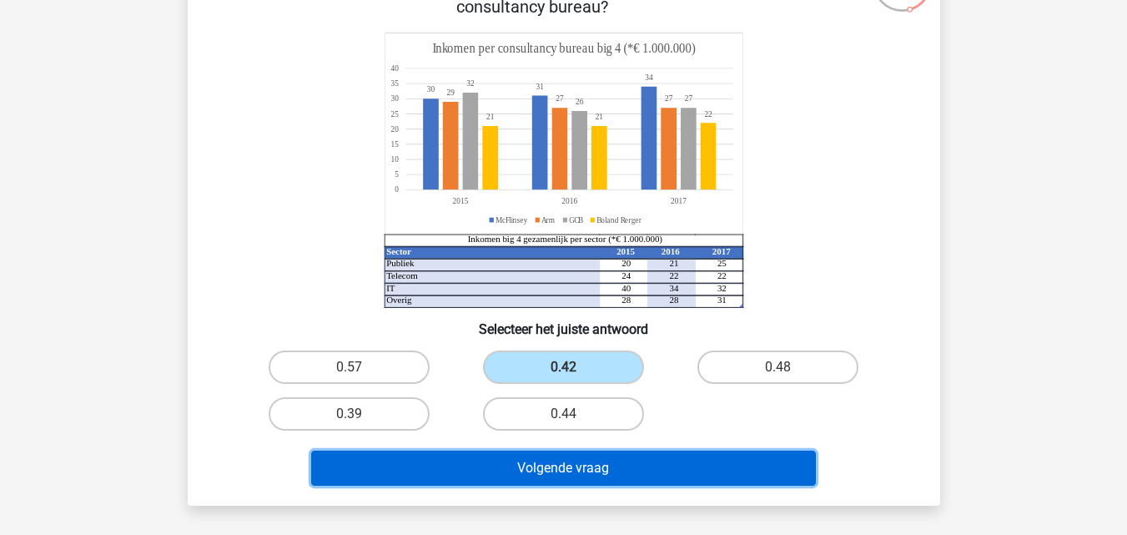
click at [533, 456] on button "Volgende vraag" at bounding box center [563, 467] width 505 height 35
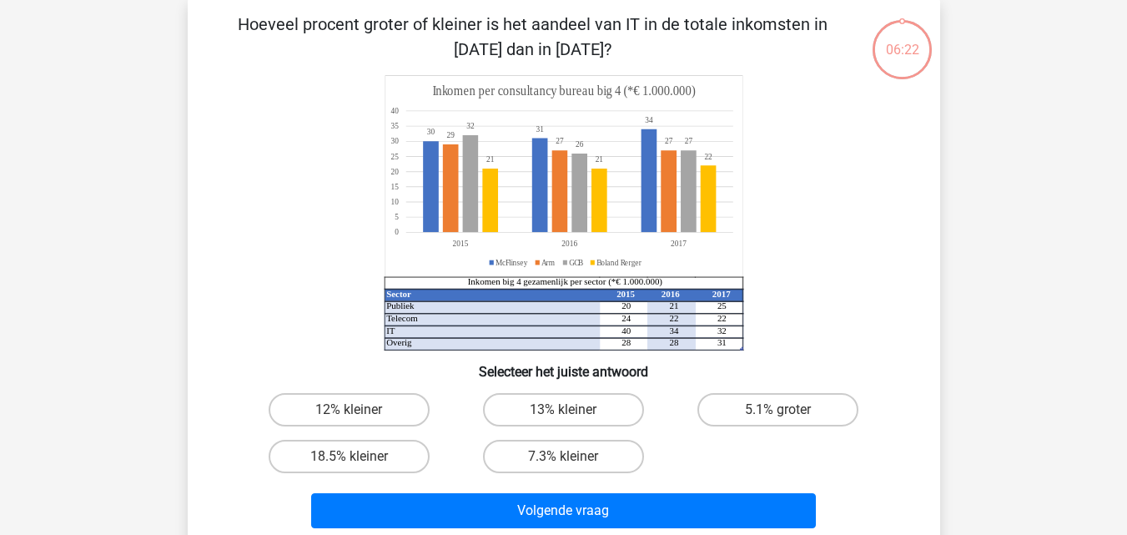
scroll to position [77, 0]
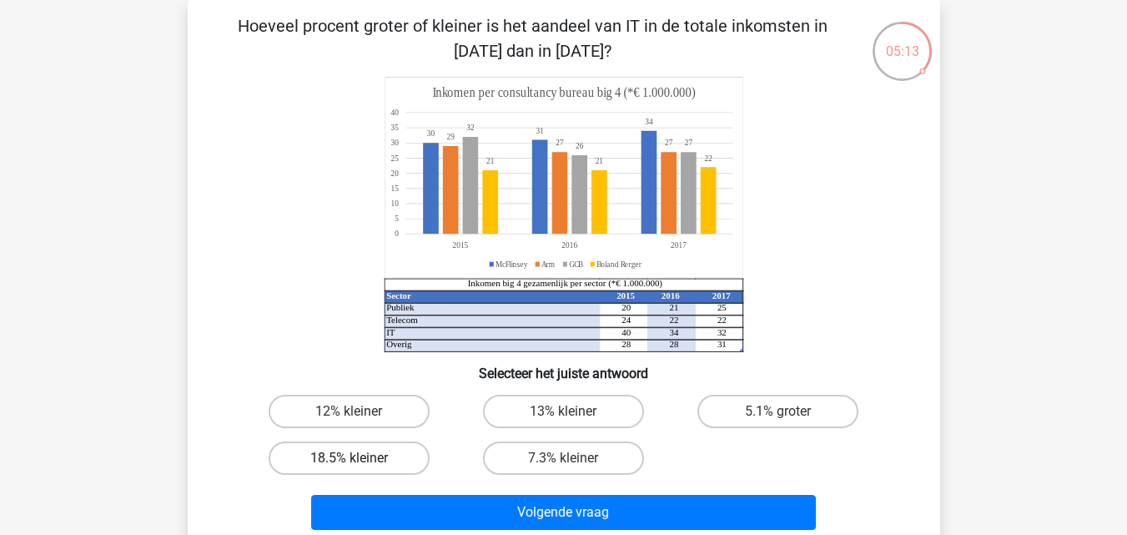
click at [340, 450] on label "18.5% kleiner" at bounding box center [349, 457] width 161 height 33
click at [349, 458] on input "18.5% kleiner" at bounding box center [354, 463] width 11 height 11
radio input "true"
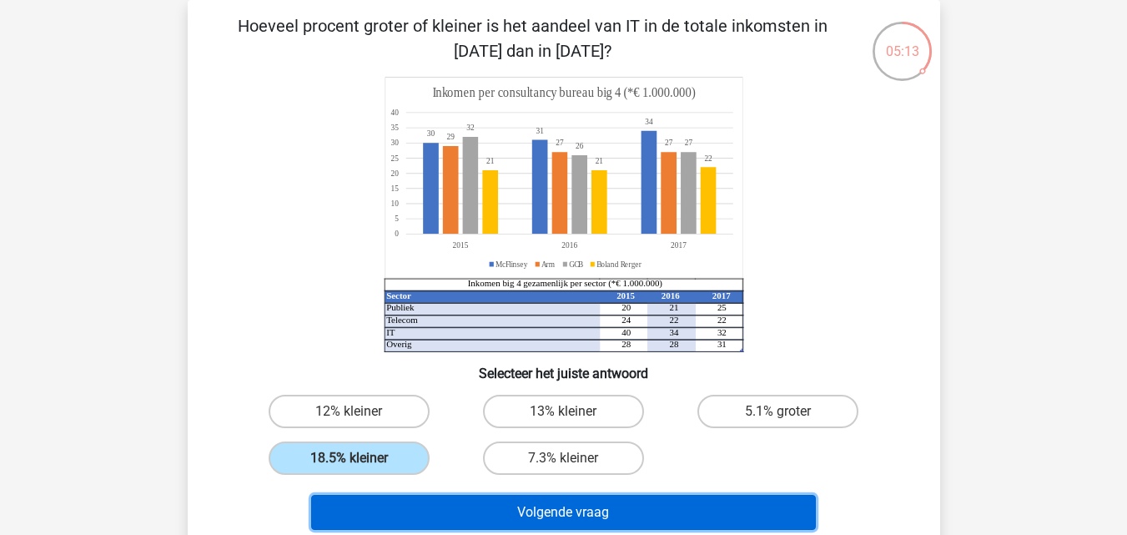
click at [381, 497] on button "Volgende vraag" at bounding box center [563, 512] width 505 height 35
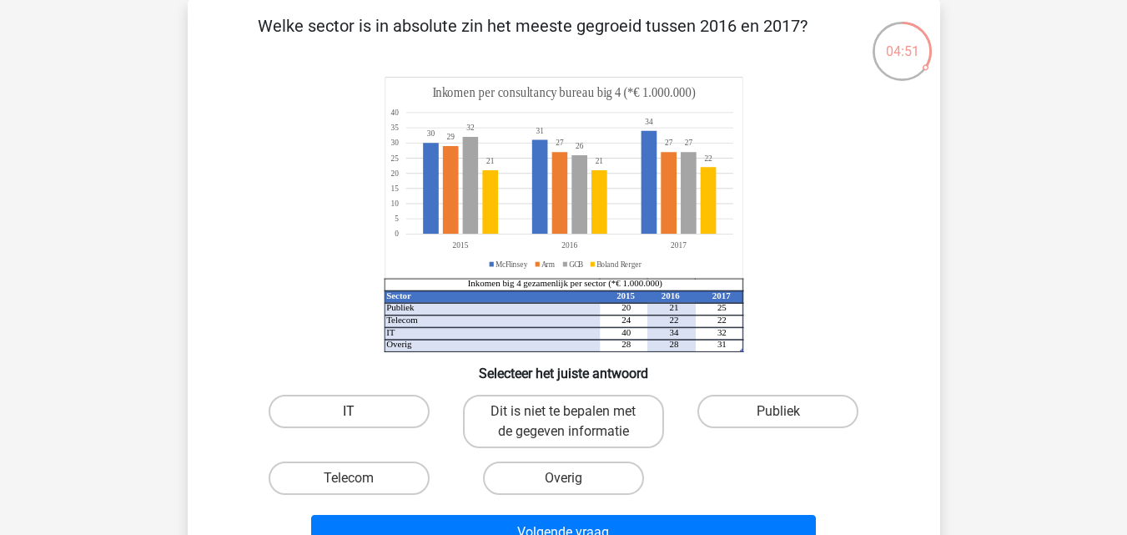
click at [385, 426] on label "IT" at bounding box center [349, 411] width 161 height 33
click at [360, 422] on input "IT" at bounding box center [354, 416] width 11 height 11
radio input "true"
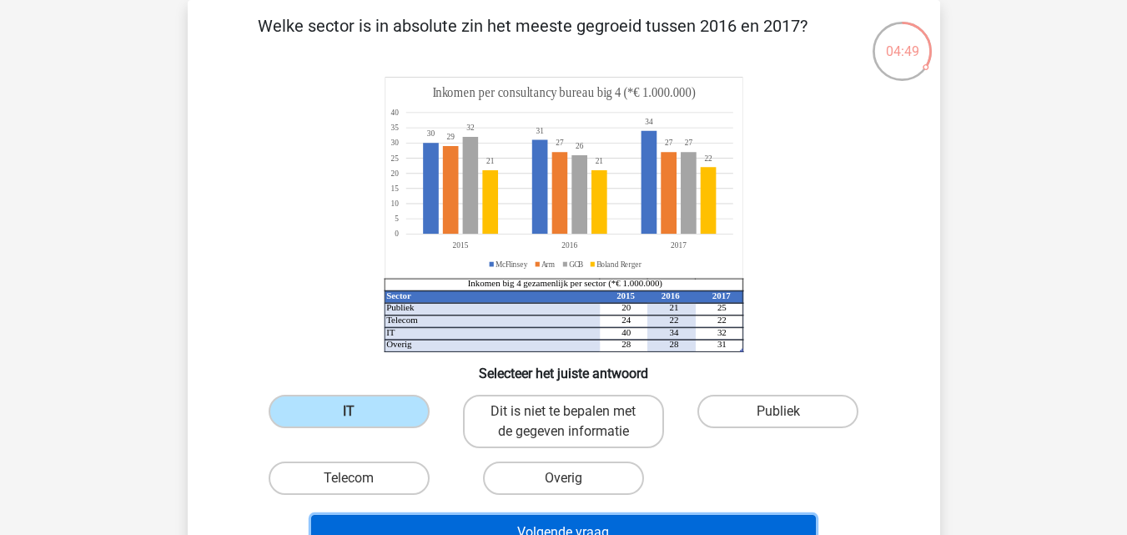
click at [449, 516] on button "Volgende vraag" at bounding box center [563, 532] width 505 height 35
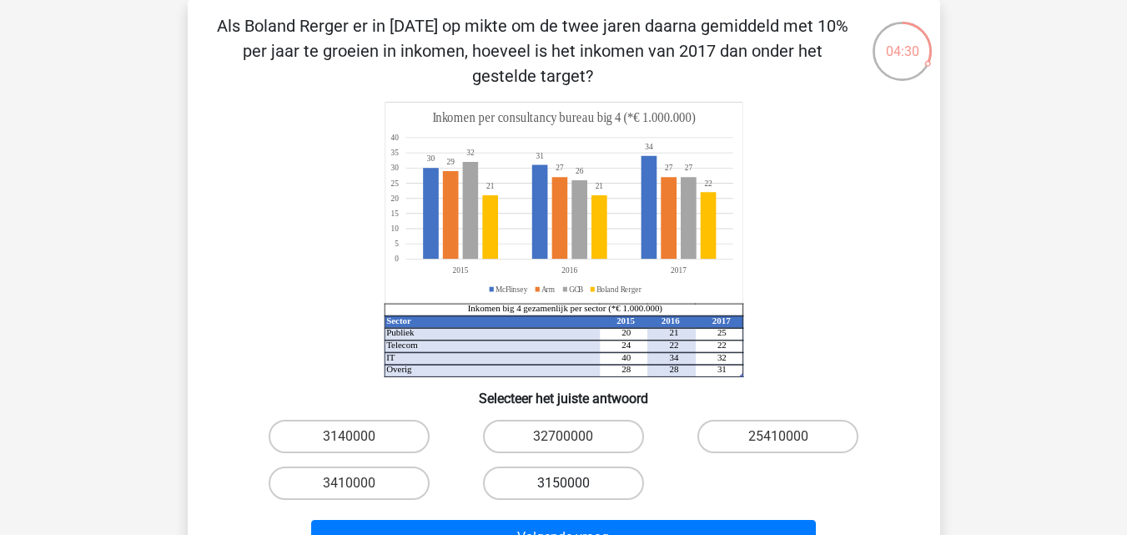
click at [584, 480] on label "3150000" at bounding box center [563, 482] width 161 height 33
click at [574, 483] on input "3150000" at bounding box center [568, 488] width 11 height 11
radio input "true"
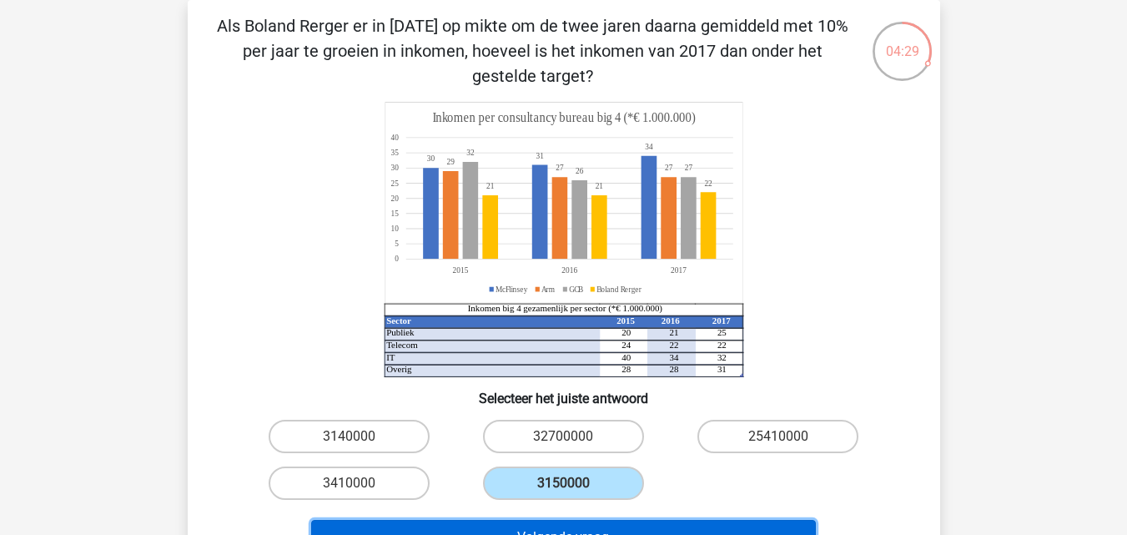
click at [576, 523] on button "Volgende vraag" at bounding box center [563, 537] width 505 height 35
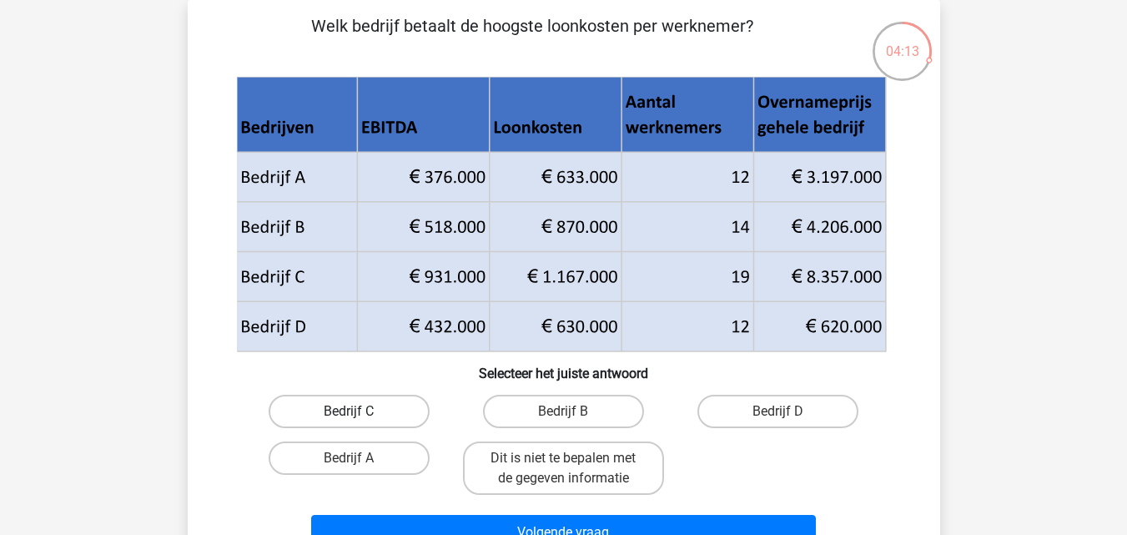
click at [420, 404] on label "Bedrijf C" at bounding box center [349, 411] width 161 height 33
click at [360, 411] on input "Bedrijf C" at bounding box center [354, 416] width 11 height 11
radio input "true"
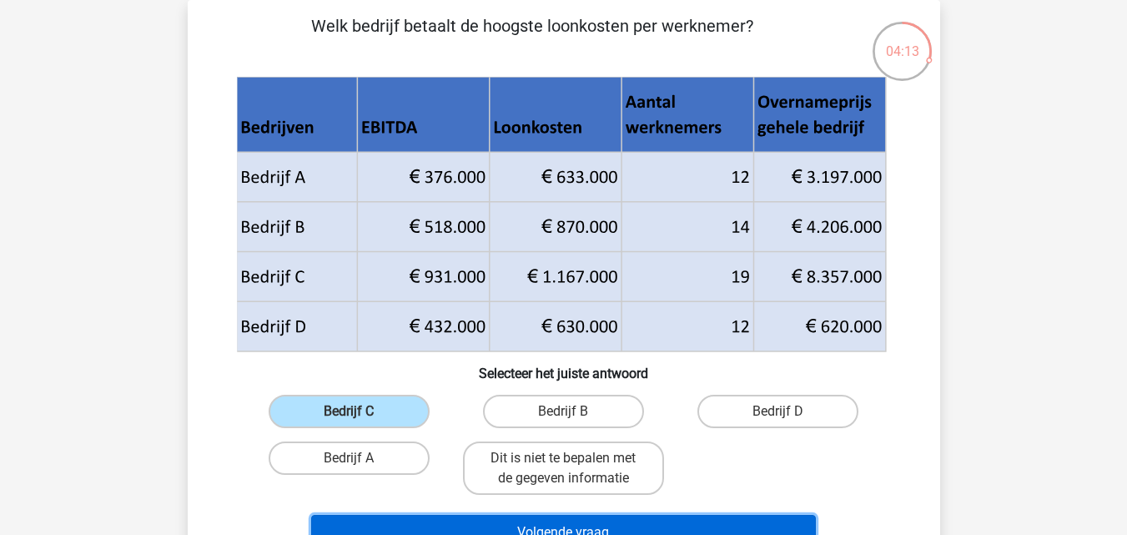
click at [487, 526] on button "Volgende vraag" at bounding box center [563, 532] width 505 height 35
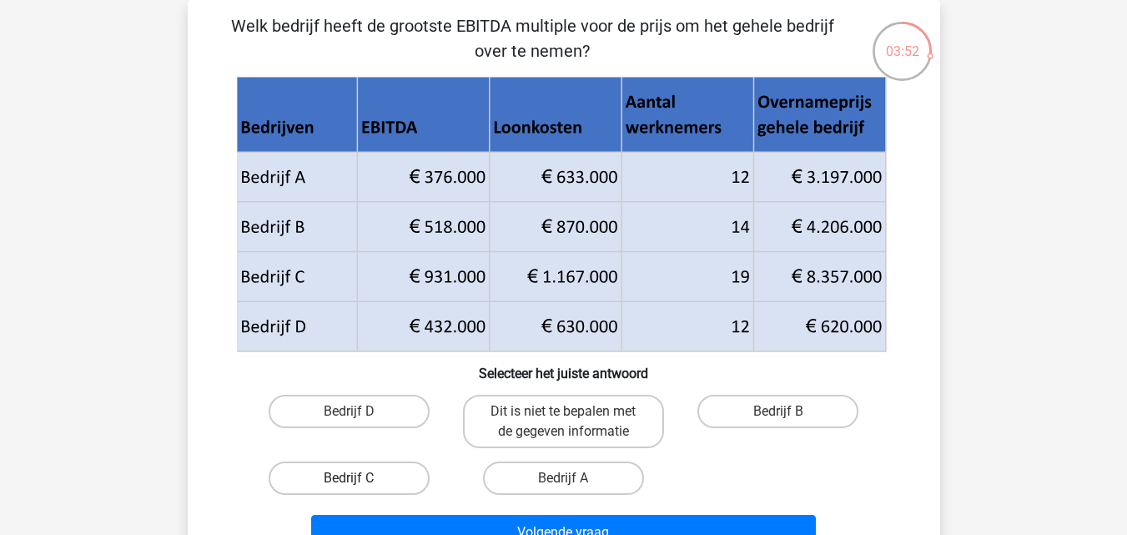
click at [396, 484] on label "Bedrijf C" at bounding box center [349, 477] width 161 height 33
click at [360, 484] on input "Bedrijf C" at bounding box center [354, 483] width 11 height 11
radio input "true"
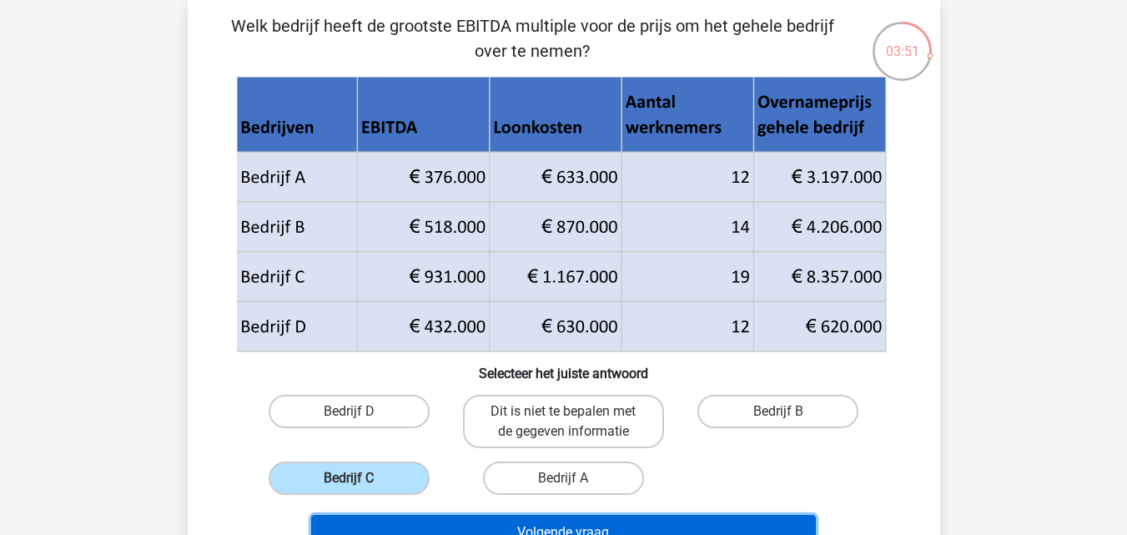
click at [395, 518] on button "Volgende vraag" at bounding box center [563, 532] width 505 height 35
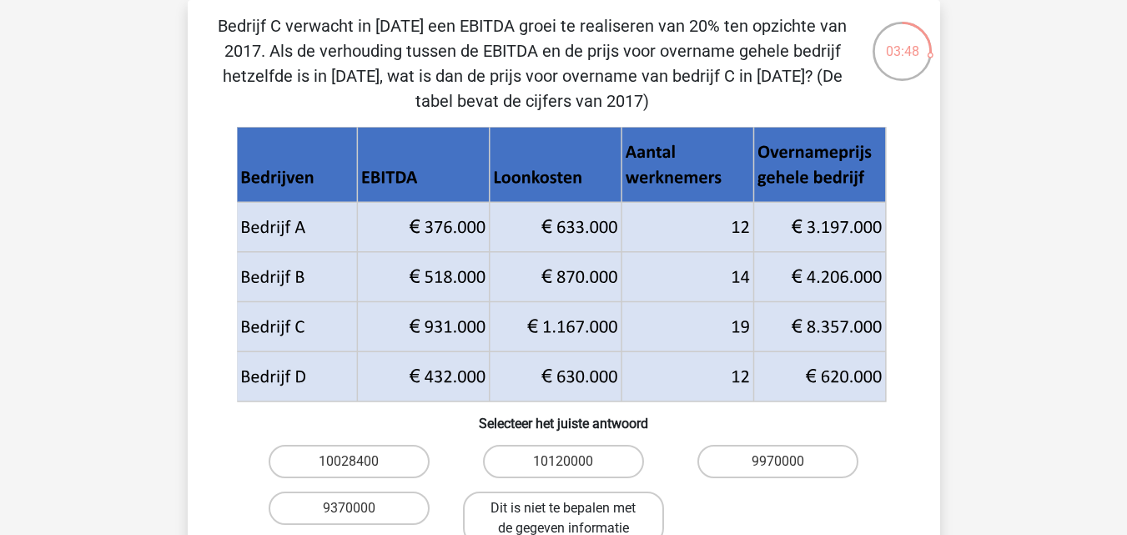
click at [502, 503] on label "Dit is niet te bepalen met de gegeven informatie" at bounding box center [563, 517] width 201 height 53
click at [563, 508] on input "Dit is niet te bepalen met de gegeven informatie" at bounding box center [568, 513] width 11 height 11
radio input "true"
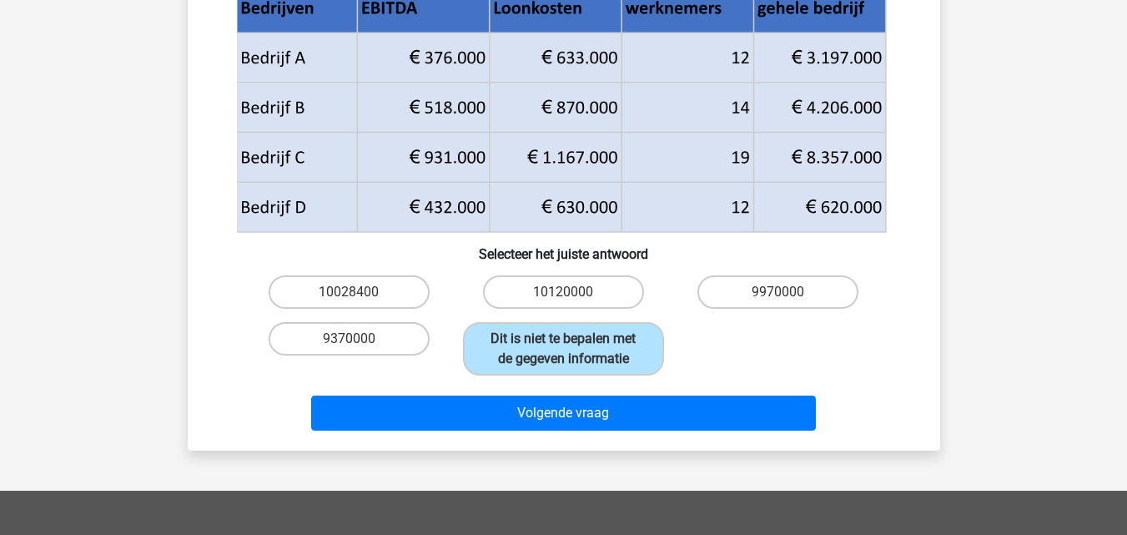
scroll to position [268, 0]
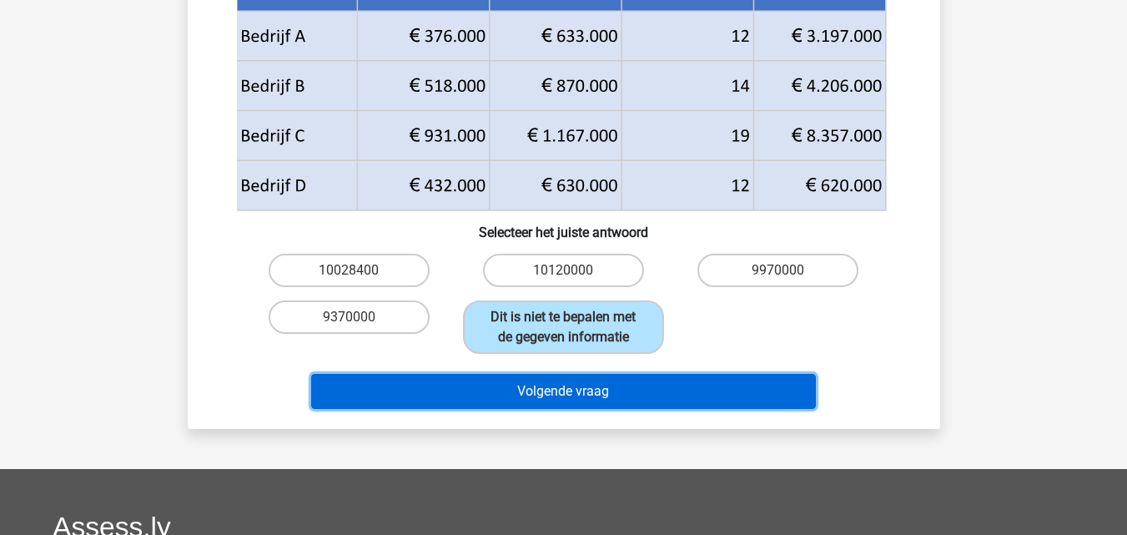
click at [689, 392] on button "Volgende vraag" at bounding box center [563, 391] width 505 height 35
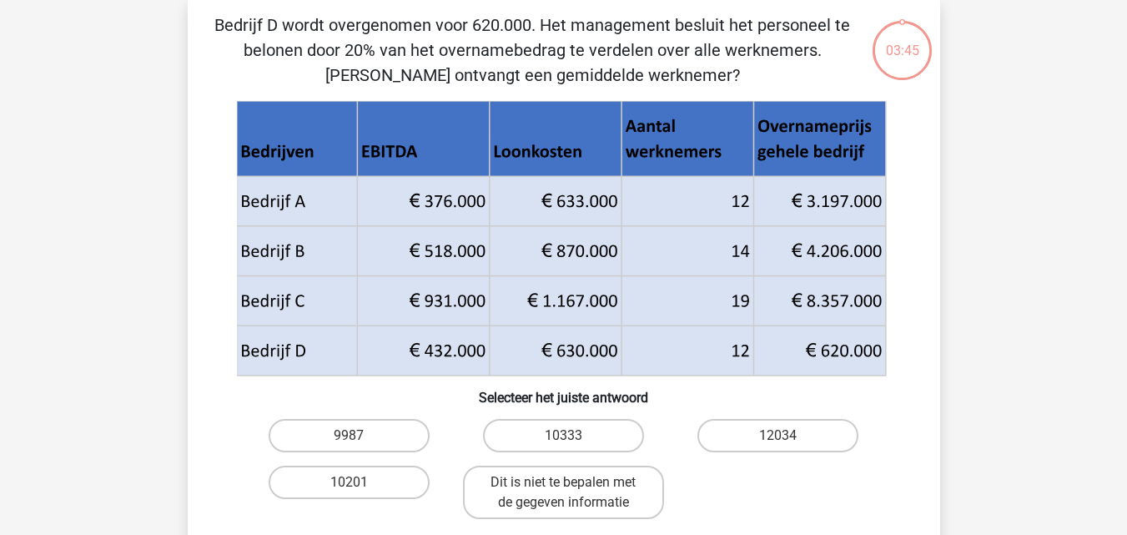
scroll to position [77, 0]
click at [736, 441] on label "12034" at bounding box center [777, 436] width 161 height 33
click at [778, 441] on input "12034" at bounding box center [783, 441] width 11 height 11
radio input "true"
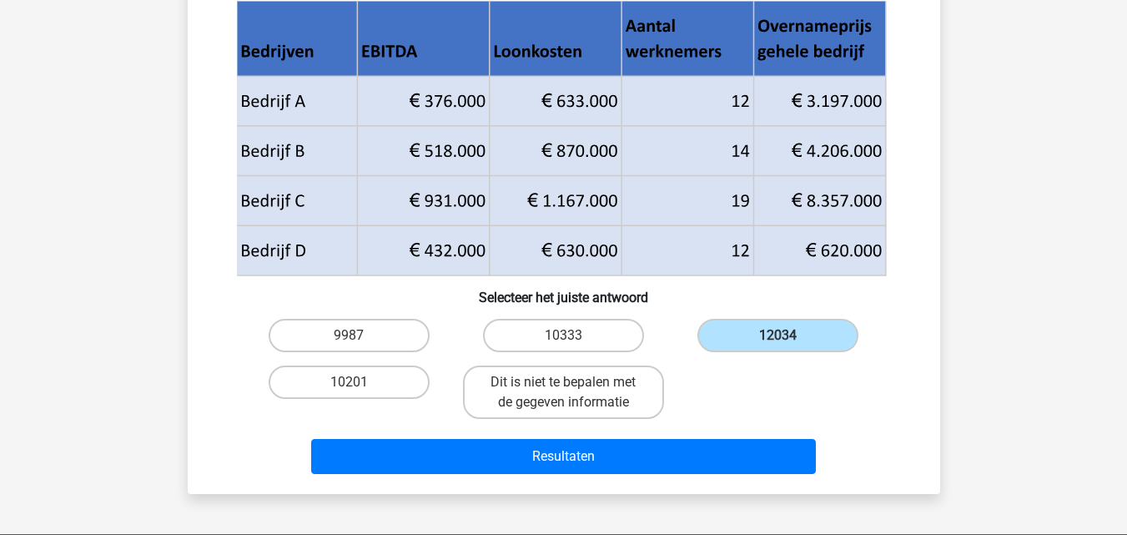
scroll to position [214, 0]
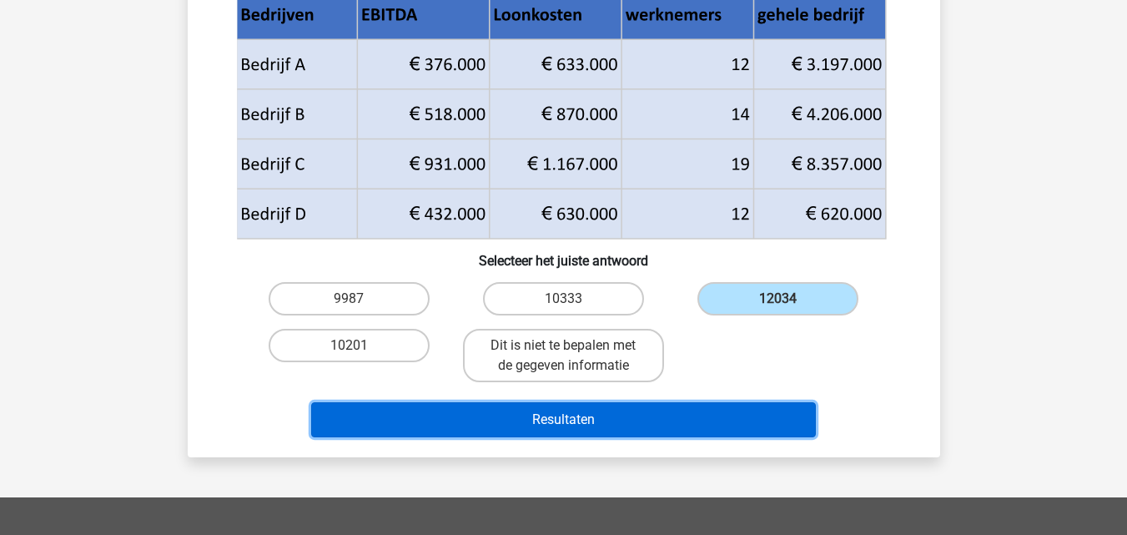
click at [737, 431] on button "Resultaten" at bounding box center [563, 419] width 505 height 35
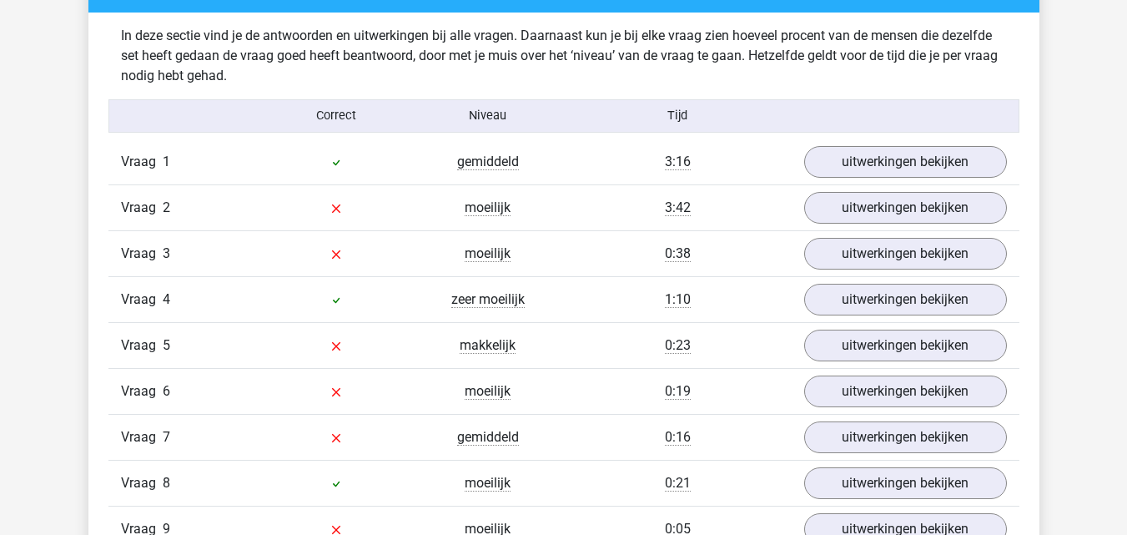
scroll to position [1305, 0]
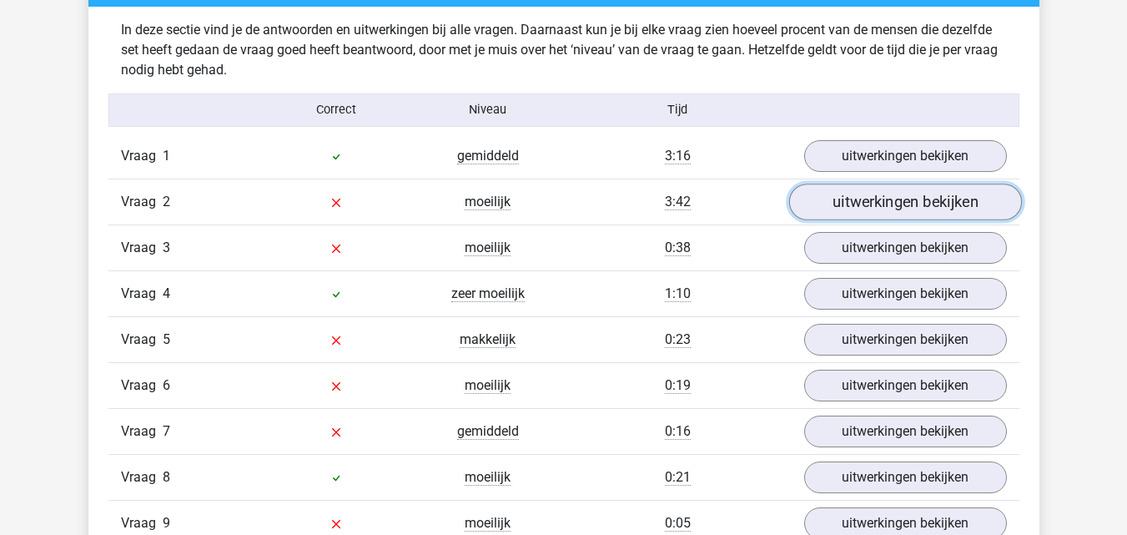
click at [952, 193] on link "uitwerkingen bekijken" at bounding box center [904, 202] width 233 height 37
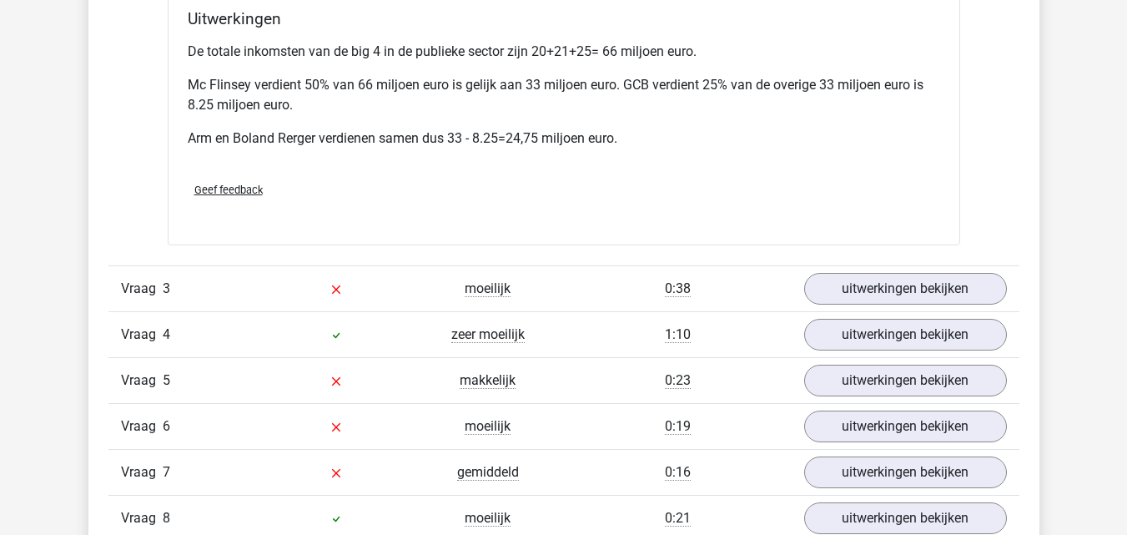
scroll to position [2111, 0]
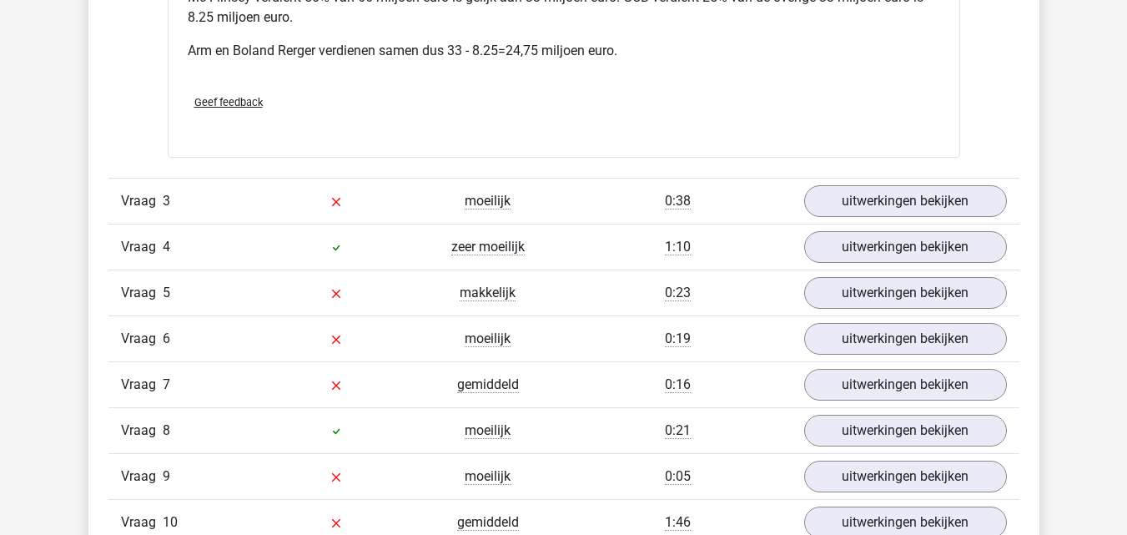
click at [963, 180] on div "Vraag 3 moeilijk 0:38 uitwerkingen bekijken" at bounding box center [563, 201] width 911 height 46
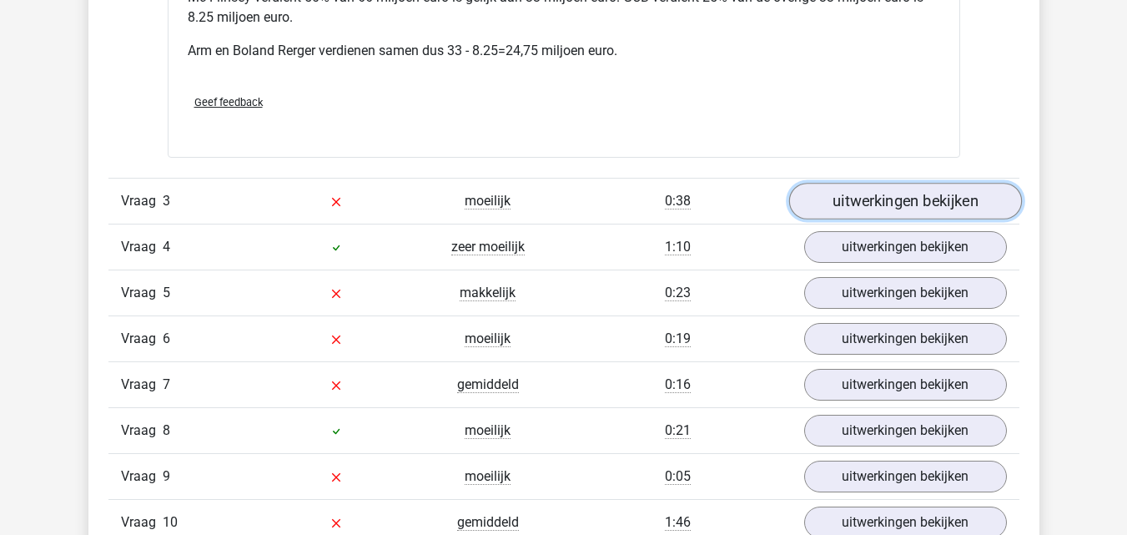
click at [967, 202] on link "uitwerkingen bekijken" at bounding box center [904, 201] width 233 height 37
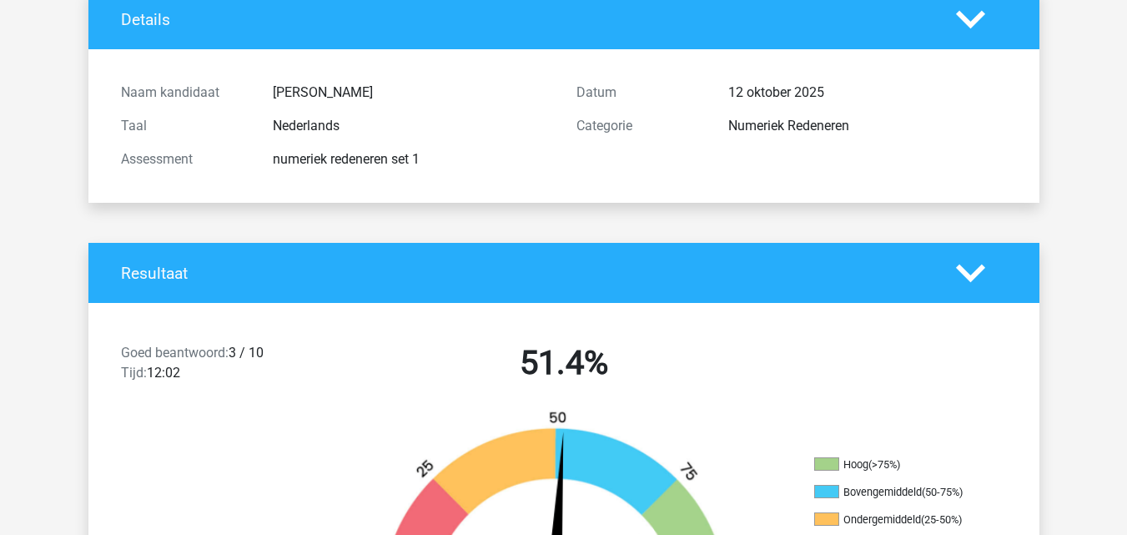
scroll to position [0, 0]
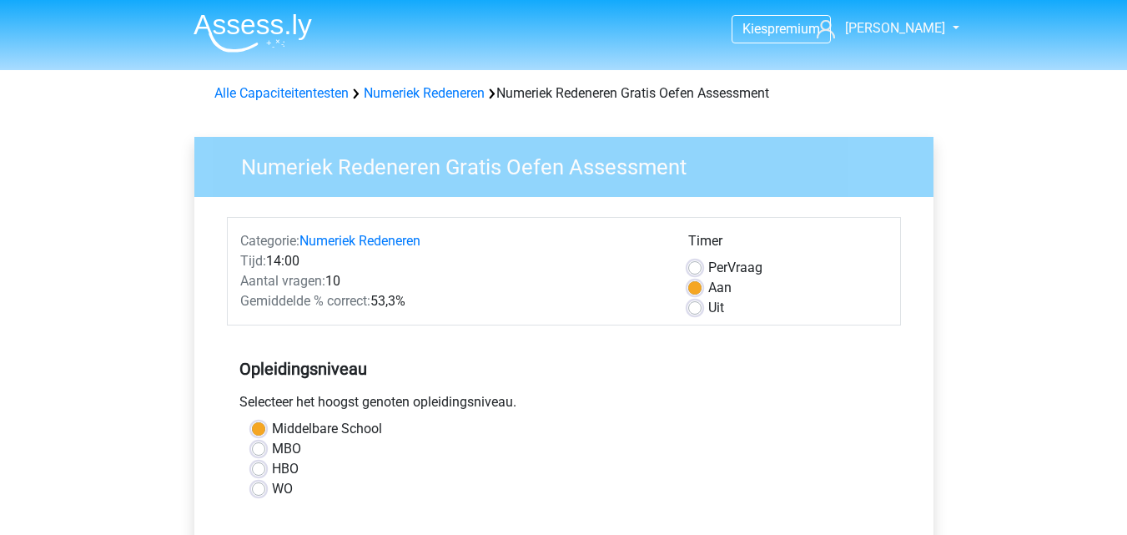
scroll to position [367, 0]
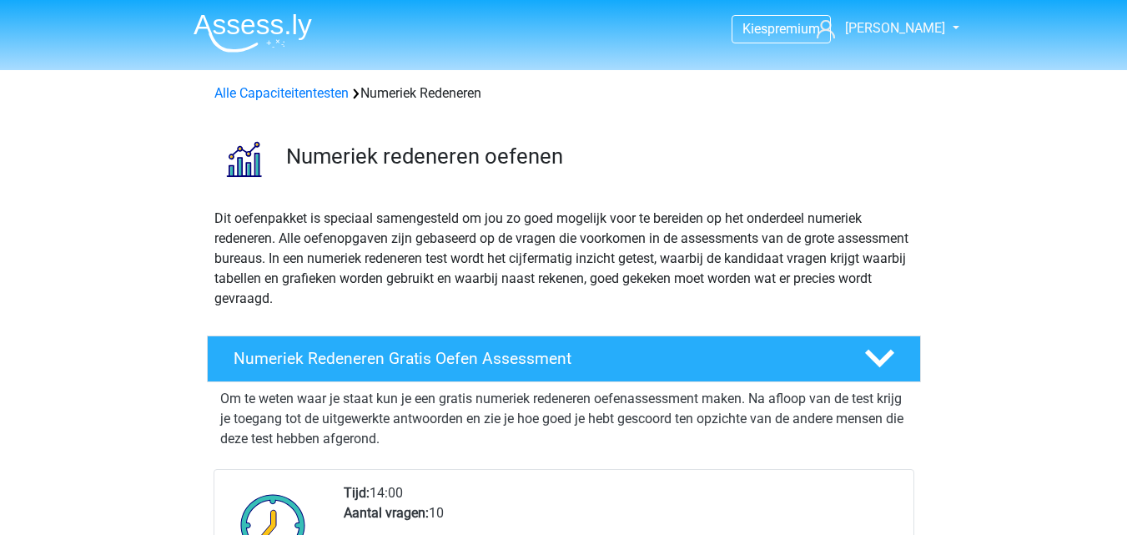
scroll to position [267, 0]
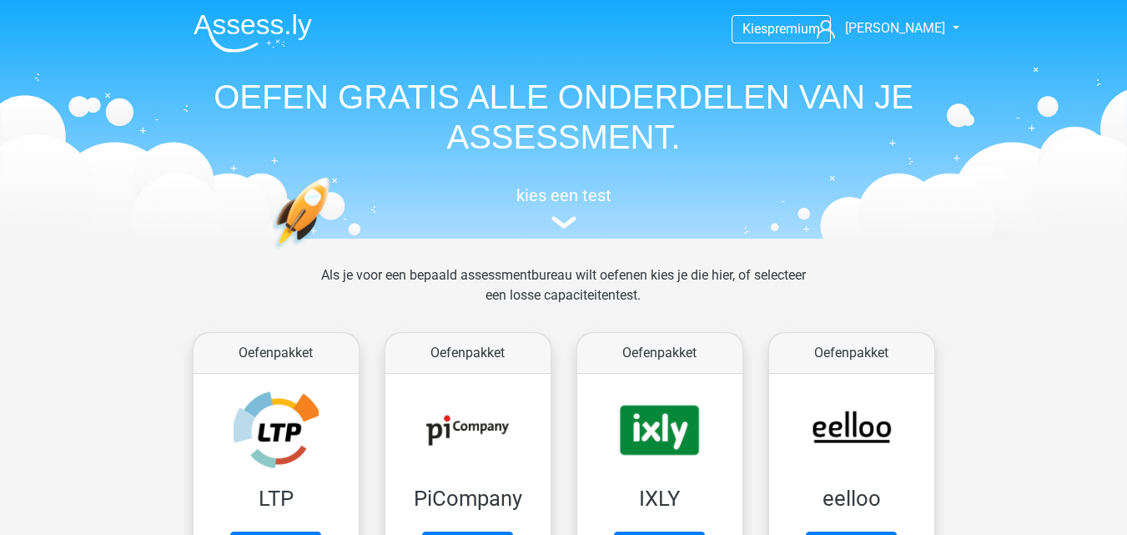
scroll to position [712, 0]
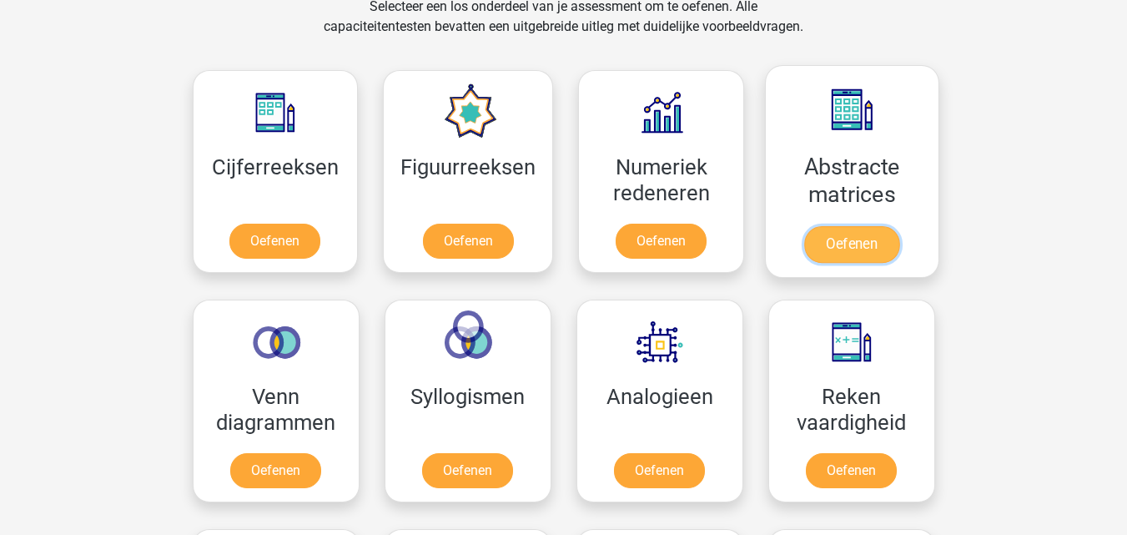
click at [827, 249] on link "Oefenen" at bounding box center [851, 244] width 95 height 37
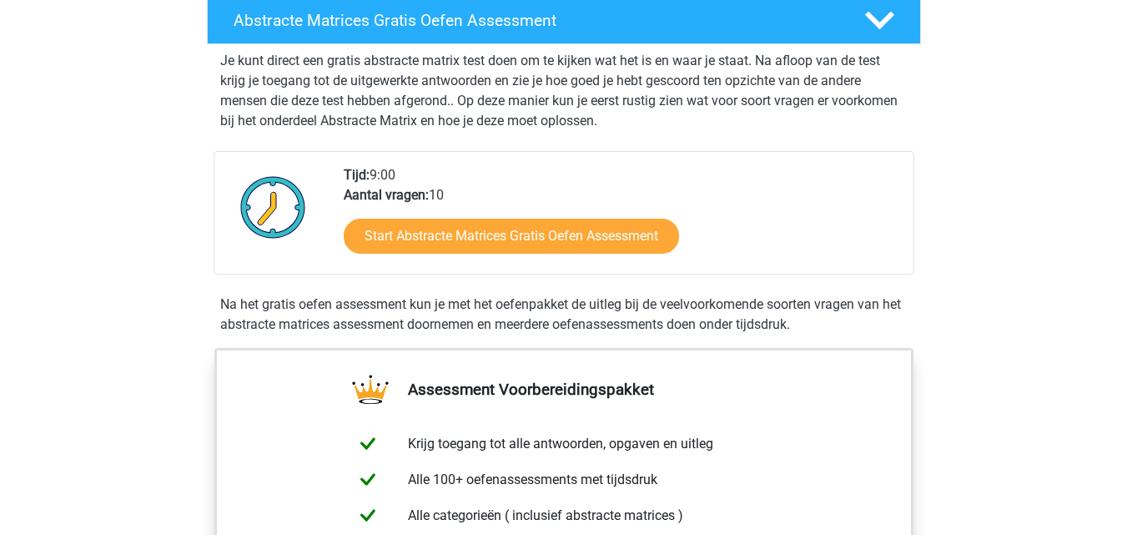
scroll to position [334, 0]
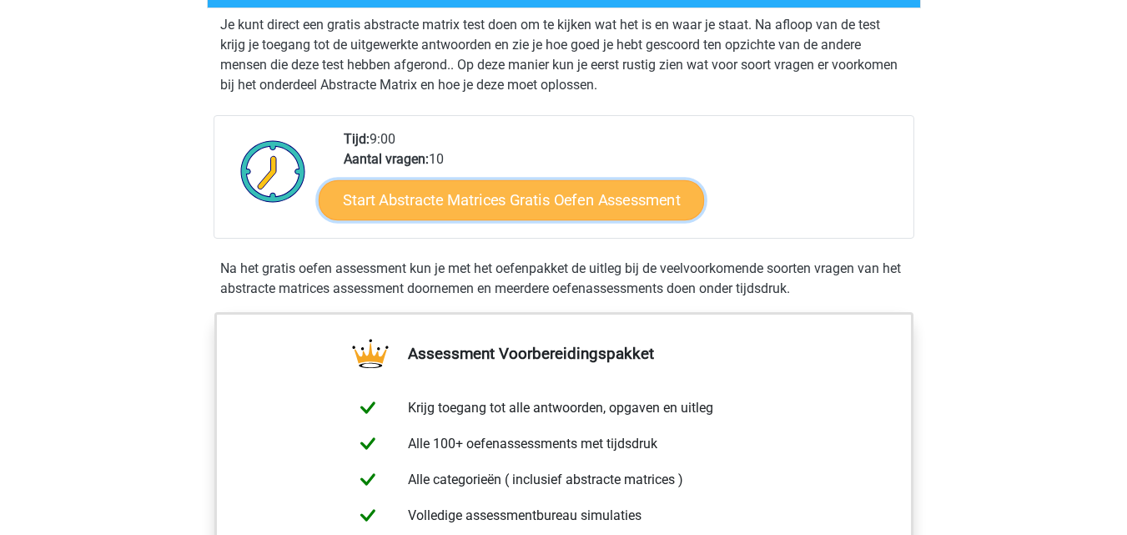
click at [607, 195] on link "Start Abstracte Matrices Gratis Oefen Assessment" at bounding box center [511, 199] width 385 height 40
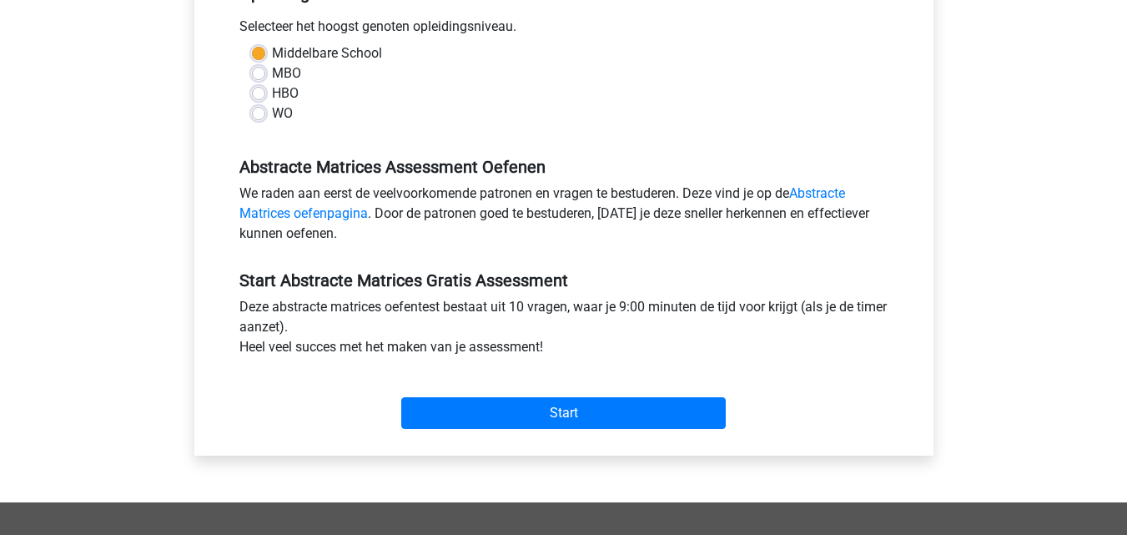
scroll to position [467, 0]
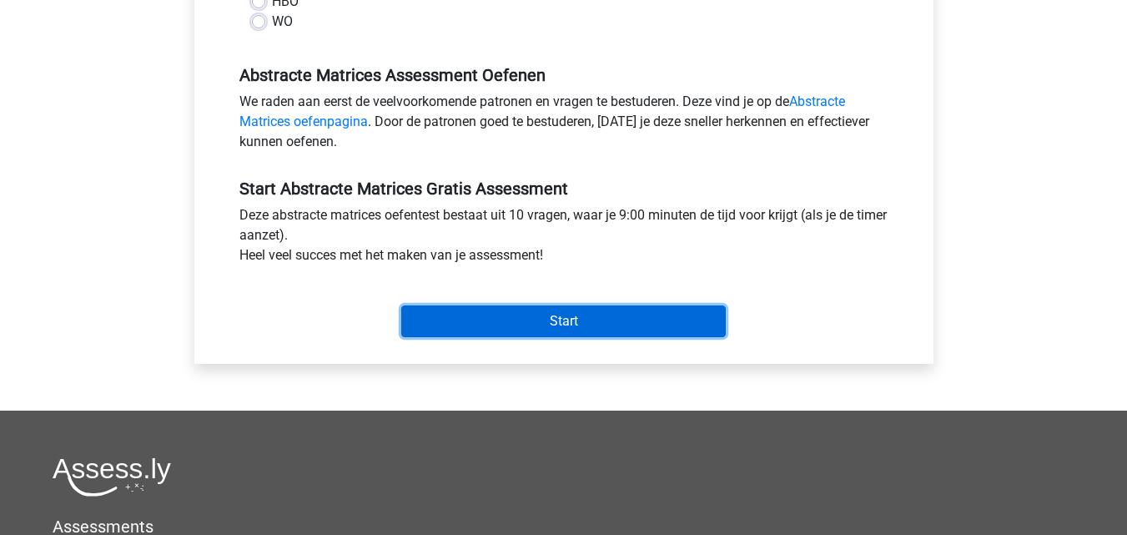
click at [699, 332] on input "Start" at bounding box center [563, 321] width 324 height 32
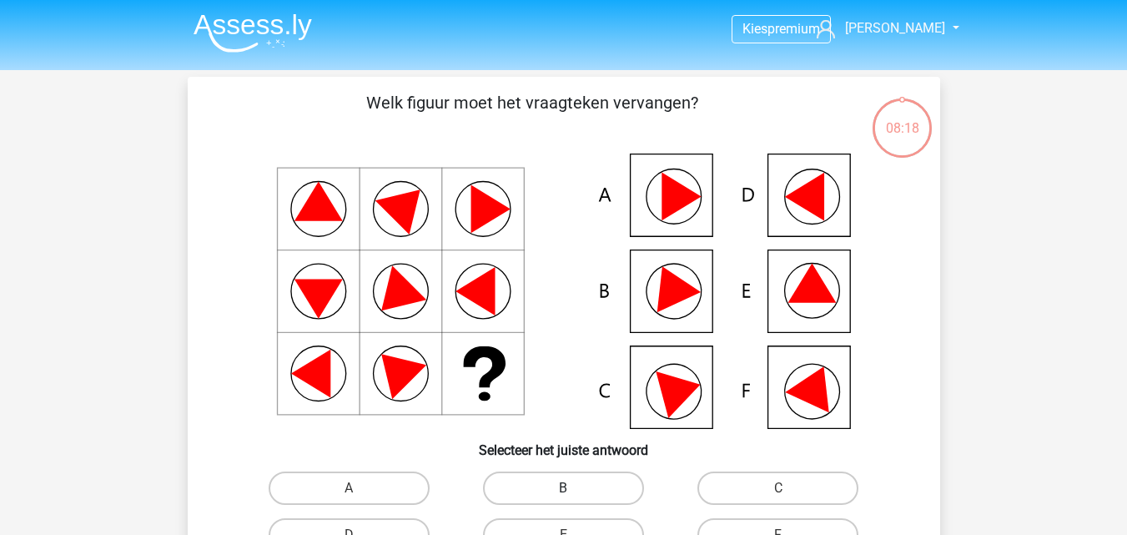
click at [629, 485] on label "B" at bounding box center [563, 487] width 161 height 33
click at [574, 488] on input "B" at bounding box center [568, 493] width 11 height 11
radio input "true"
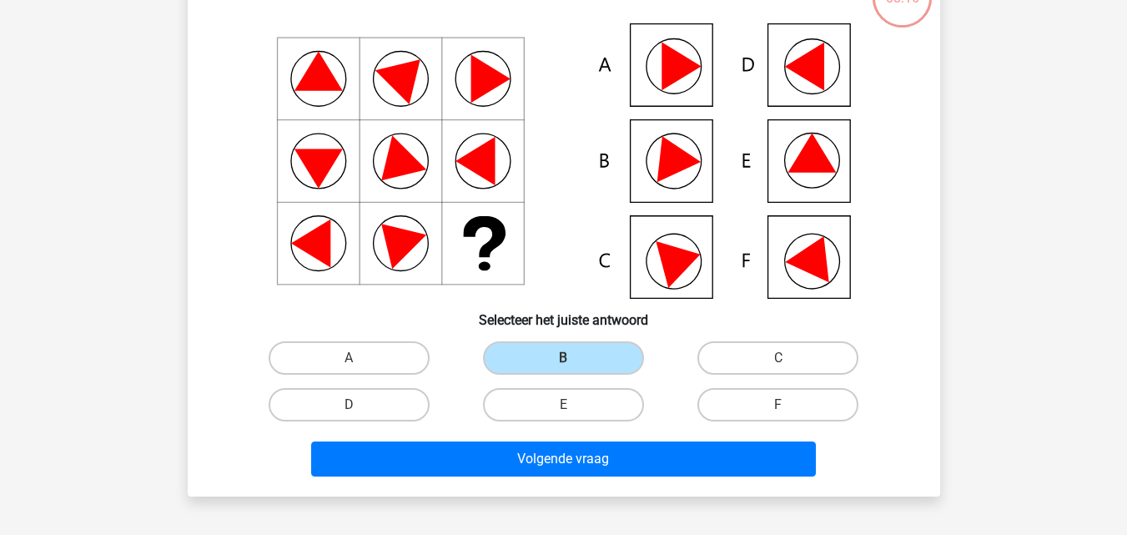
scroll to position [135, 0]
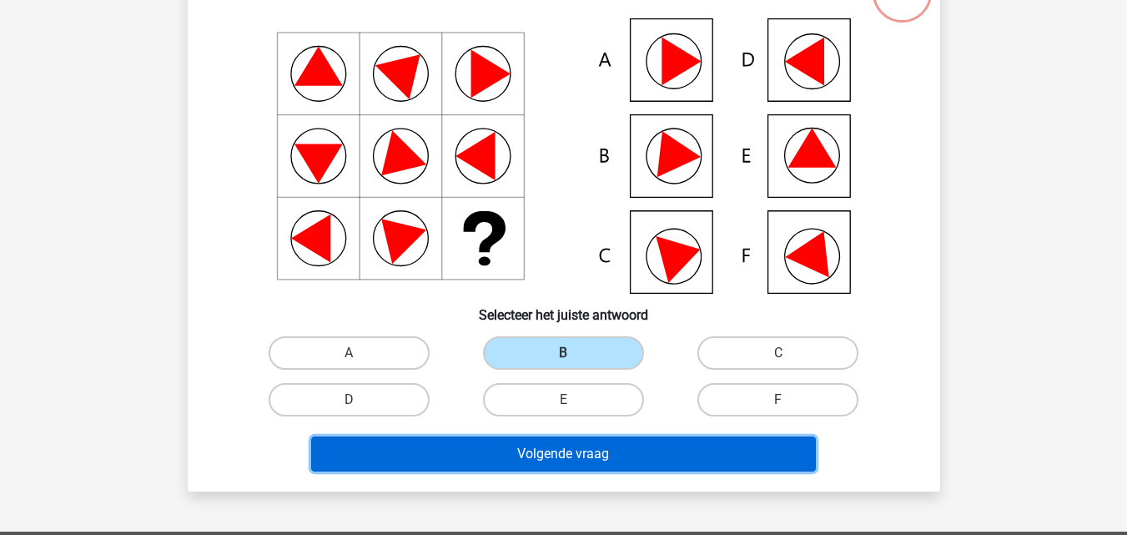
click at [654, 458] on button "Volgende vraag" at bounding box center [563, 453] width 505 height 35
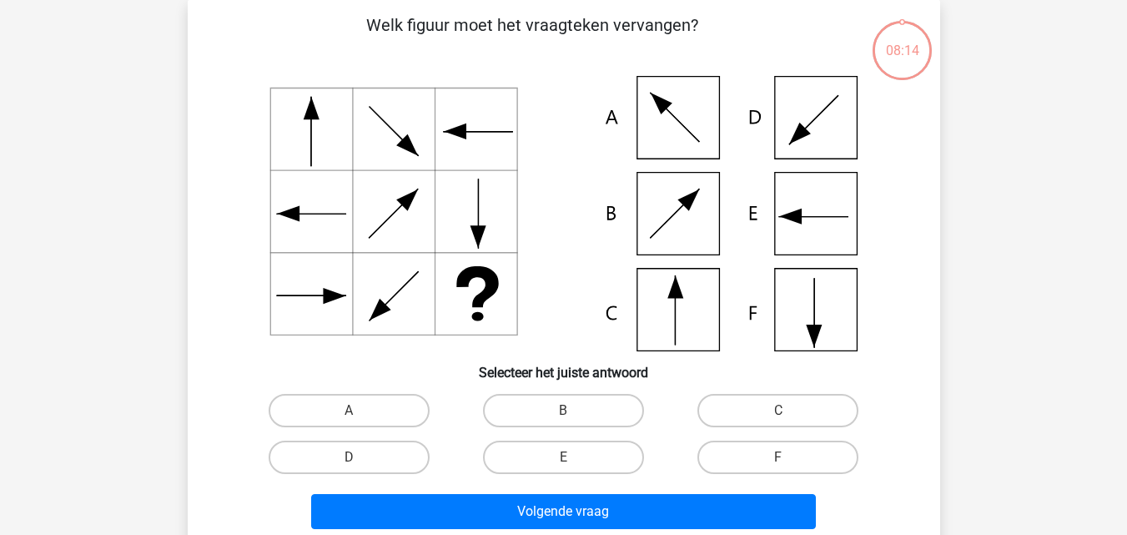
scroll to position [77, 0]
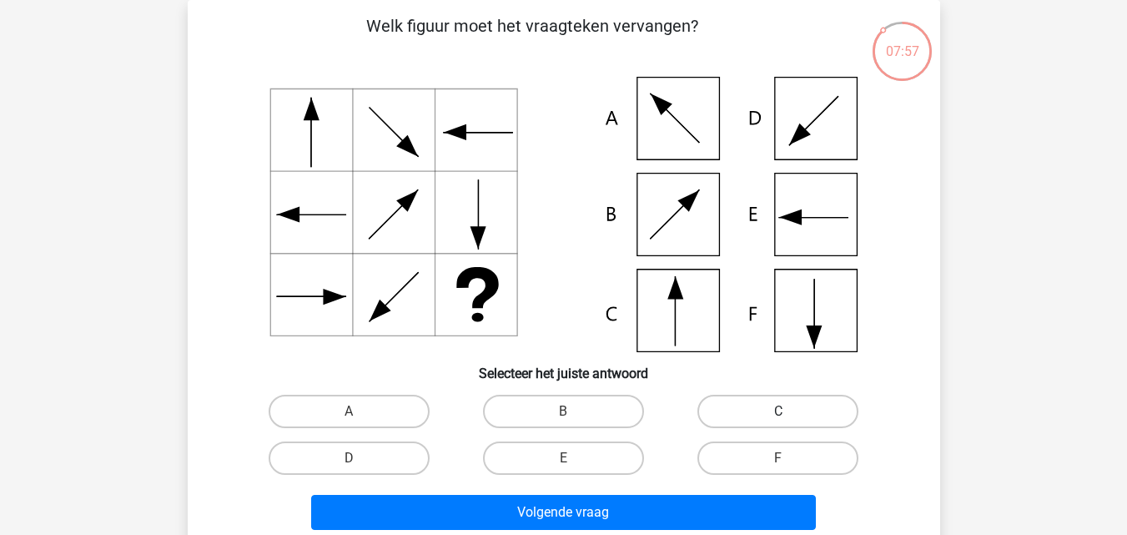
click at [824, 417] on label "C" at bounding box center [777, 411] width 161 height 33
click at [789, 417] on input "C" at bounding box center [783, 416] width 11 height 11
radio input "true"
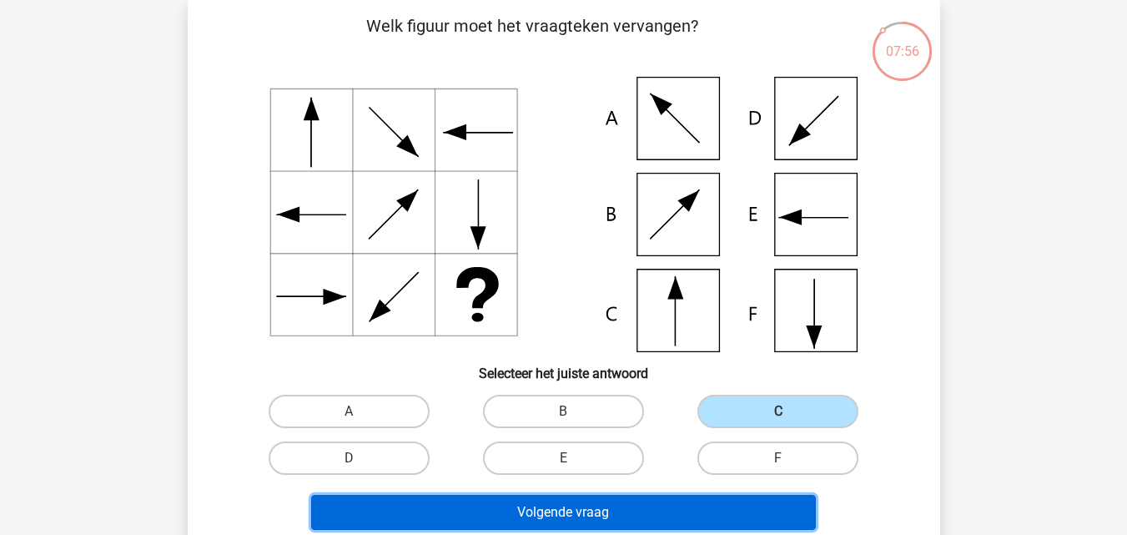
click at [766, 503] on button "Volgende vraag" at bounding box center [563, 512] width 505 height 35
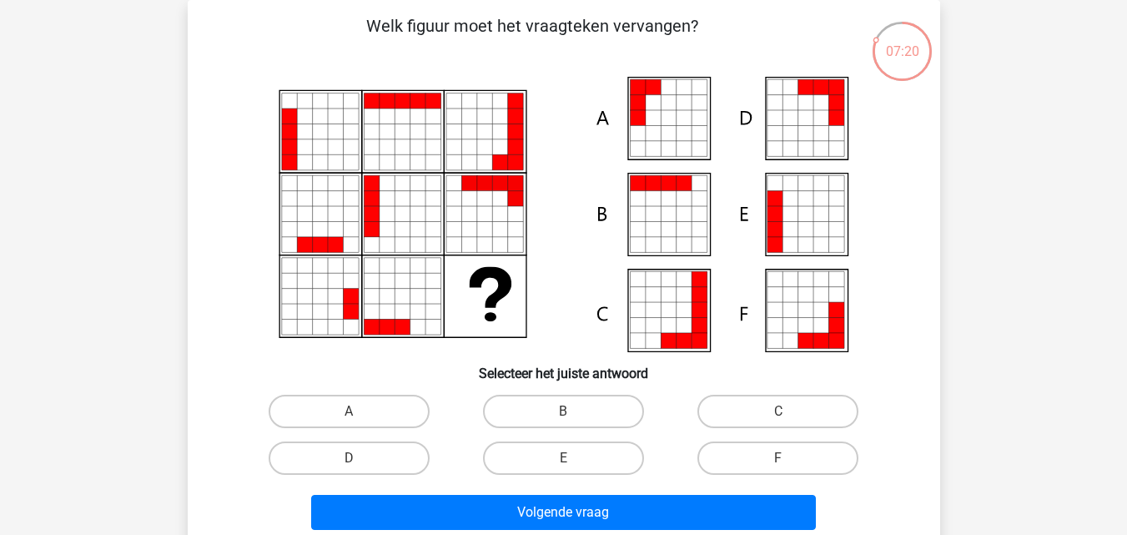
click at [667, 116] on icon at bounding box center [668, 117] width 15 height 15
click at [378, 405] on label "A" at bounding box center [349, 411] width 161 height 33
click at [360, 411] on input "A" at bounding box center [354, 416] width 11 height 11
radio input "true"
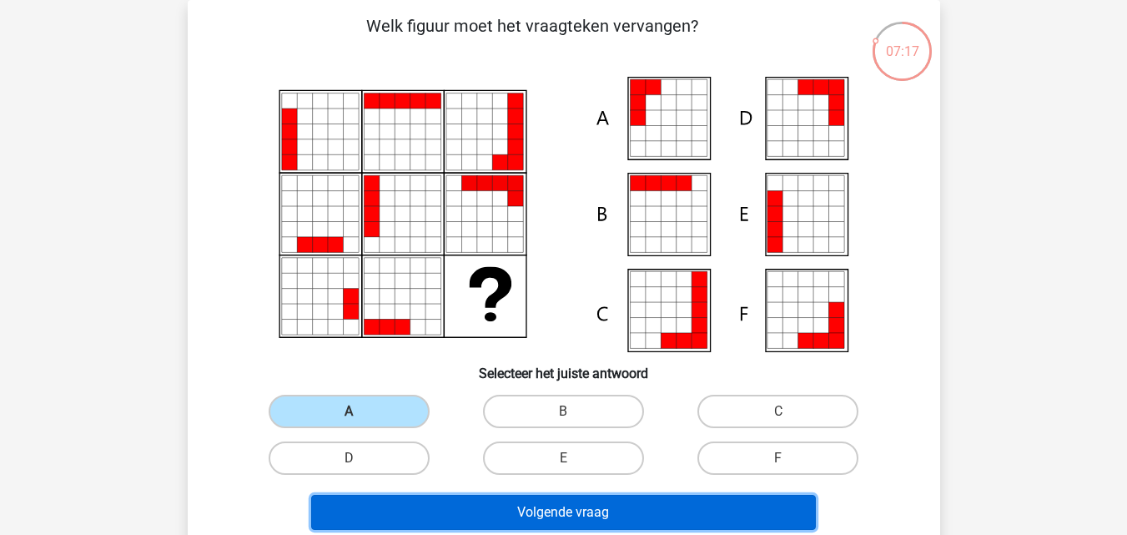
click at [420, 496] on button "Volgende vraag" at bounding box center [563, 512] width 505 height 35
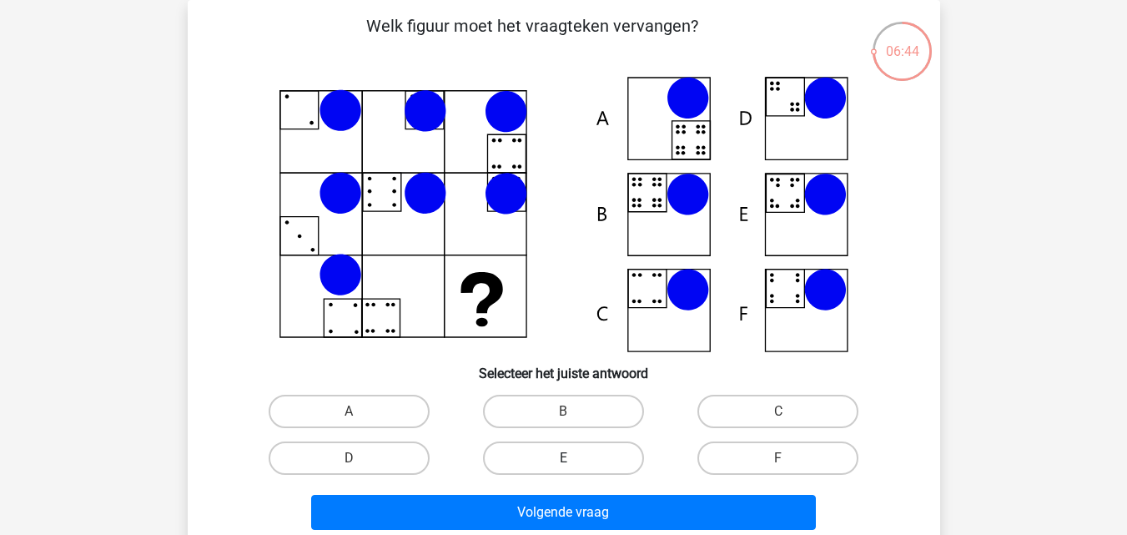
click at [610, 450] on label "E" at bounding box center [563, 457] width 161 height 33
click at [574, 458] on input "E" at bounding box center [568, 463] width 11 height 11
radio input "true"
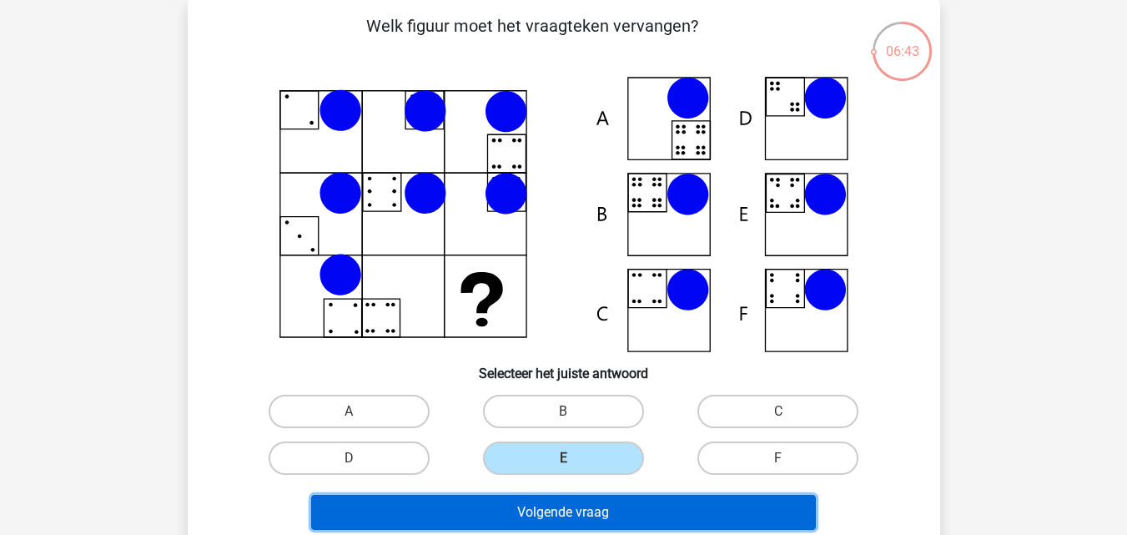
click at [595, 507] on button "Volgende vraag" at bounding box center [563, 512] width 505 height 35
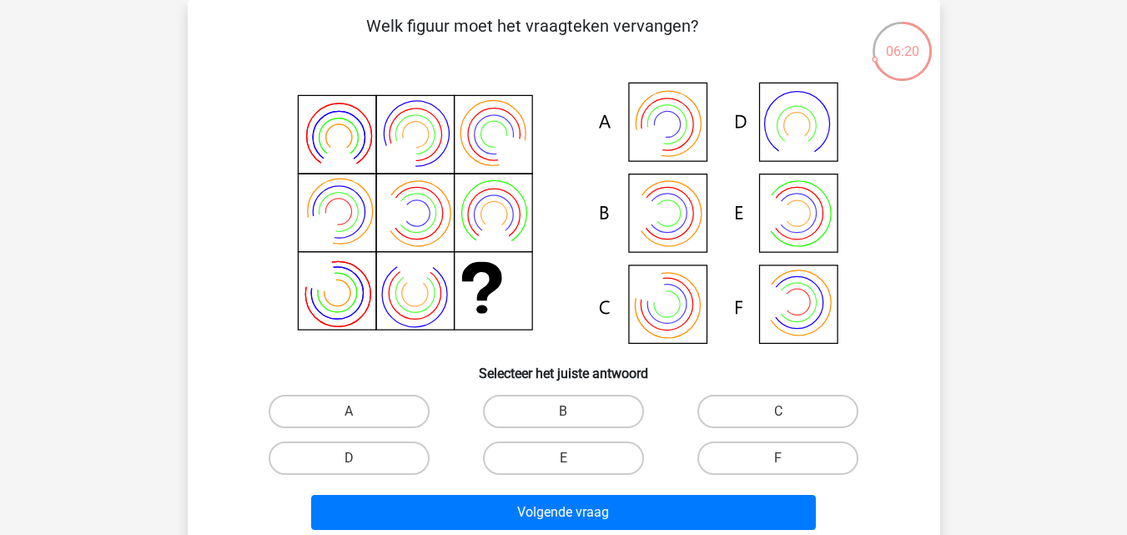
click at [357, 415] on input "A" at bounding box center [354, 416] width 11 height 11
radio input "true"
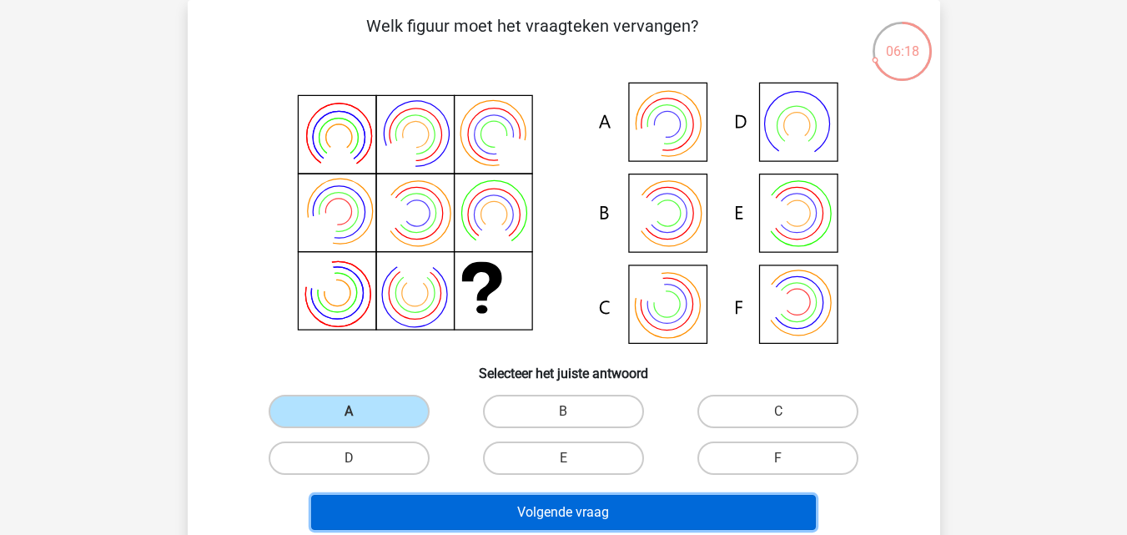
click at [417, 505] on button "Volgende vraag" at bounding box center [563, 512] width 505 height 35
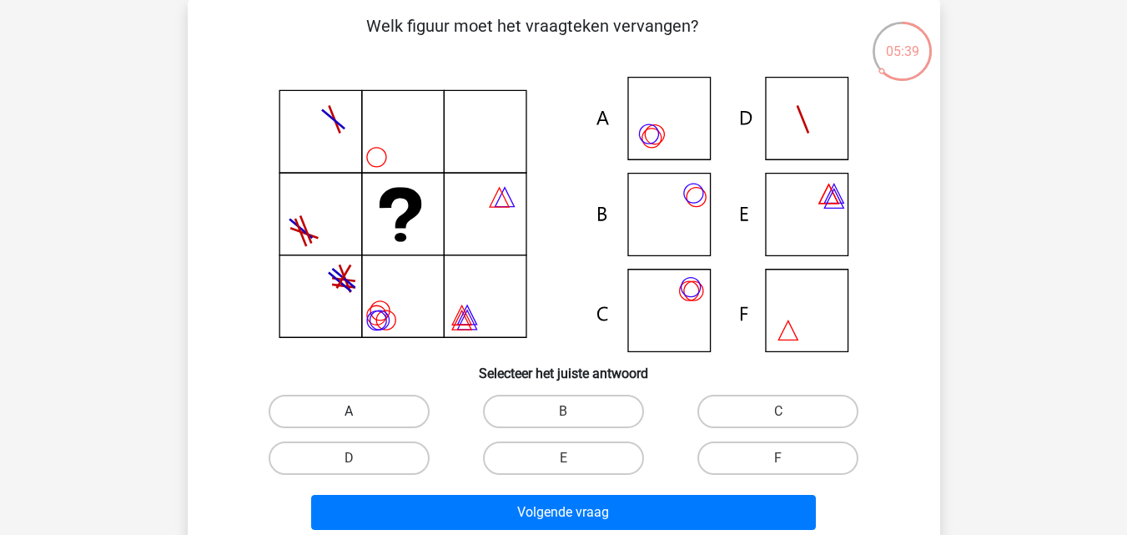
click at [321, 415] on label "A" at bounding box center [349, 411] width 161 height 33
click at [349, 415] on input "A" at bounding box center [354, 416] width 11 height 11
radio input "true"
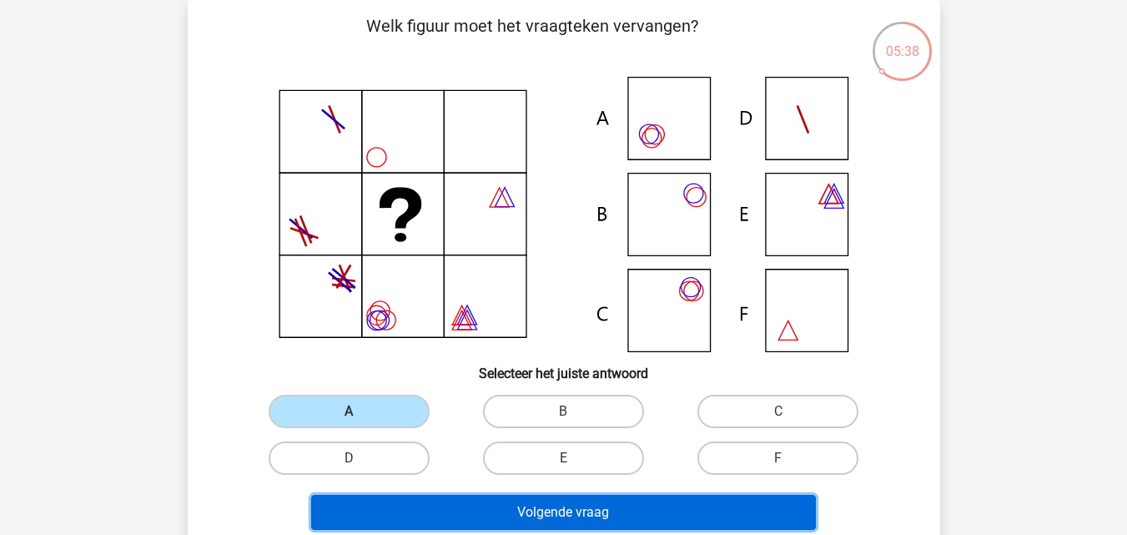
click at [371, 503] on button "Volgende vraag" at bounding box center [563, 512] width 505 height 35
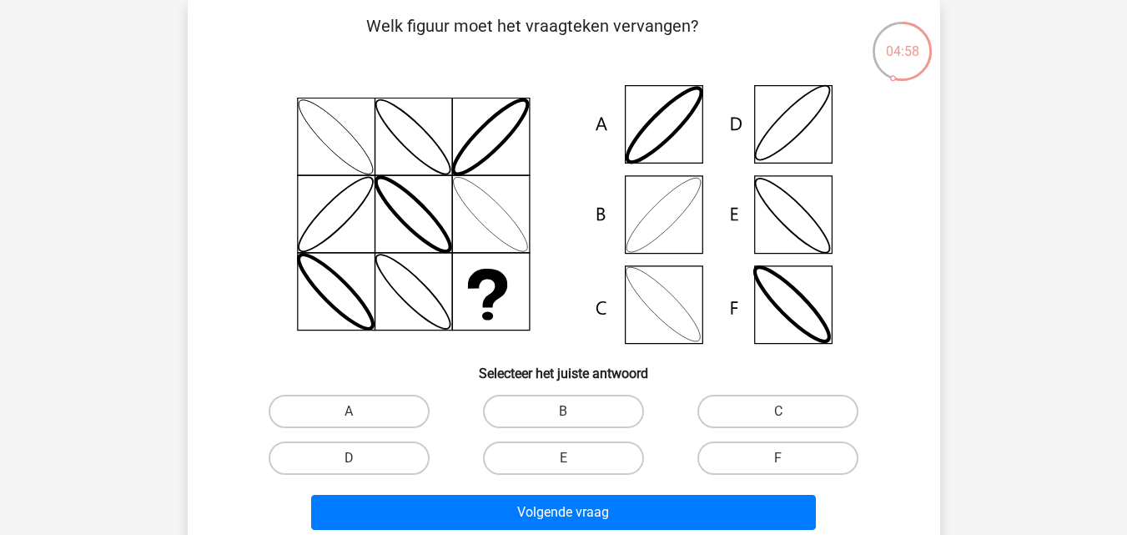
click at [349, 458] on input "D" at bounding box center [354, 463] width 11 height 11
radio input "true"
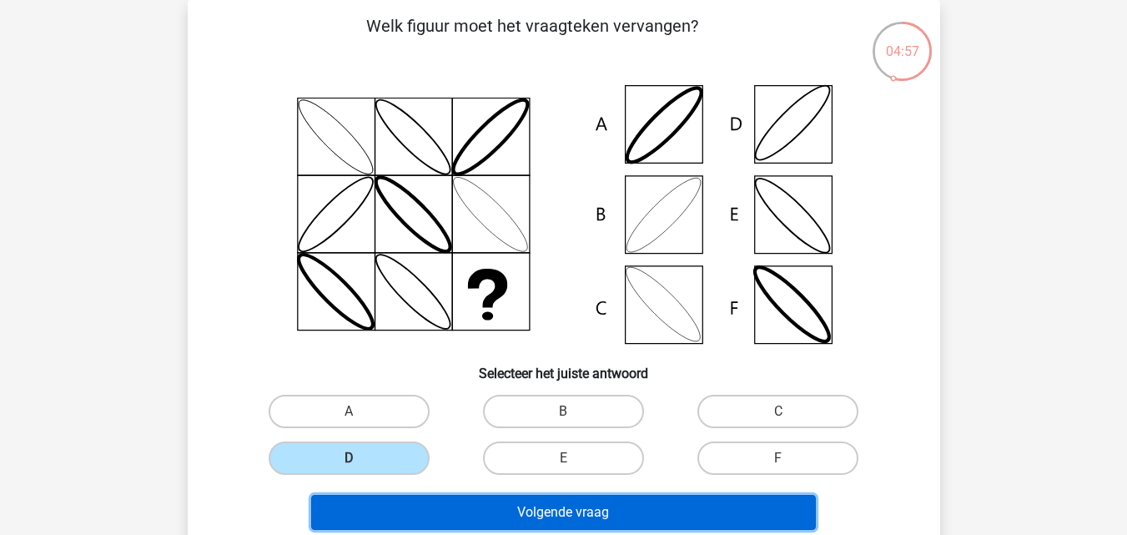
click at [376, 516] on button "Volgende vraag" at bounding box center [563, 512] width 505 height 35
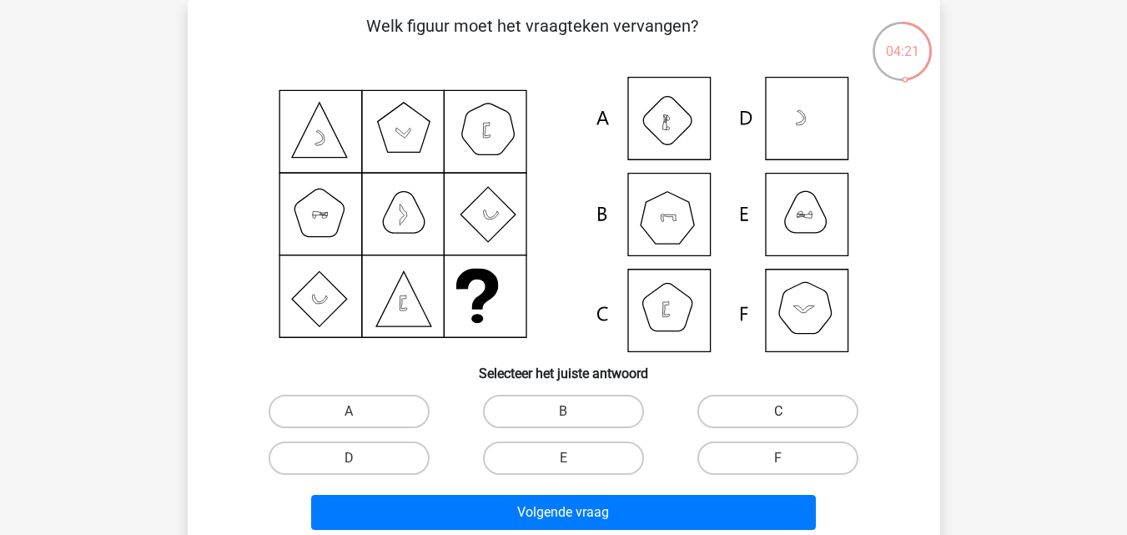
click at [767, 415] on label "C" at bounding box center [777, 411] width 161 height 33
click at [778, 415] on input "C" at bounding box center [783, 416] width 11 height 11
radio input "true"
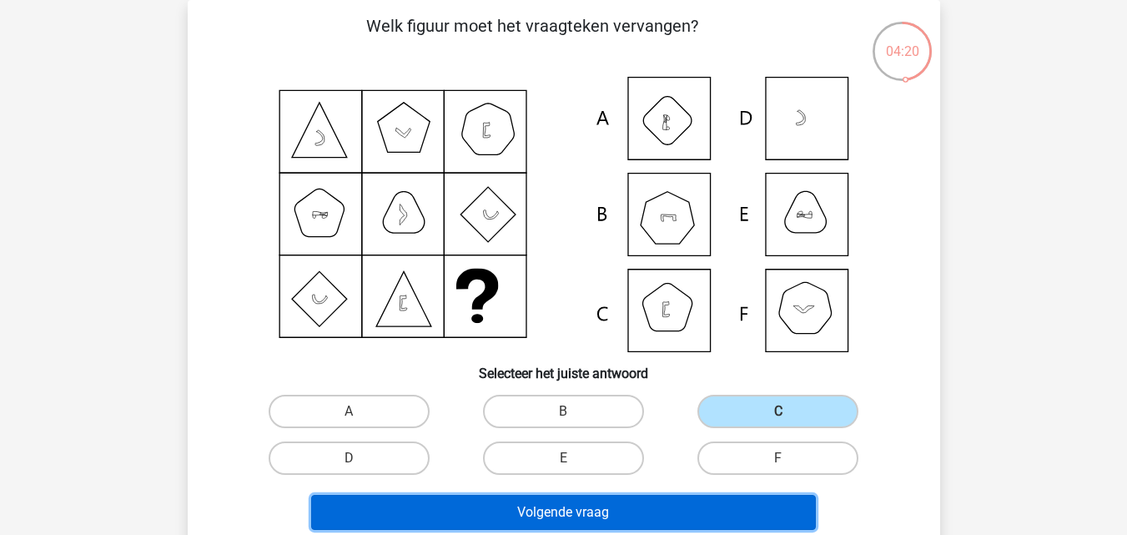
click at [671, 496] on button "Volgende vraag" at bounding box center [563, 512] width 505 height 35
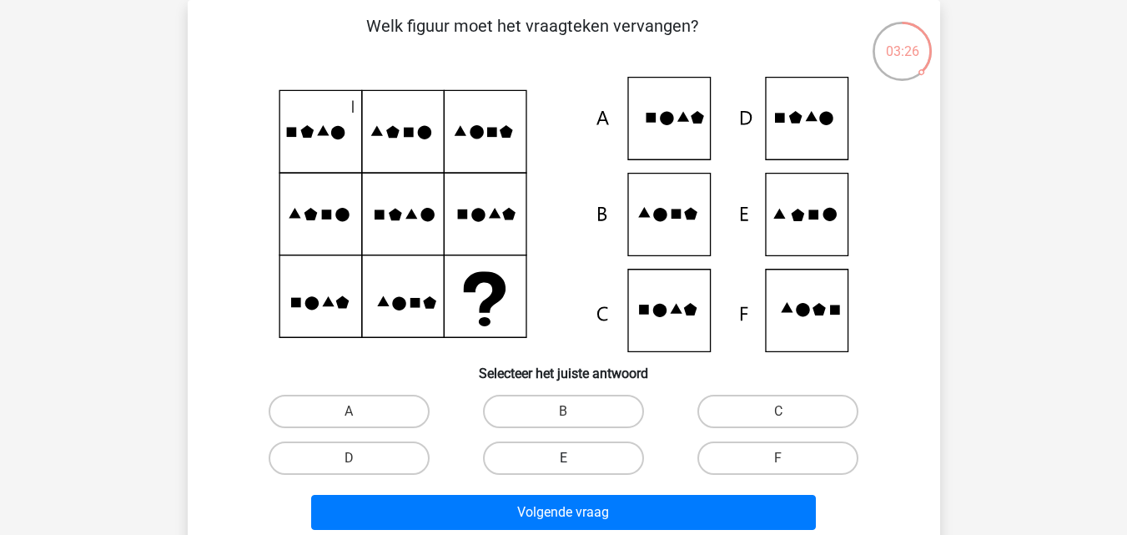
drag, startPoint x: 586, startPoint y: 454, endPoint x: 561, endPoint y: 456, distance: 24.3
click at [561, 456] on label "E" at bounding box center [563, 457] width 161 height 33
click at [563, 458] on input "E" at bounding box center [568, 463] width 11 height 11
radio input "true"
click at [561, 456] on label "E" at bounding box center [563, 457] width 161 height 33
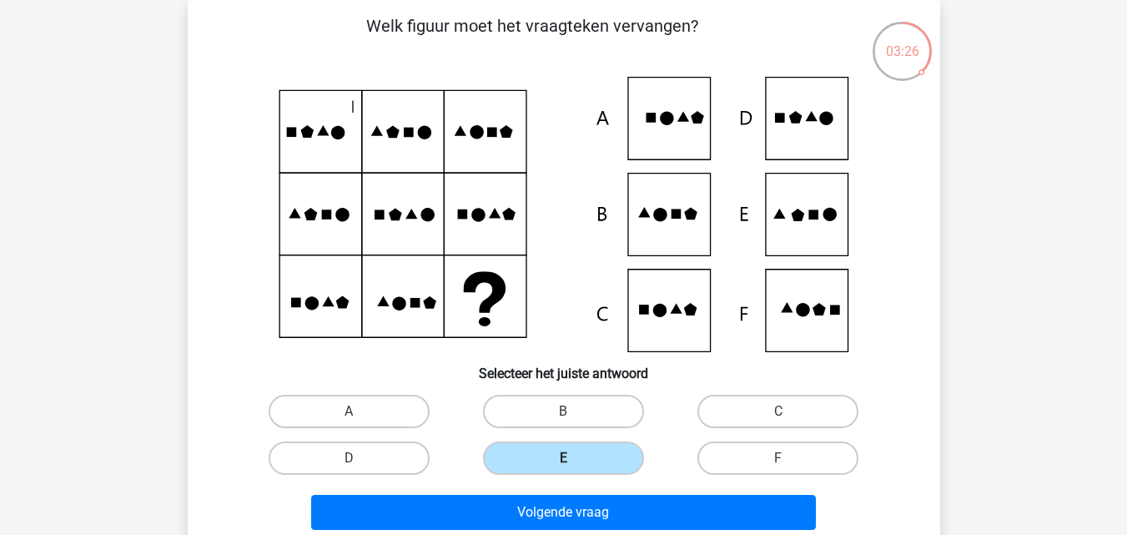
click at [563, 458] on input "E" at bounding box center [568, 463] width 11 height 11
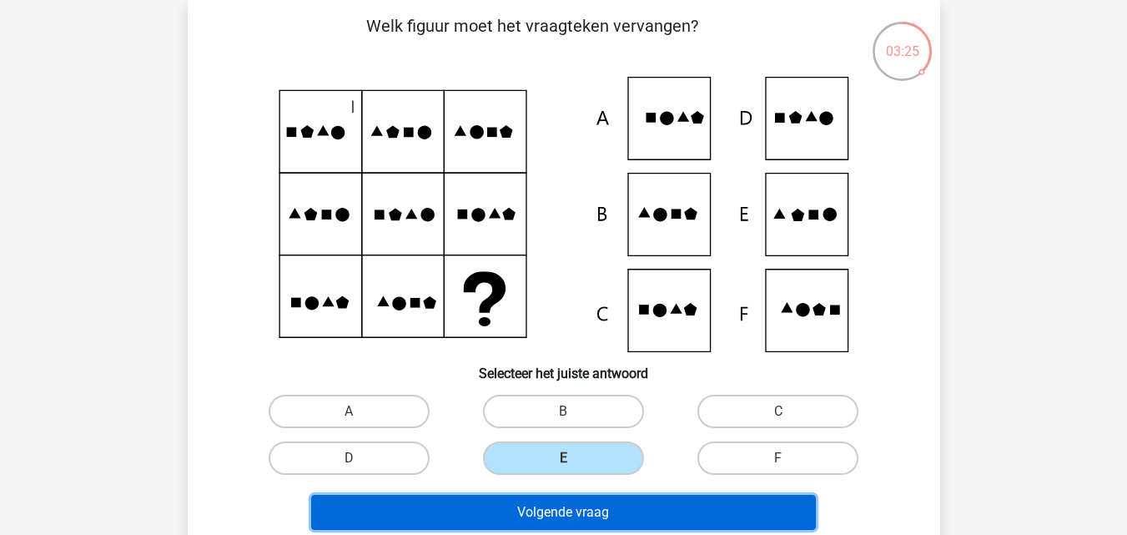
click at [555, 503] on button "Volgende vraag" at bounding box center [563, 512] width 505 height 35
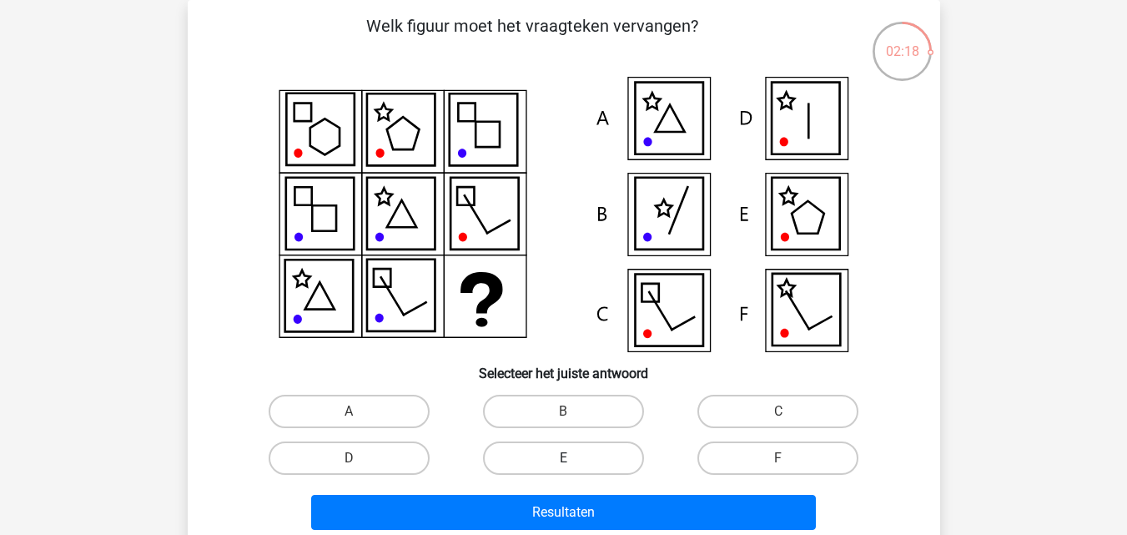
click at [599, 446] on label "E" at bounding box center [563, 457] width 161 height 33
click at [574, 458] on input "E" at bounding box center [568, 463] width 11 height 11
radio input "true"
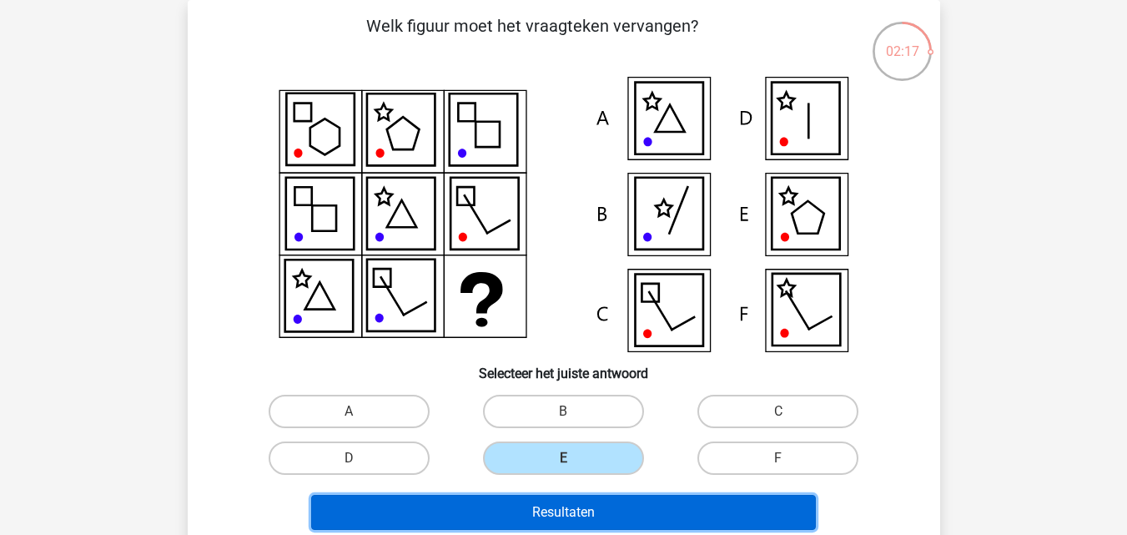
click at [586, 516] on button "Resultaten" at bounding box center [563, 512] width 505 height 35
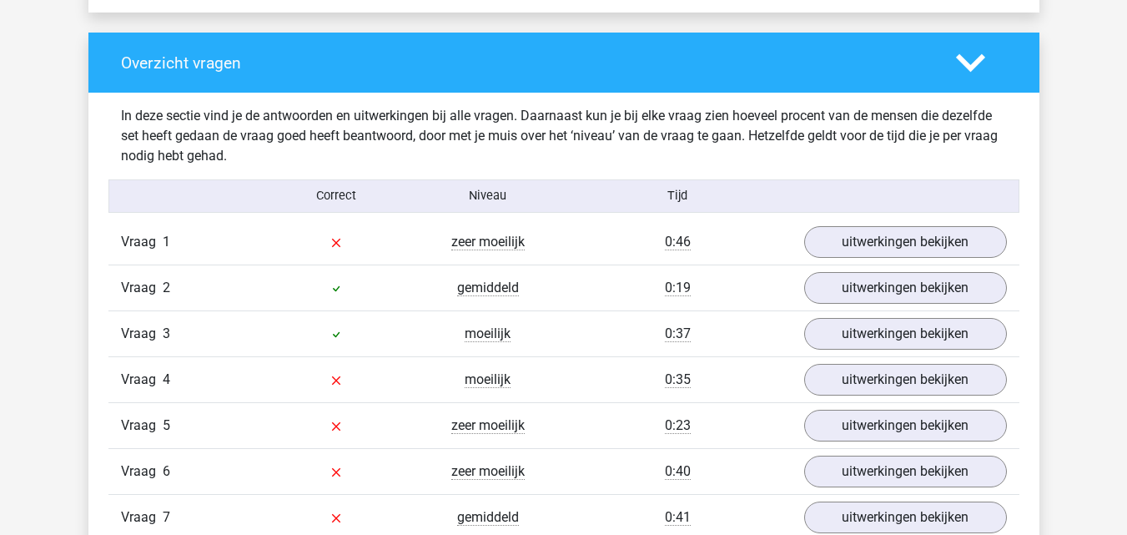
scroll to position [1235, 0]
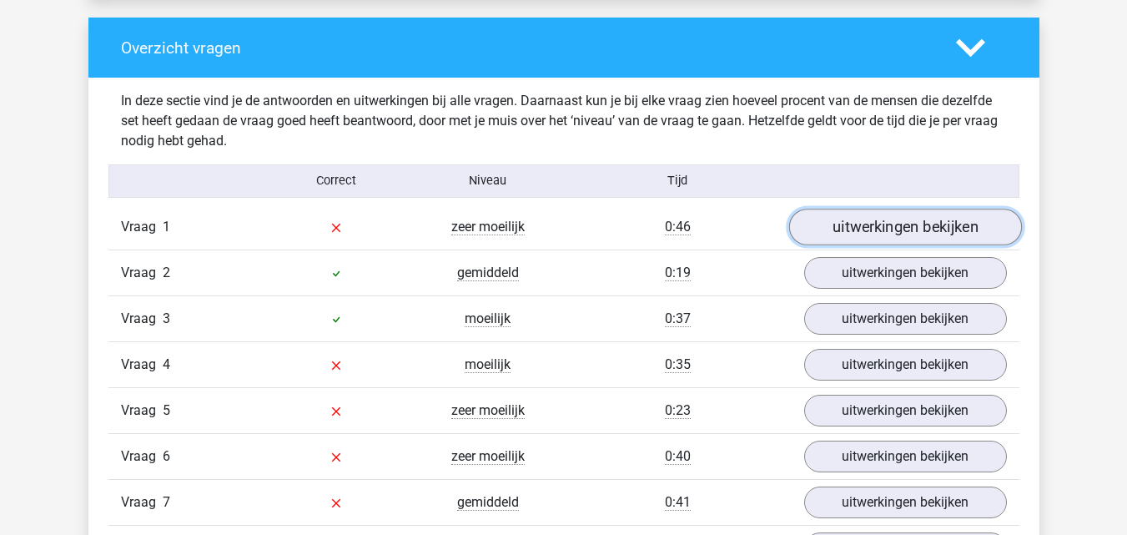
click at [858, 216] on link "uitwerkingen bekijken" at bounding box center [904, 227] width 233 height 37
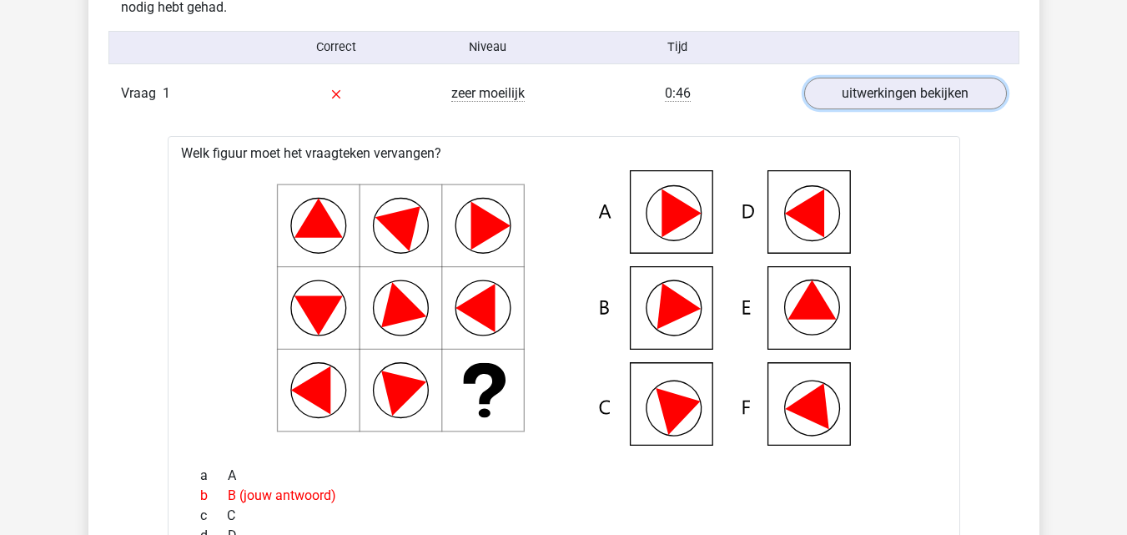
scroll to position [1668, 0]
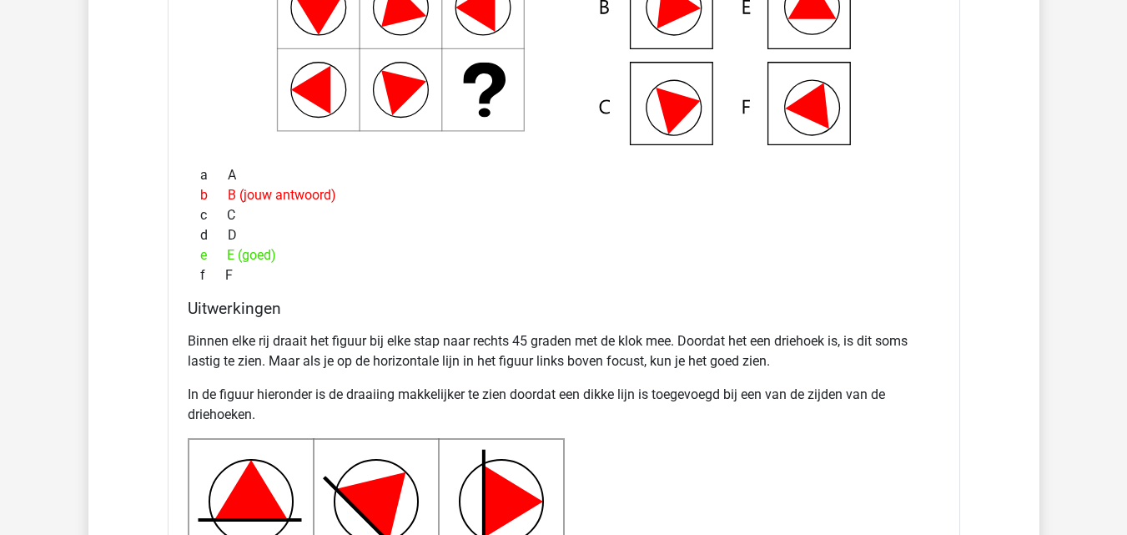
drag, startPoint x: 1124, startPoint y: 229, endPoint x: 1124, endPoint y: 285, distance: 56.7
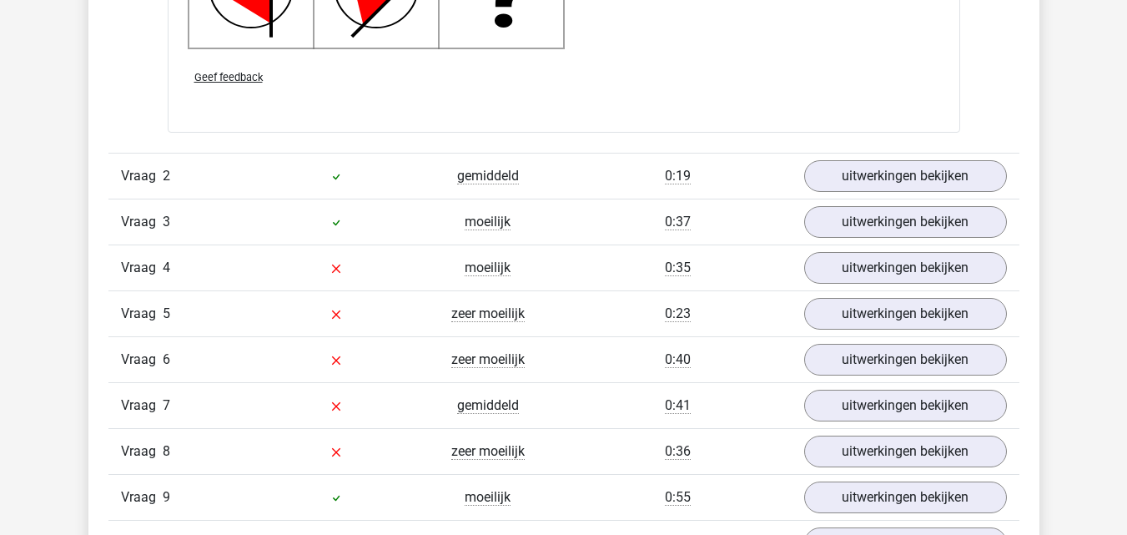
scroll to position [2442, 0]
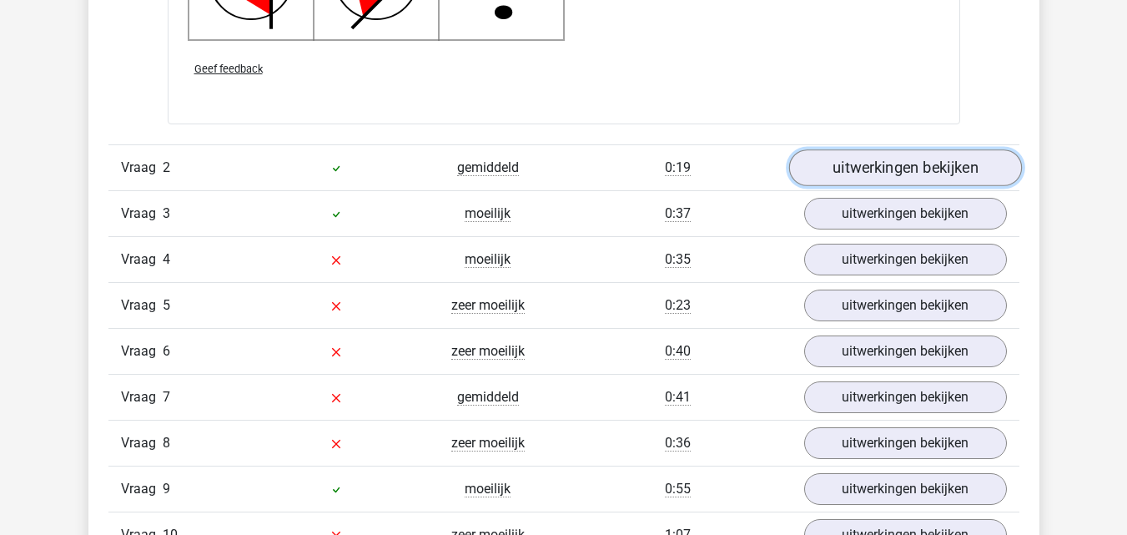
click at [969, 178] on link "uitwerkingen bekijken" at bounding box center [904, 167] width 233 height 37
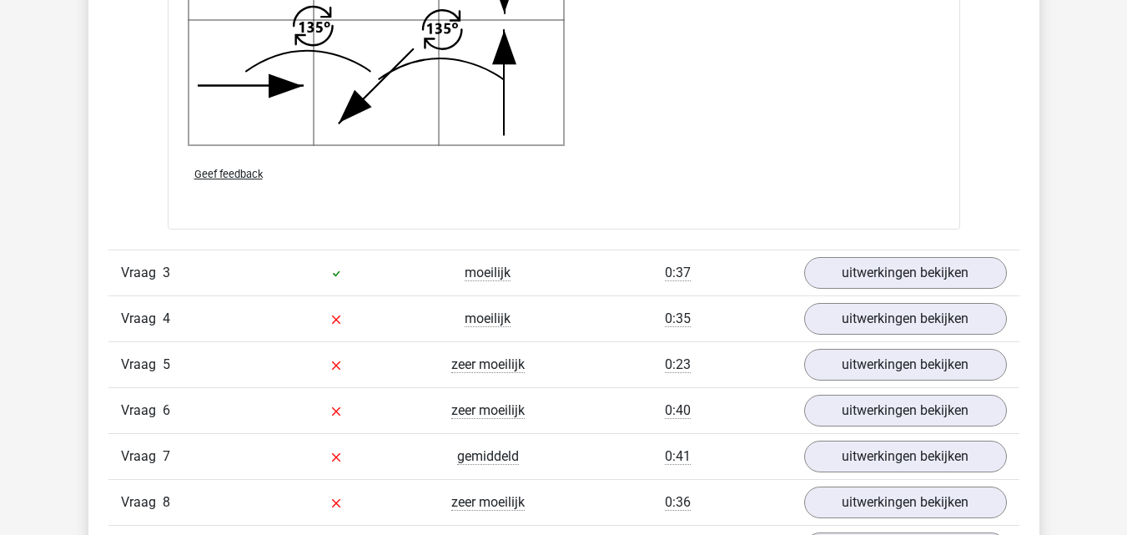
scroll to position [3498, 0]
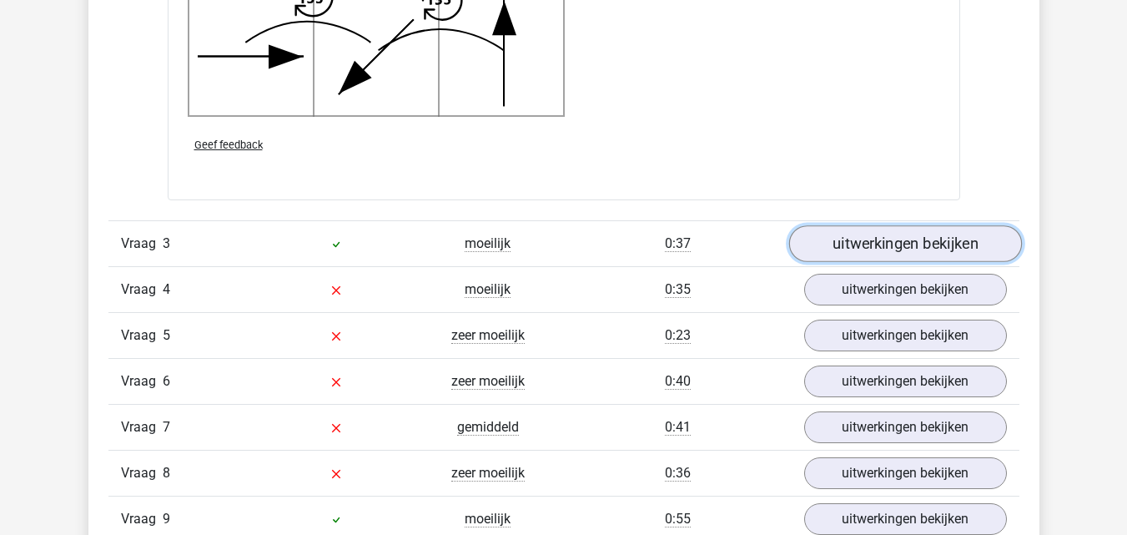
click at [985, 234] on link "uitwerkingen bekijken" at bounding box center [904, 244] width 233 height 37
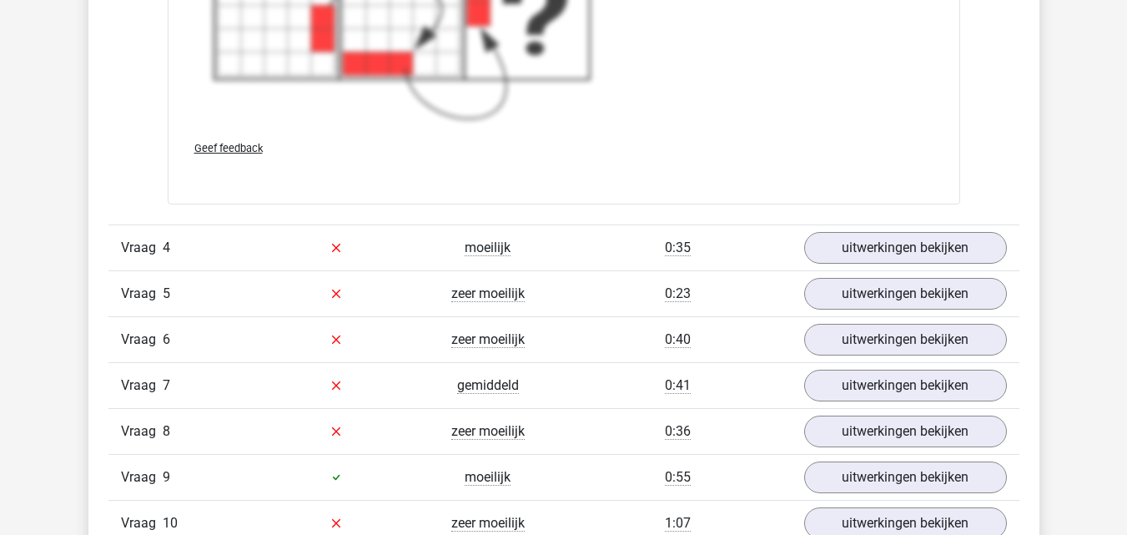
scroll to position [4776, 0]
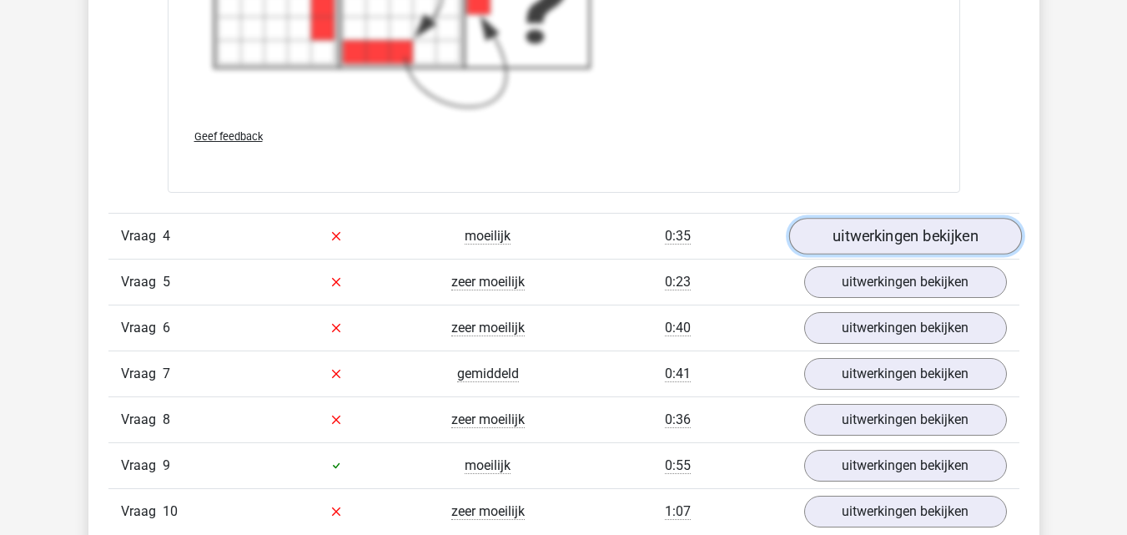
click at [977, 243] on link "uitwerkingen bekijken" at bounding box center [904, 236] width 233 height 37
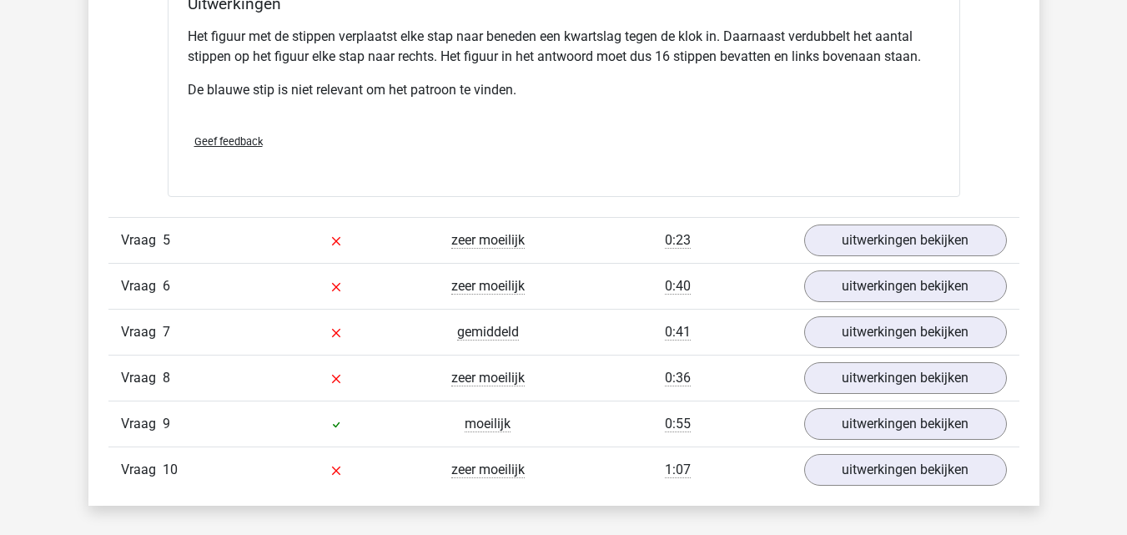
scroll to position [5639, 0]
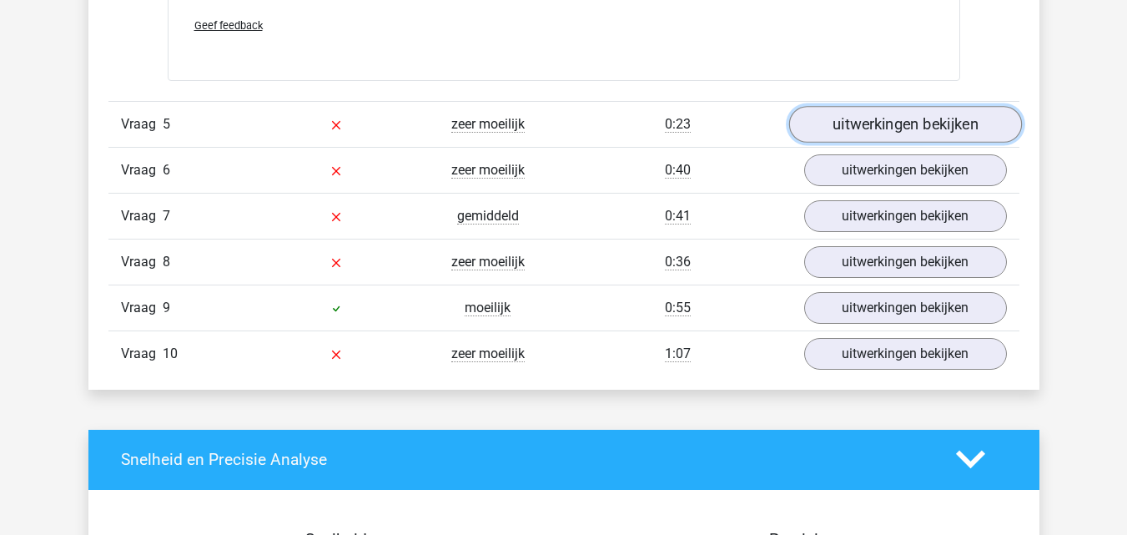
click at [972, 129] on link "uitwerkingen bekijken" at bounding box center [904, 124] width 233 height 37
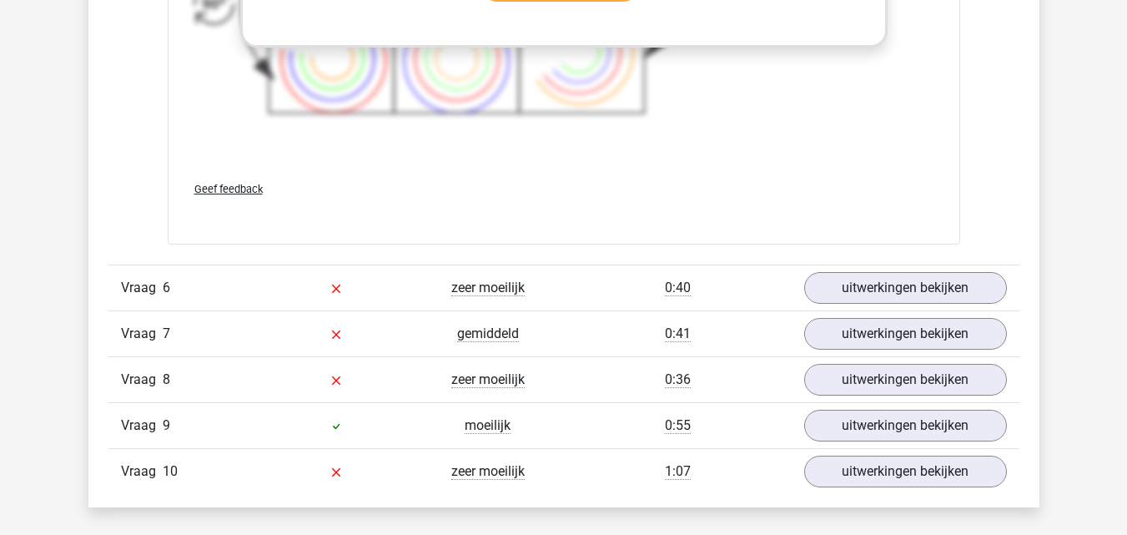
scroll to position [6655, 0]
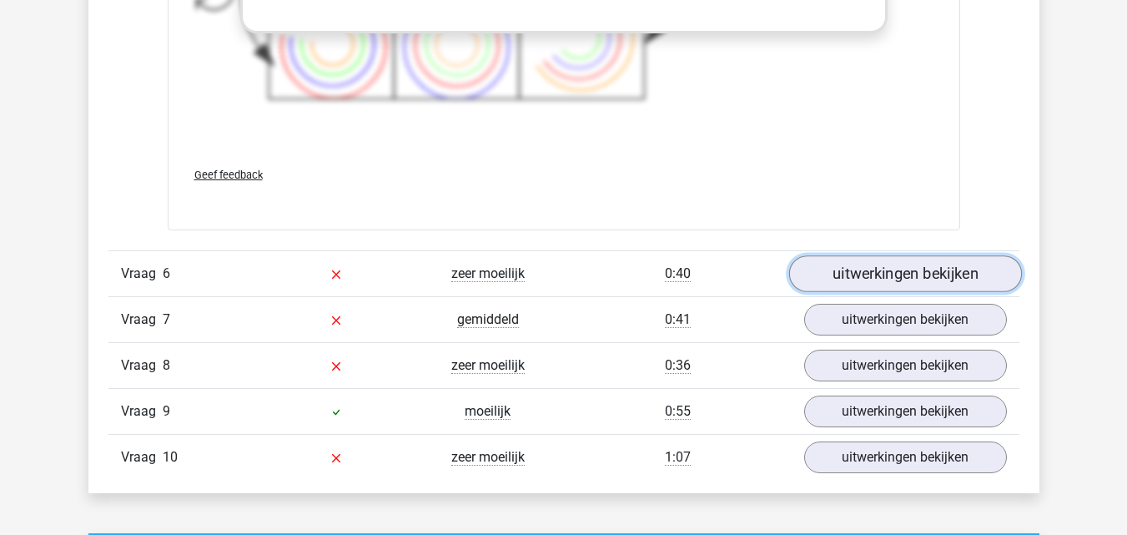
click at [975, 282] on link "uitwerkingen bekijken" at bounding box center [904, 273] width 233 height 37
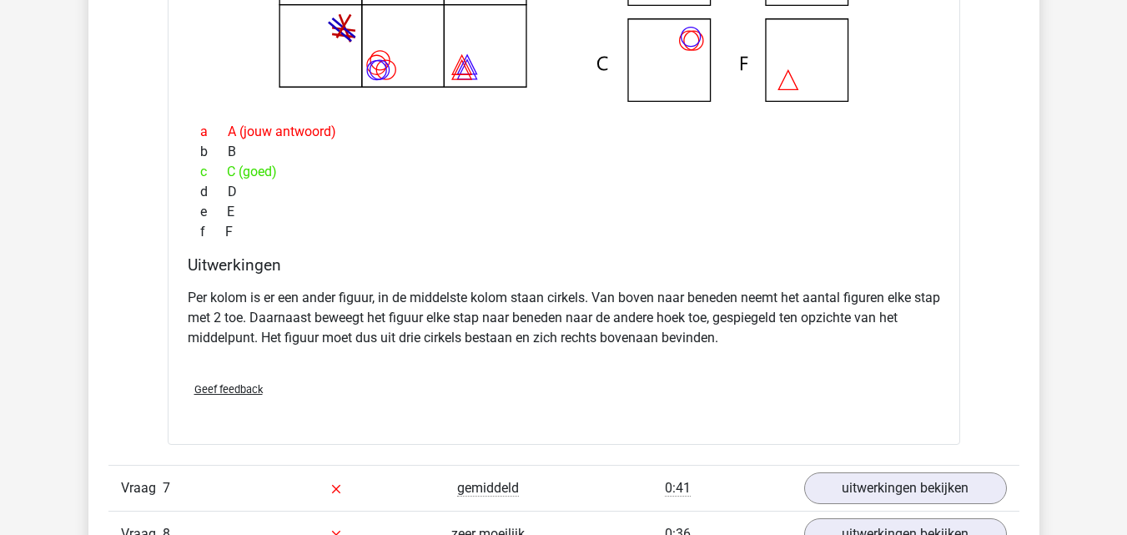
scroll to position [7195, 0]
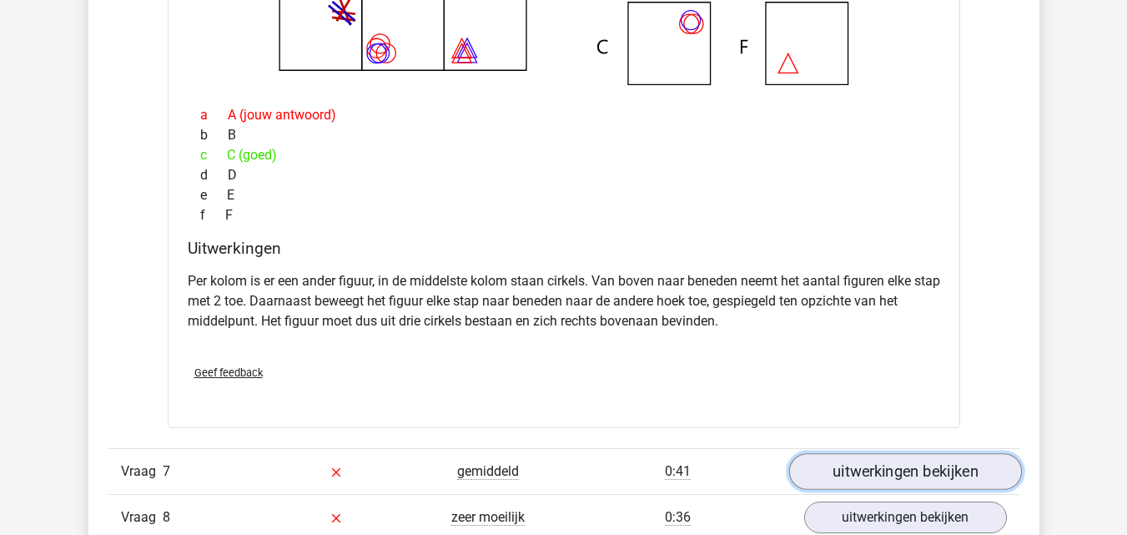
click at [963, 457] on link "uitwerkingen bekijken" at bounding box center [904, 471] width 233 height 37
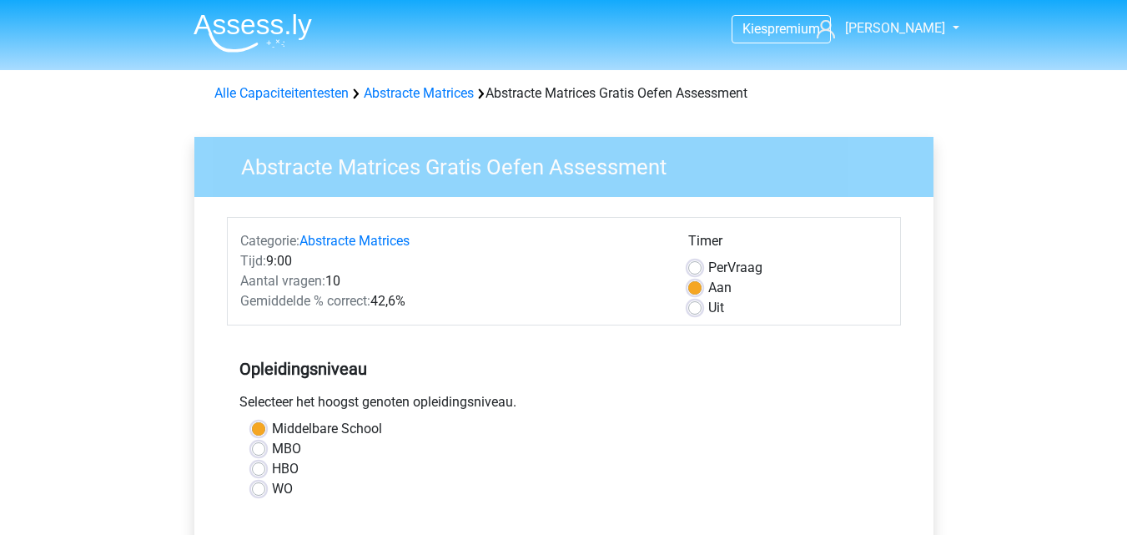
scroll to position [467, 0]
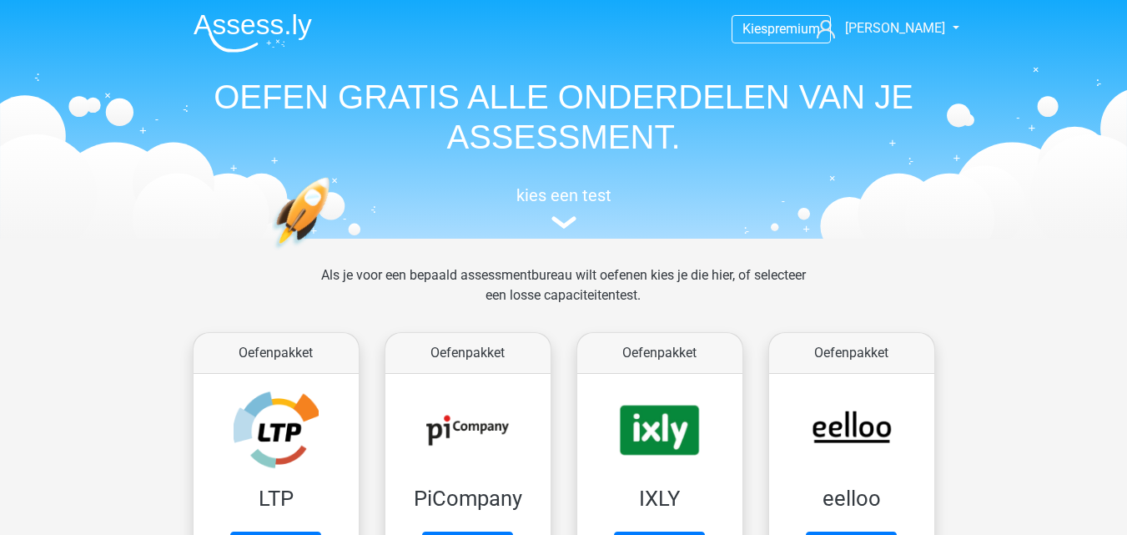
scroll to position [712, 0]
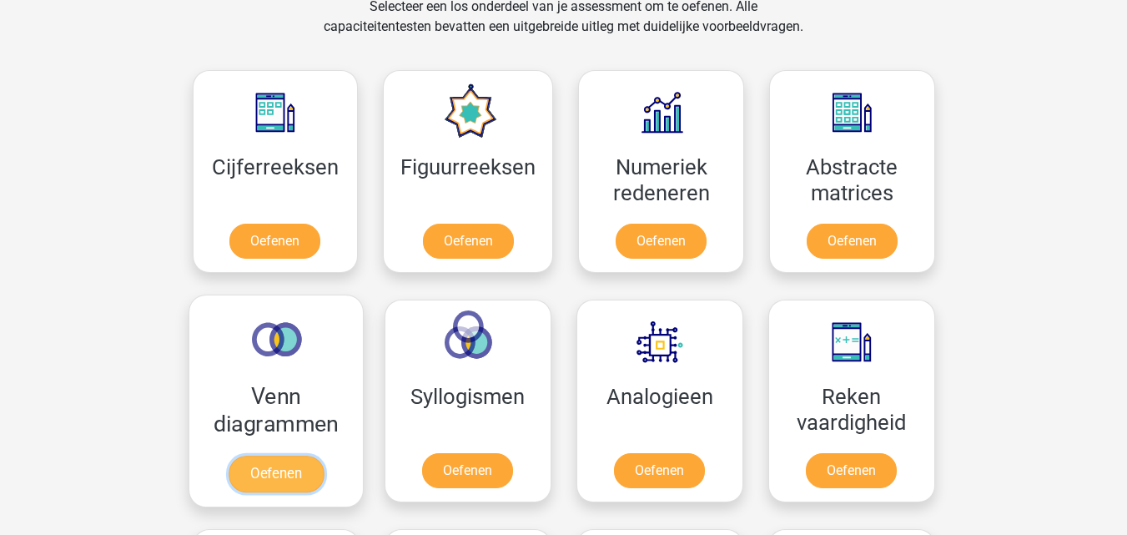
click at [290, 470] on link "Oefenen" at bounding box center [275, 473] width 95 height 37
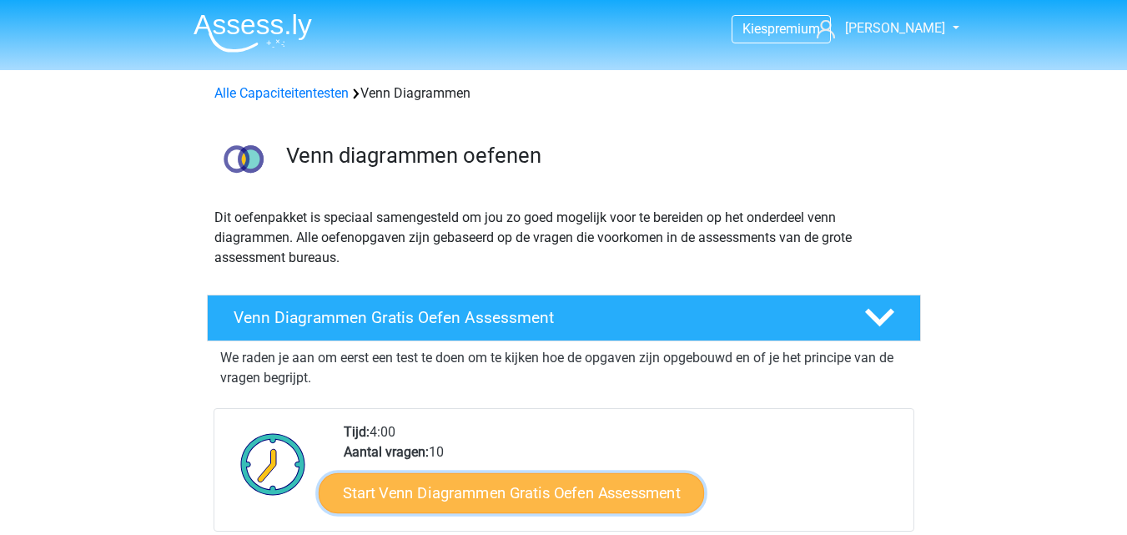
click at [400, 502] on link "Start Venn Diagrammen Gratis Oefen Assessment" at bounding box center [511, 493] width 385 height 40
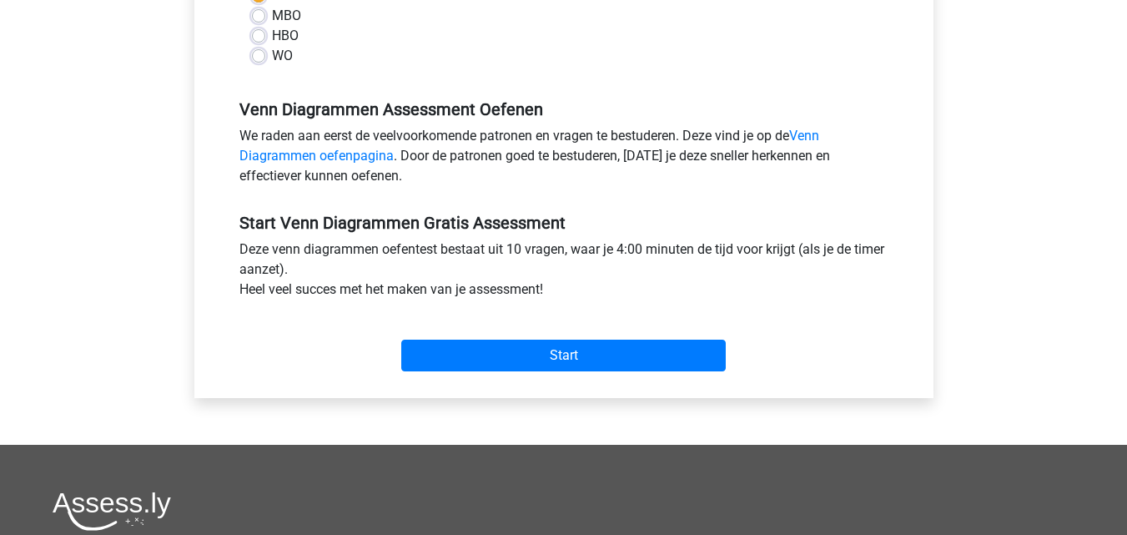
scroll to position [434, 0]
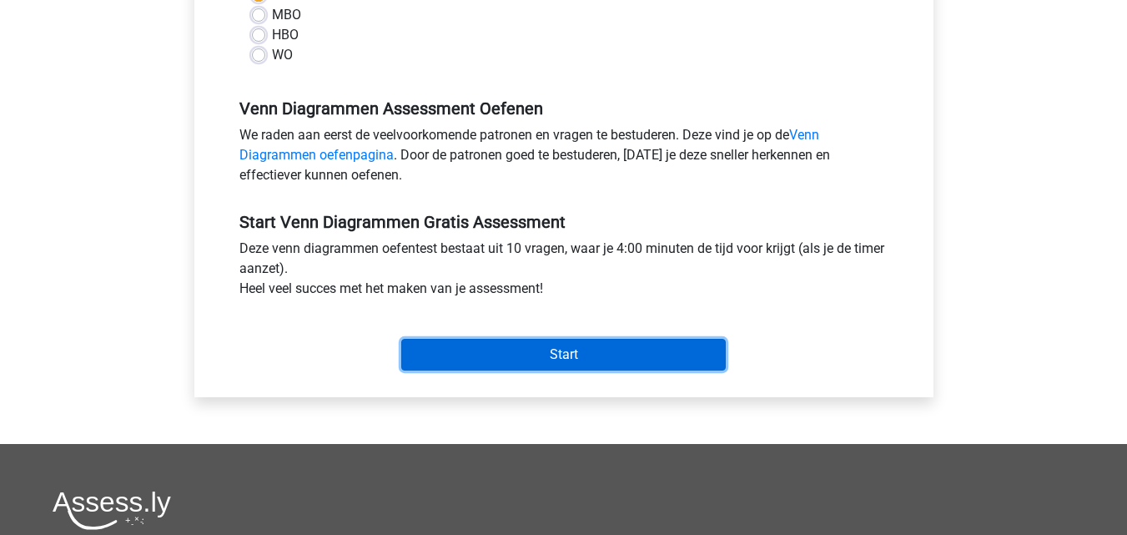
click at [524, 365] on input "Start" at bounding box center [563, 355] width 324 height 32
